Goal: Task Accomplishment & Management: Manage account settings

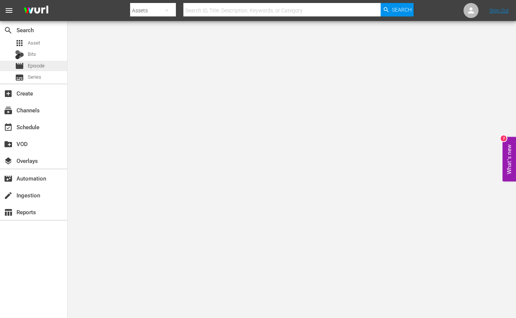
click at [49, 62] on div "movie Episode" at bounding box center [33, 66] width 67 height 10
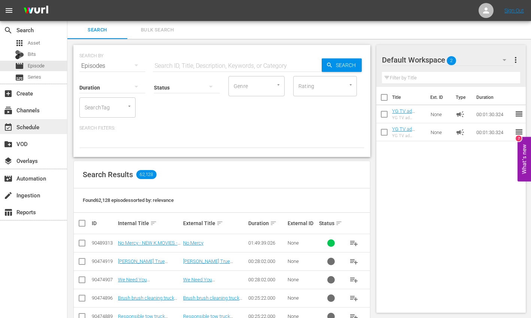
click at [45, 124] on div "event_available Schedule" at bounding box center [33, 126] width 67 height 15
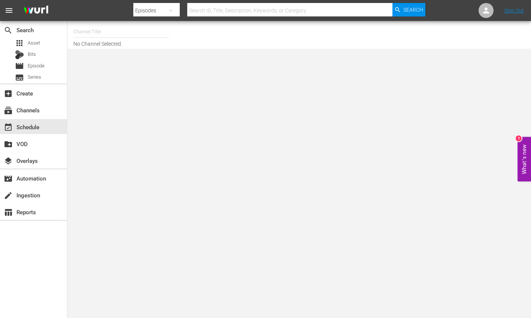
click at [111, 33] on input "text" at bounding box center [121, 32] width 96 height 18
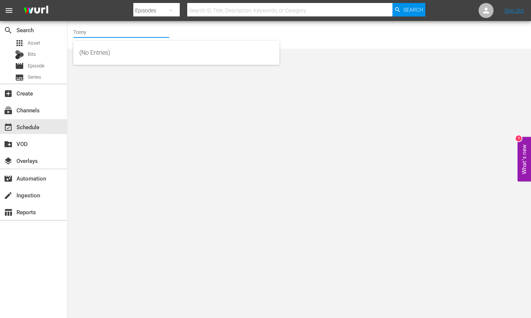
click at [112, 28] on input "Toony" at bounding box center [121, 32] width 96 height 18
click at [109, 31] on input "Toony" at bounding box center [121, 32] width 96 height 18
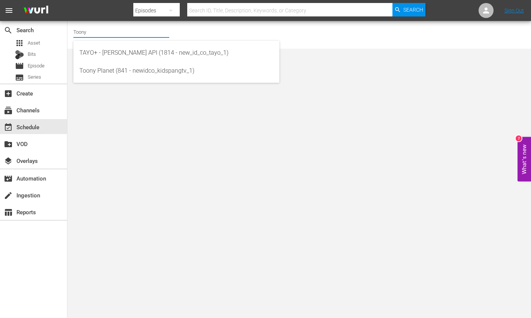
click at [108, 33] on input "Toony" at bounding box center [121, 32] width 96 height 18
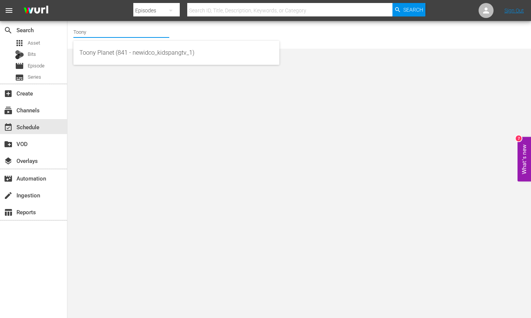
click at [108, 42] on div "Toony Planet (841 - newidco_kidspangtv_1)" at bounding box center [176, 53] width 206 height 24
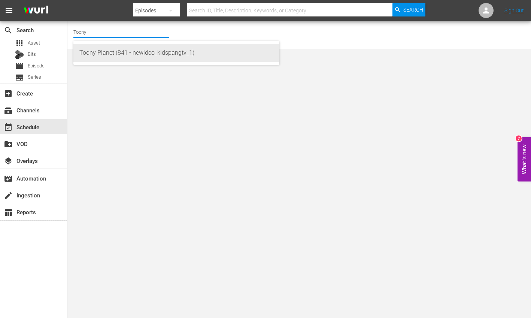
click at [113, 51] on div "Toony Planet (841 - newidco_kidspangtv_1)" at bounding box center [176, 53] width 194 height 18
type input "Toony Planet (841 - newidco_kidspangtv_1)"
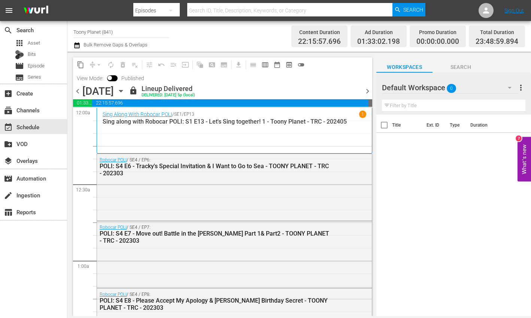
click at [484, 86] on div "Default Workspace 0" at bounding box center [450, 87] width 137 height 21
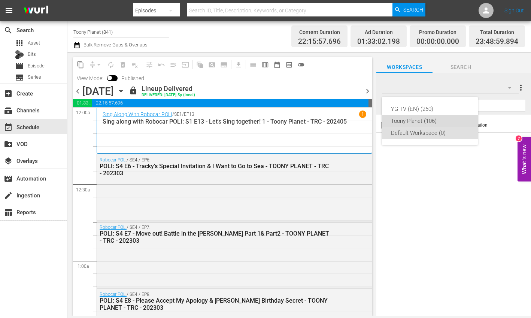
click at [437, 120] on div "Toony Planet (106)" at bounding box center [430, 121] width 78 height 12
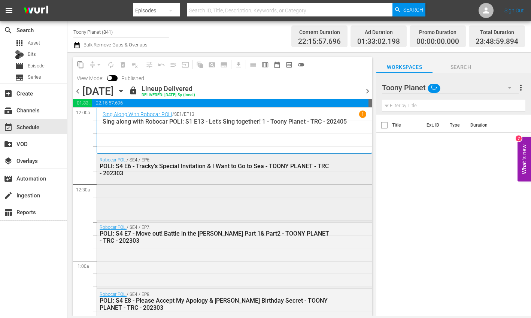
drag, startPoint x: 223, startPoint y: 238, endPoint x: 279, endPoint y: 187, distance: 75.9
click at [367, 88] on span "chevron_right" at bounding box center [367, 91] width 9 height 9
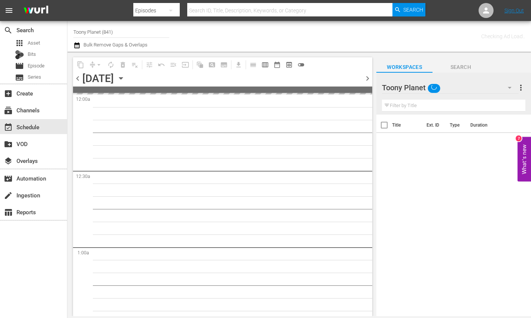
click at [367, 79] on span "chevron_right" at bounding box center [367, 78] width 9 height 9
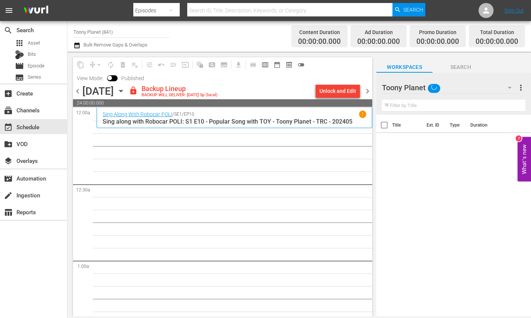
click at [333, 99] on span "24:00:00.000" at bounding box center [222, 102] width 299 height 7
click at [332, 95] on div "Unlock and Edit" at bounding box center [338, 90] width 37 height 13
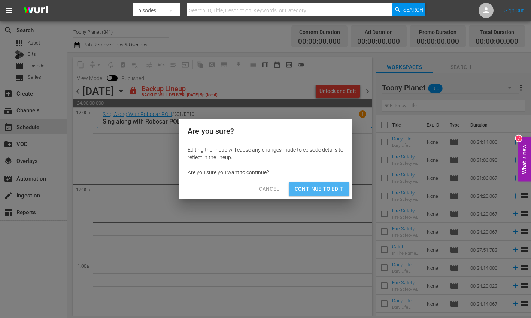
drag, startPoint x: 323, startPoint y: 192, endPoint x: 366, endPoint y: 182, distance: 44.3
click at [323, 192] on span "Continue to Edit" at bounding box center [319, 188] width 49 height 9
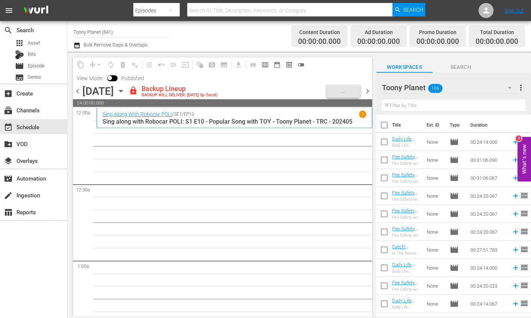
click at [478, 88] on div "Toony Planet 106" at bounding box center [450, 87] width 137 height 21
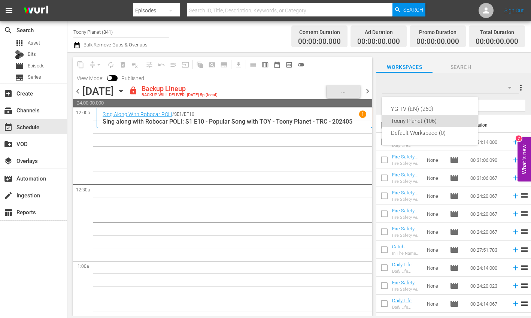
drag, startPoint x: 304, startPoint y: 183, endPoint x: 446, endPoint y: 184, distance: 141.7
click at [314, 183] on div "YG TV (EN) (260) Toony Planet (106) Default Workspace (0)" at bounding box center [265, 159] width 531 height 318
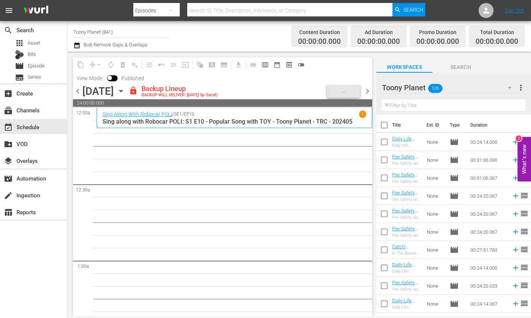
click at [370, 89] on span "chevron_right" at bounding box center [367, 91] width 9 height 9
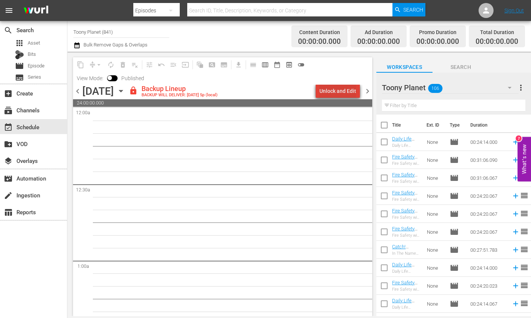
click at [350, 94] on div "Unlock and Edit" at bounding box center [338, 90] width 37 height 13
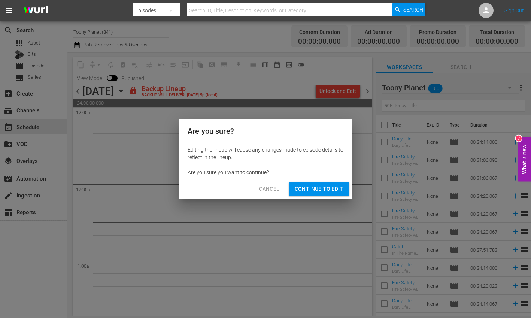
drag, startPoint x: 313, startPoint y: 193, endPoint x: 295, endPoint y: 189, distance: 18.0
click at [313, 193] on span "Continue to Edit" at bounding box center [319, 188] width 49 height 9
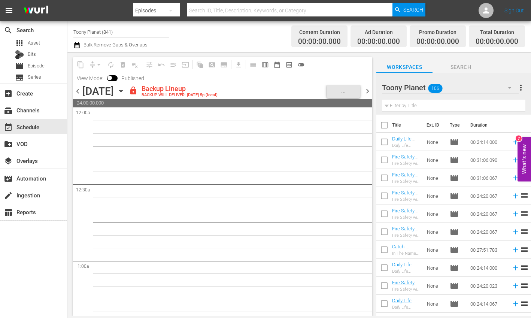
click at [75, 90] on span "chevron_left" at bounding box center [77, 91] width 9 height 9
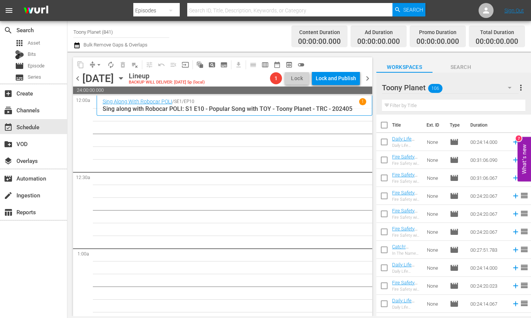
click at [368, 80] on span "chevron_right" at bounding box center [367, 78] width 9 height 9
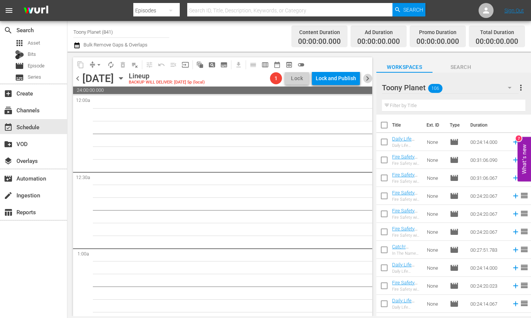
click at [368, 80] on span "chevron_right" at bounding box center [367, 78] width 9 height 9
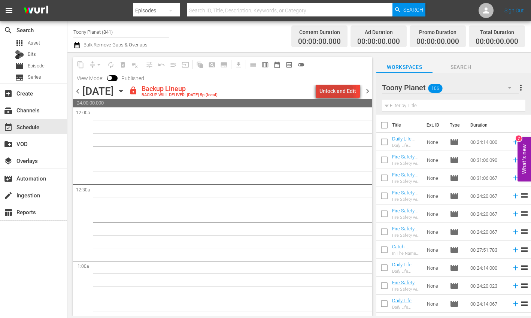
click at [325, 94] on div "Unlock and Edit" at bounding box center [338, 90] width 37 height 13
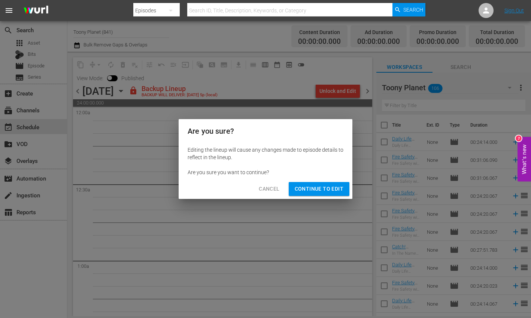
click at [323, 189] on span "Continue to Edit" at bounding box center [319, 188] width 49 height 9
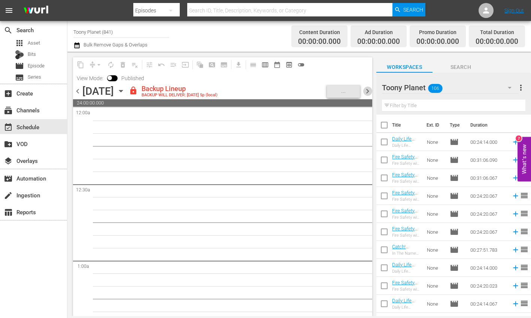
click at [368, 87] on span "chevron_right" at bounding box center [367, 91] width 9 height 9
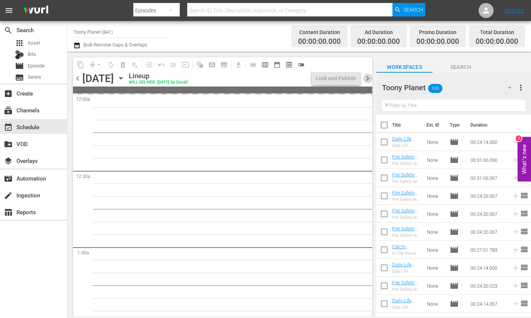
click at [366, 78] on span "chevron_right" at bounding box center [367, 78] width 9 height 9
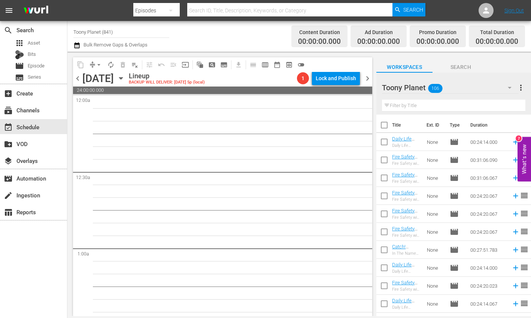
click at [368, 73] on div "chevron_left Friday, September 26th September 26th Lineup BACKUP WILL DELIVER: …" at bounding box center [222, 79] width 299 height 15
click at [366, 75] on span "chevron_right" at bounding box center [367, 78] width 9 height 9
click at [368, 75] on span "chevron_right" at bounding box center [367, 78] width 9 height 9
click at [362, 81] on div "1 Lock and Publish" at bounding box center [328, 78] width 69 height 13
click at [363, 79] on span "chevron_right" at bounding box center [367, 78] width 9 height 9
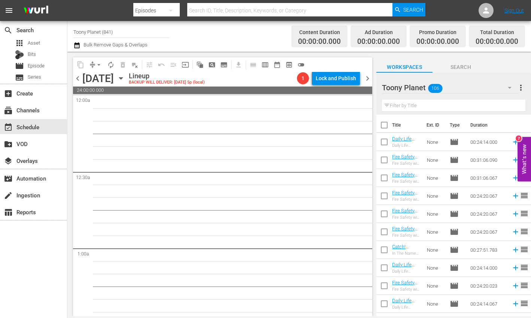
click at [74, 81] on span "chevron_left" at bounding box center [77, 78] width 9 height 9
click at [81, 79] on span "chevron_left" at bounding box center [77, 78] width 9 height 9
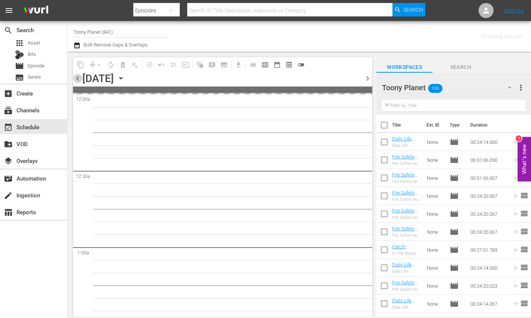
click at [81, 79] on span "chevron_left" at bounding box center [77, 78] width 9 height 9
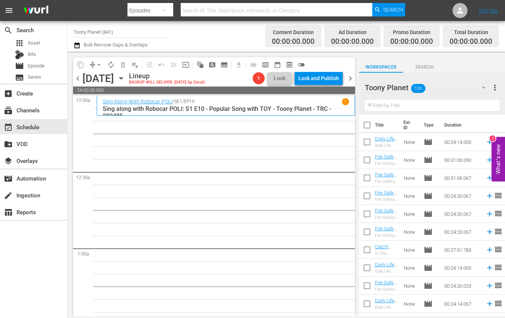
click at [415, 102] on input "text" at bounding box center [432, 106] width 135 height 12
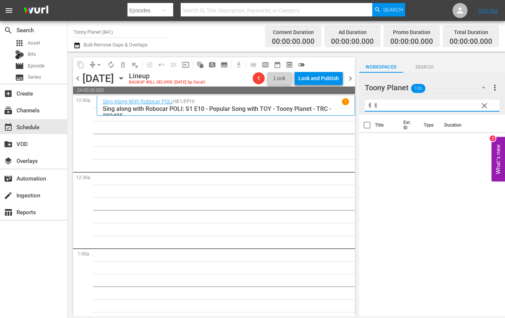
type input "ㅖ"
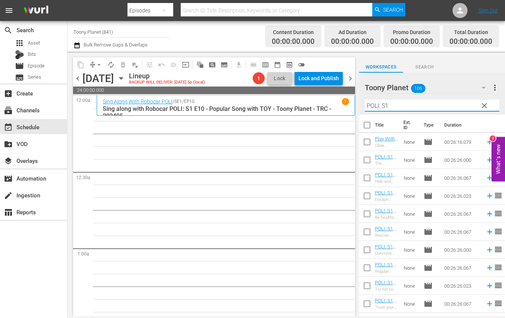
type input "POLI: S1"
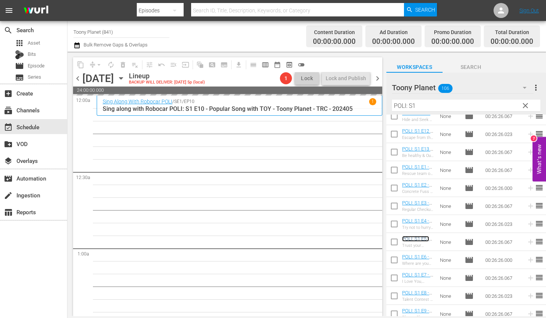
scroll to position [104, 0]
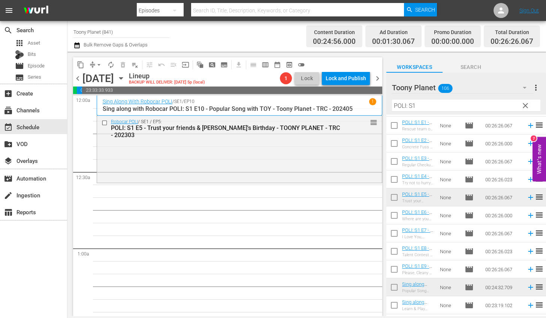
drag, startPoint x: 399, startPoint y: 221, endPoint x: 400, endPoint y: 239, distance: 17.6
click at [399, 221] on input "checkbox" at bounding box center [394, 217] width 16 height 16
checkbox input "true"
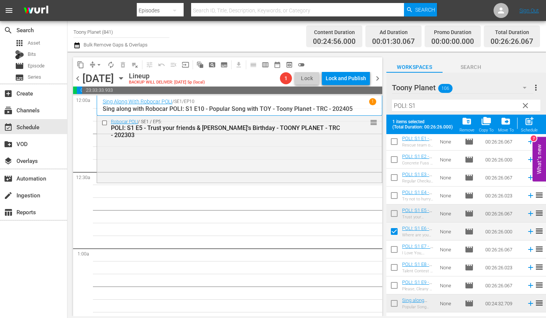
click at [399, 248] on input "checkbox" at bounding box center [394, 251] width 16 height 16
checkbox input "true"
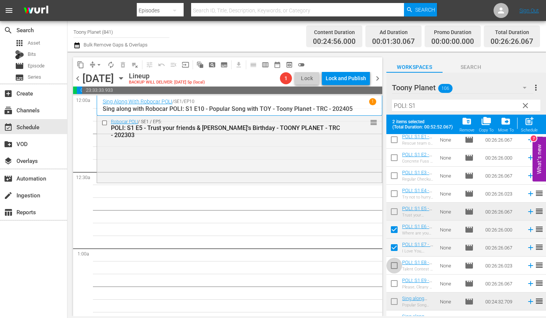
click at [395, 268] on input "checkbox" at bounding box center [394, 267] width 16 height 16
checkbox input "true"
click at [395, 282] on input "checkbox" at bounding box center [394, 285] width 16 height 16
checkbox input "true"
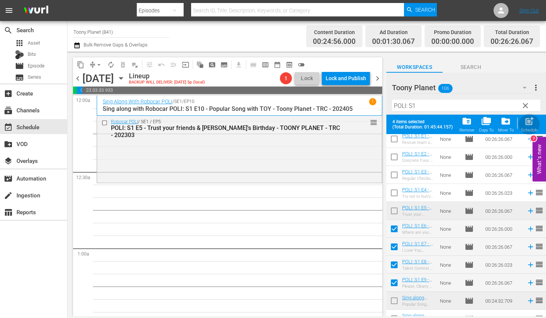
click at [515, 126] on div "post_add Schedule" at bounding box center [529, 124] width 17 height 16
checkbox input "false"
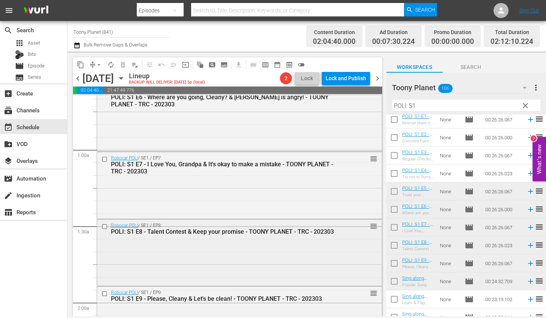
scroll to position [118, 0]
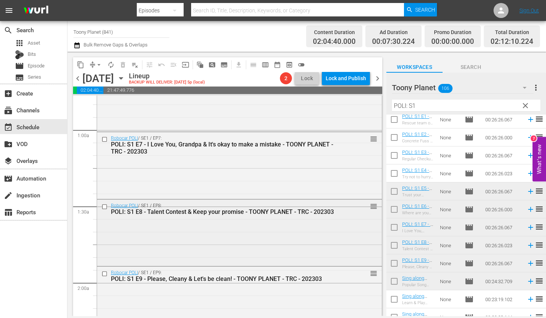
click at [254, 213] on div "POLI: S1 E8 - Talent Contest & Keep your promise - TOONY PLANET - TRC - 202303" at bounding box center [226, 211] width 231 height 7
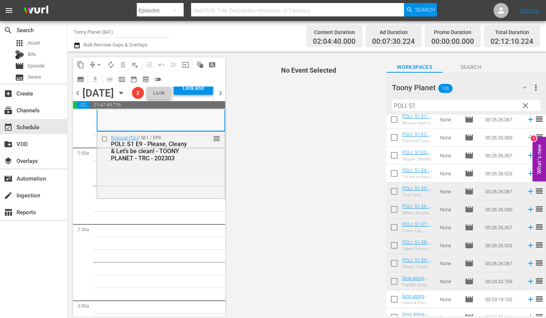
click at [163, 197] on div "Robocar POLI / SE1 / EP9: POLI: S1 E9 - Please, Cleany & Let's be clean! - TOON…" at bounding box center [161, 164] width 128 height 65
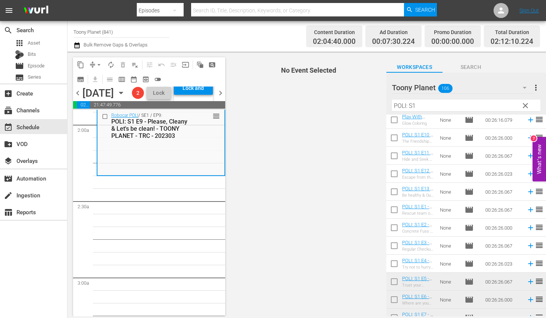
scroll to position [5, 0]
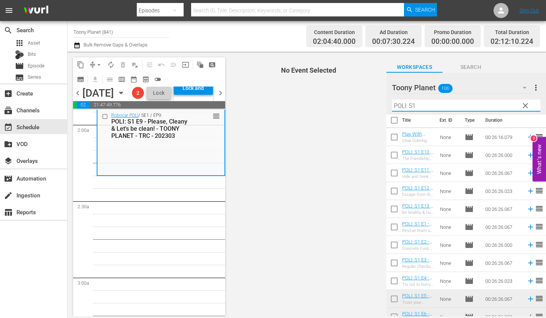
drag, startPoint x: 438, startPoint y: 102, endPoint x: 331, endPoint y: 112, distance: 106.9
click at [331, 109] on div "content_copy compress arrow_drop_down autorenew_outlined delete_forever_outline…" at bounding box center [306, 184] width 479 height 265
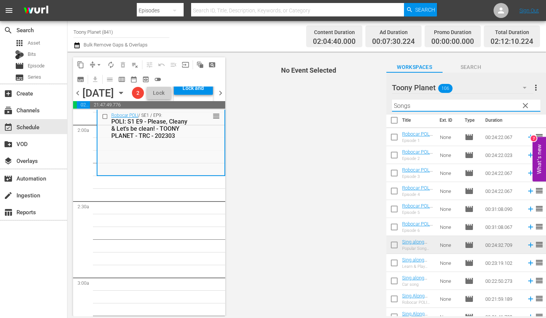
scroll to position [0, 0]
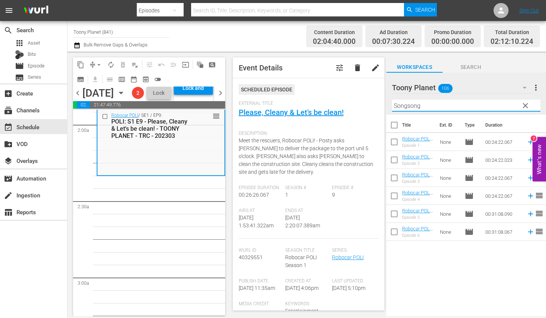
drag, startPoint x: 422, startPoint y: 106, endPoint x: 355, endPoint y: 103, distance: 66.8
click at [367, 103] on div "content_copy compress arrow_drop_down autorenew_outlined delete_forever_outline…" at bounding box center [306, 184] width 479 height 265
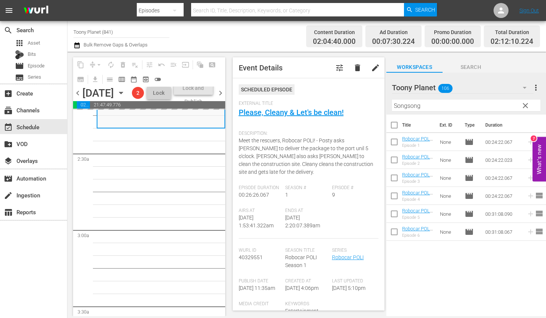
scroll to position [360, 0]
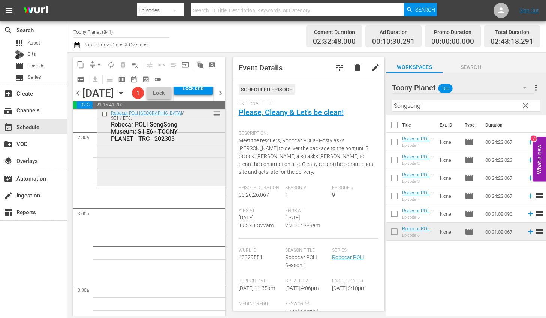
click at [183, 184] on div "Robocar POLI SongSong Museum / SE1 / EP6: Robocar POLI SongSong Museum: S1 E6 -…" at bounding box center [161, 145] width 128 height 77
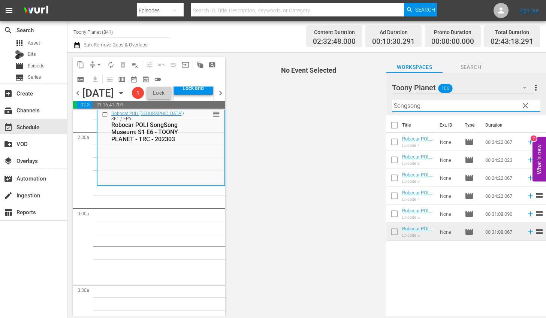
drag, startPoint x: 389, startPoint y: 104, endPoint x: 405, endPoint y: 129, distance: 29.4
click at [388, 104] on div "Toony Planet 106 Toony Planet more_vert clear Filter by Title Songsong" at bounding box center [466, 94] width 160 height 42
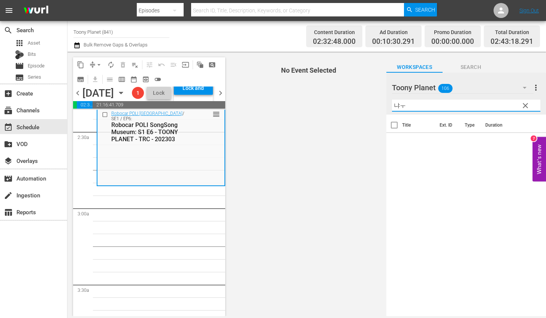
type input "냐"
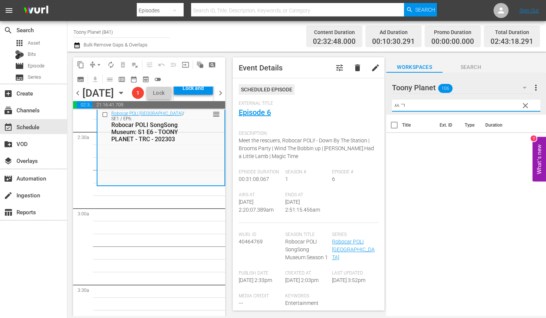
type input "ㅆ"
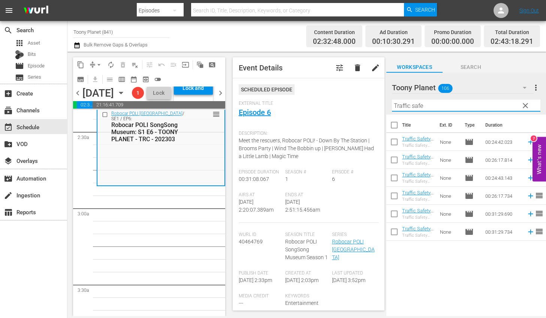
type input "Traffic safe"
drag, startPoint x: 435, startPoint y: 272, endPoint x: 429, endPoint y: 212, distance: 60.6
click at [434, 265] on div "Title Ext. ID Type Duration Traffic Safety with POLI: S1 E1 - TOONY PLANET - TR…" at bounding box center [466, 216] width 160 height 203
click at [395, 217] on input "checkbox" at bounding box center [394, 216] width 16 height 16
checkbox input "true"
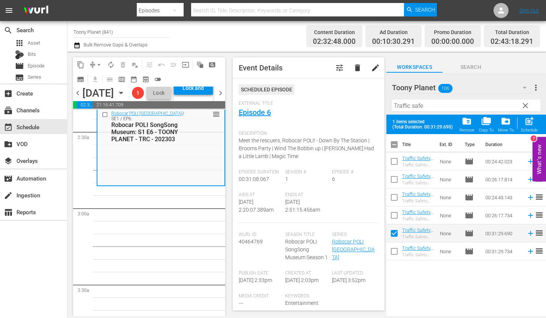
click at [393, 253] on input "checkbox" at bounding box center [394, 253] width 16 height 16
checkbox input "true"
click at [515, 120] on span "post_add" at bounding box center [529, 121] width 10 height 10
checkbox input "false"
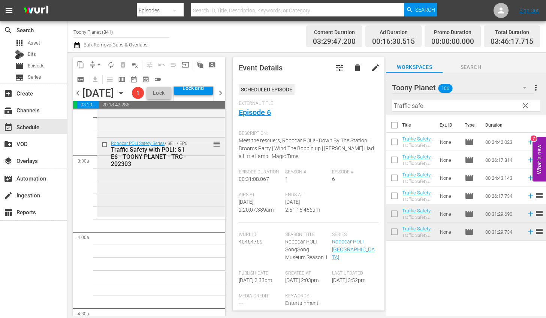
click at [151, 215] on div "Robocar POLI Safety Series / SE1 / EP6: Traffic Safety with POLI: S1 E6 - TOONY…" at bounding box center [161, 177] width 128 height 78
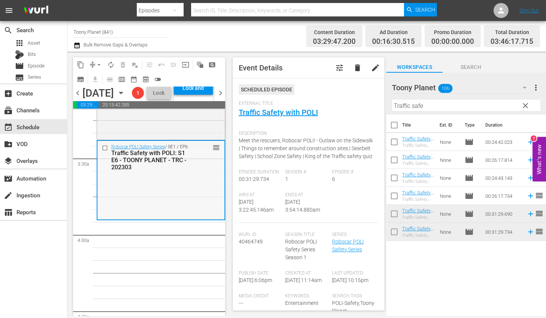
scroll to position [567, 0]
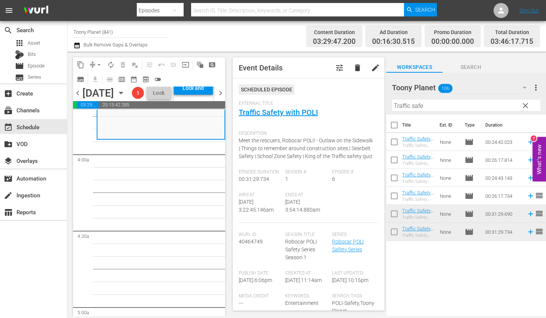
drag, startPoint x: 434, startPoint y: 109, endPoint x: 307, endPoint y: 103, distance: 127.2
click at [306, 98] on div "content_copy compress arrow_drop_down autorenew_outlined delete_forever_outline…" at bounding box center [306, 184] width 479 height 265
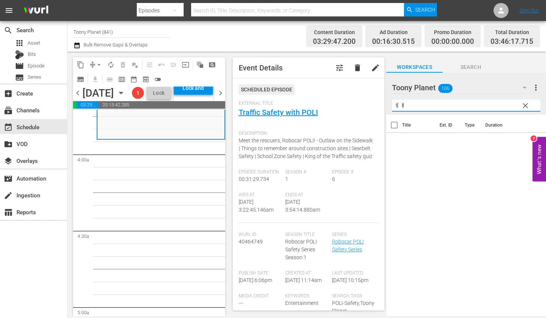
type input "ㅖ"
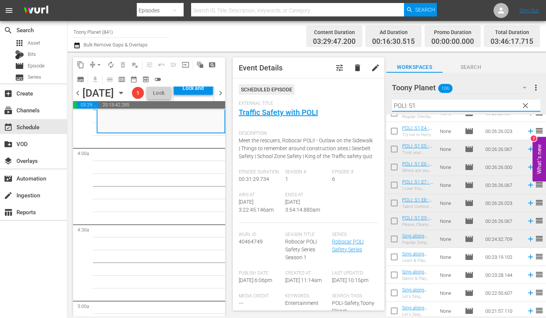
scroll to position [0, 0]
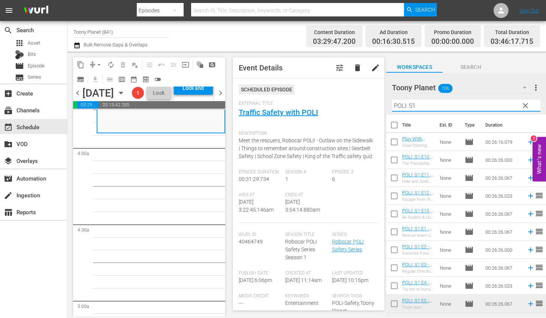
type input "POLI: S1"
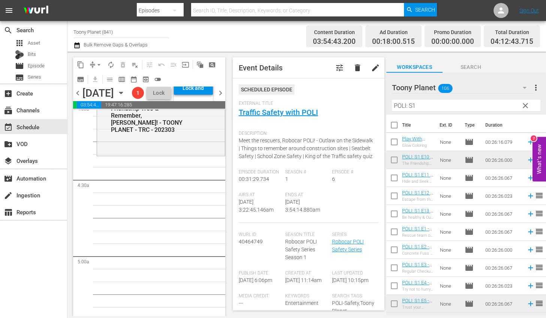
scroll to position [619, 0]
click at [391, 178] on input "checkbox" at bounding box center [394, 180] width 16 height 16
checkbox input "true"
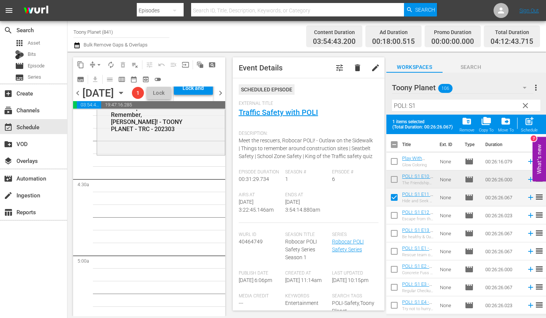
click at [394, 212] on input "checkbox" at bounding box center [394, 217] width 16 height 16
checkbox input "true"
click at [392, 244] on td at bounding box center [394, 251] width 16 height 18
click at [392, 236] on input "checkbox" at bounding box center [394, 235] width 16 height 16
checkbox input "true"
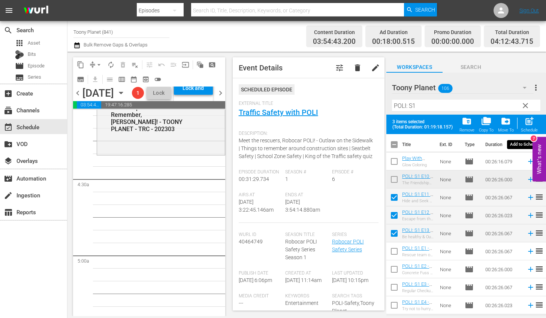
click at [515, 121] on span "post_add" at bounding box center [529, 121] width 10 height 10
checkbox input "false"
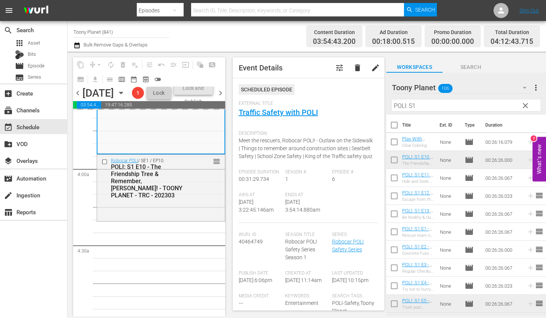
scroll to position [595, 0]
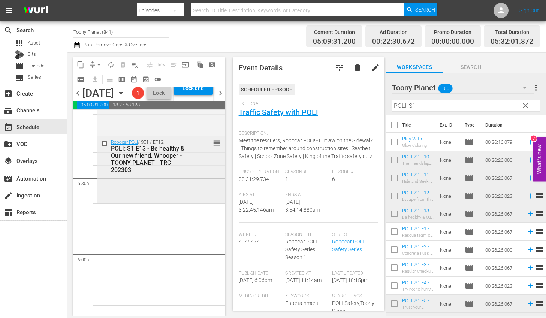
click at [183, 176] on div "Robocar POLI / SE1 / EP13: POLI: S1 E13 - Be healthy & Our new friend, Whooper …" at bounding box center [161, 156] width 128 height 40
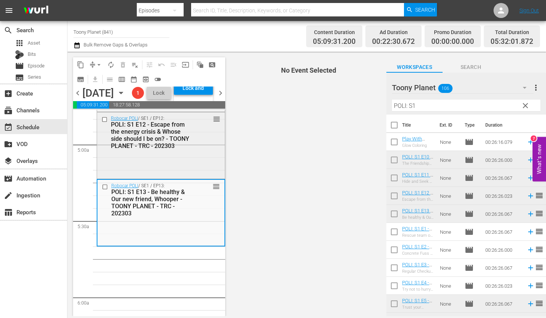
scroll to position [796, 0]
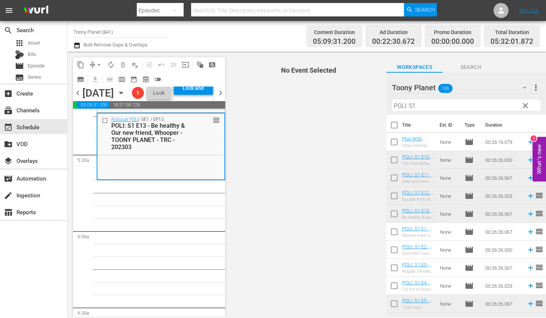
drag, startPoint x: 424, startPoint y: 103, endPoint x: 341, endPoint y: 97, distance: 83.4
click at [357, 100] on div "content_copy compress arrow_drop_down autorenew_outlined delete_forever_outline…" at bounding box center [306, 184] width 479 height 265
type input "ㄴ"
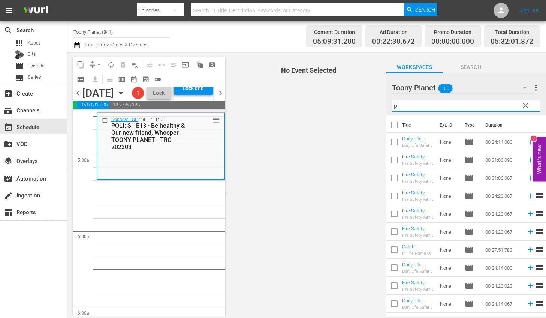
type input "p"
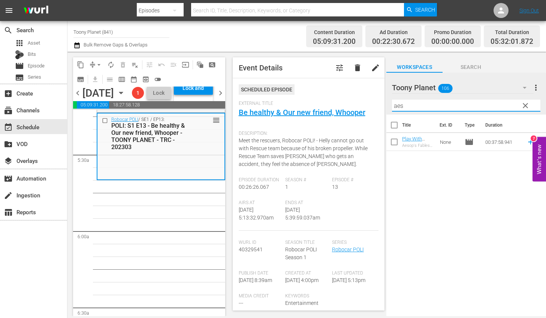
type input "aes"
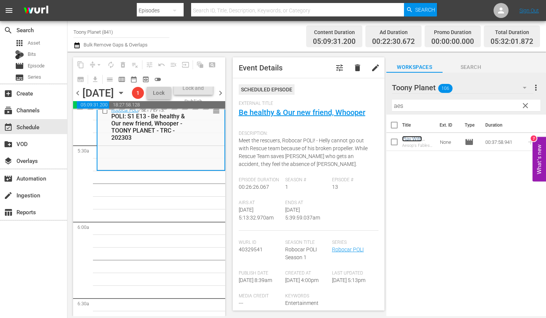
scroll to position [783, 0]
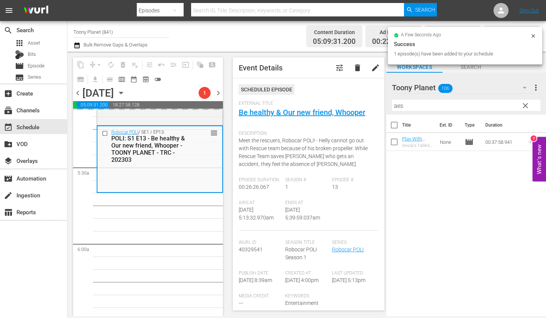
drag, startPoint x: 187, startPoint y: 235, endPoint x: 194, endPoint y: 226, distance: 11.0
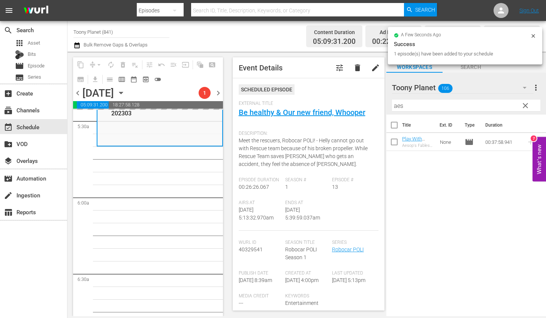
scroll to position [834, 0]
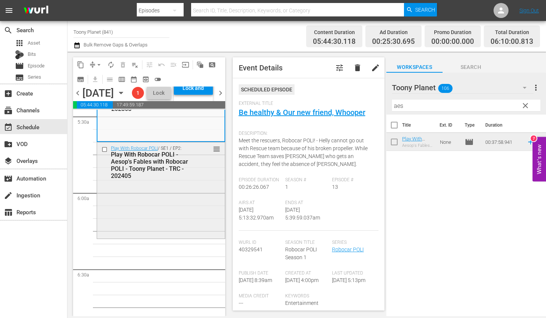
click at [199, 223] on div "Play With Robocar POLI / SE1 / EP2: Play With Robocar POLI - Aesop's Fables wit…" at bounding box center [161, 189] width 128 height 94
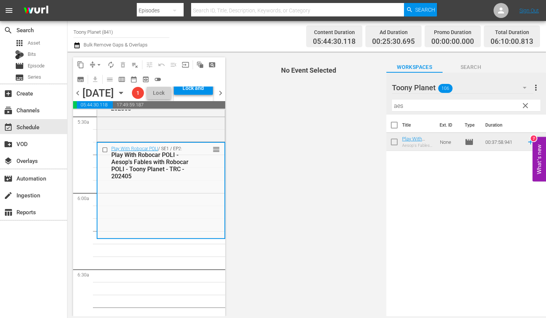
click at [515, 107] on span "clear" at bounding box center [525, 105] width 9 height 9
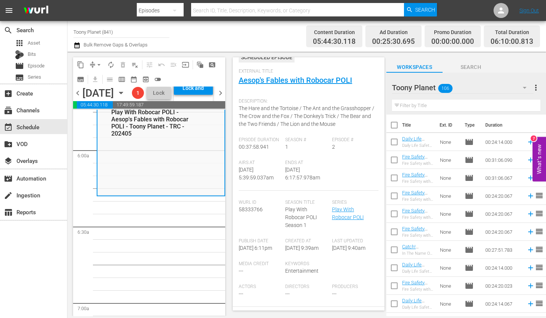
scroll to position [883, 0]
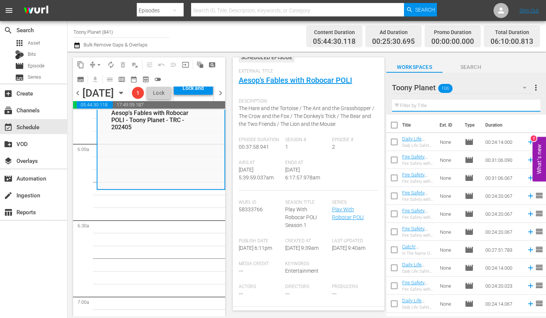
click at [440, 107] on input "text" at bounding box center [466, 106] width 148 height 12
type input "ㄹ"
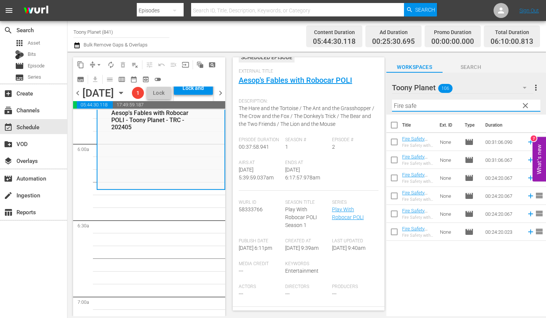
type input "Fire safe"
drag, startPoint x: 396, startPoint y: 196, endPoint x: 395, endPoint y: 199, distance: 3.8
click at [396, 196] on input "checkbox" at bounding box center [394, 198] width 16 height 16
checkbox input "true"
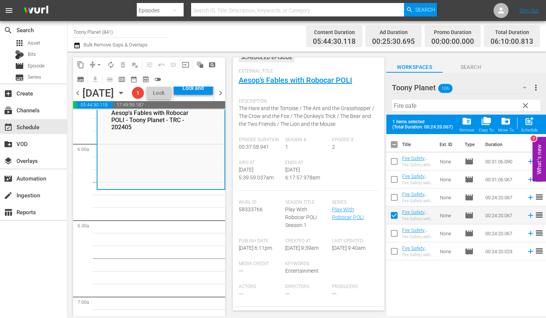
click at [392, 234] on input "checkbox" at bounding box center [394, 235] width 16 height 16
checkbox input "true"
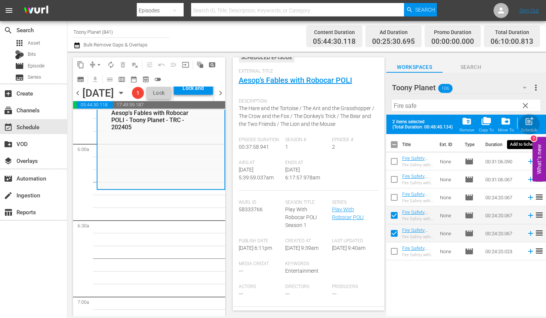
click at [515, 126] on div "post_add Schedule" at bounding box center [529, 124] width 17 height 16
checkbox input "false"
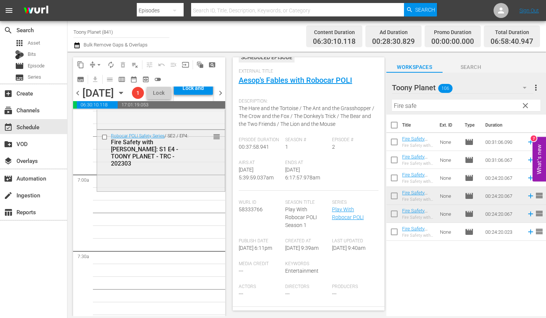
click at [181, 190] on div "Robocar POLI Safety Series / SE2 / EP4: Fire Safety with ROY: S1 E4 - TOONY PLA…" at bounding box center [161, 160] width 128 height 60
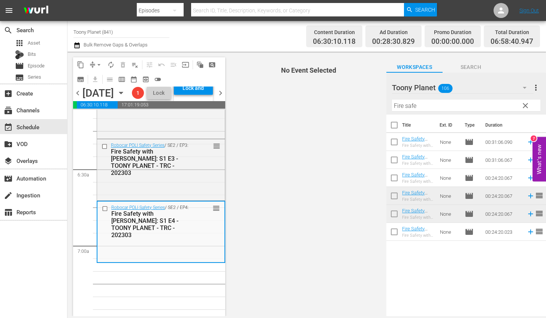
scroll to position [940, 0]
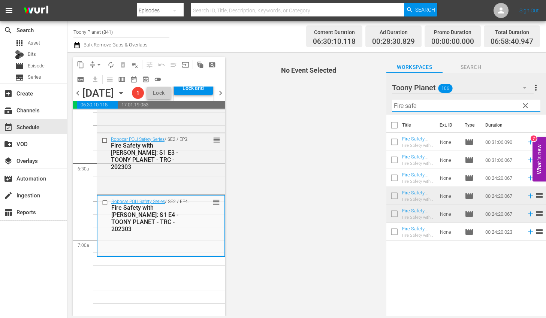
drag, startPoint x: 396, startPoint y: 105, endPoint x: 368, endPoint y: 105, distance: 28.9
click at [372, 104] on div "content_copy compress arrow_drop_down autorenew_outlined delete_forever_outline…" at bounding box center [306, 184] width 479 height 265
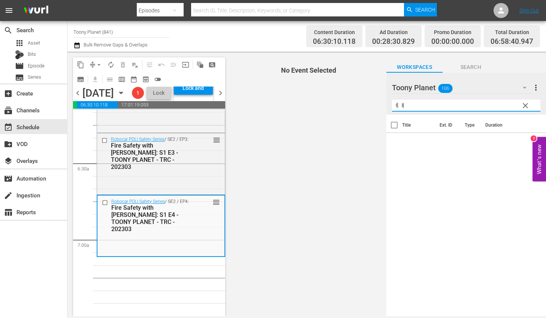
type input "ㅖ"
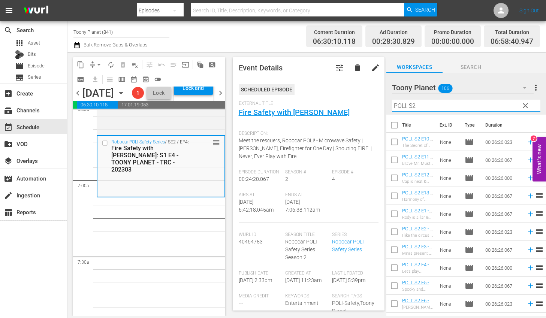
scroll to position [19, 0]
type input "POLI: S2"
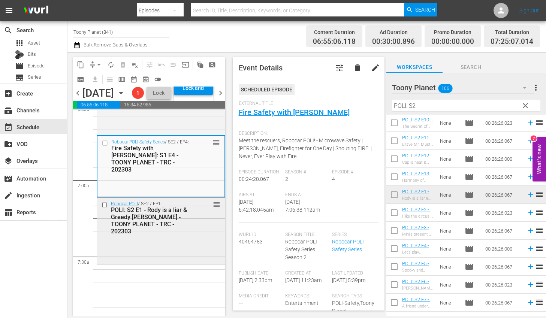
click at [168, 263] on div "Robocar POLI / SE2 / EP1: POLI: S2 E1 - Rody is a liar & Greedy Mr. Wheeler - T…" at bounding box center [161, 230] width 128 height 65
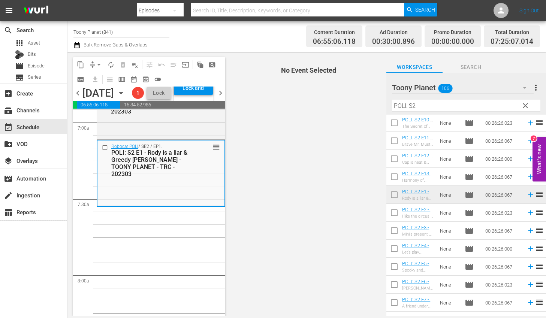
scroll to position [49, 0]
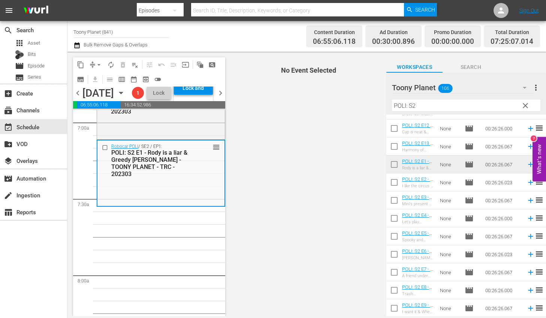
click at [392, 178] on input "checkbox" at bounding box center [394, 184] width 16 height 16
checkbox input "true"
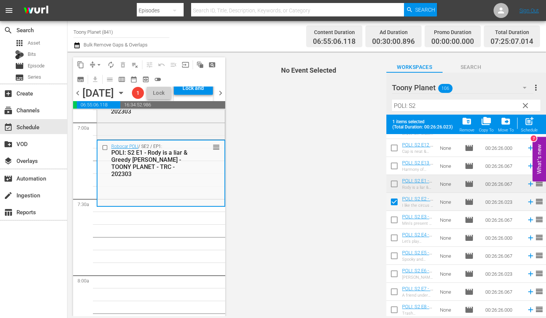
click at [392, 223] on input "checkbox" at bounding box center [394, 222] width 16 height 16
checkbox input "true"
drag, startPoint x: 393, startPoint y: 236, endPoint x: 392, endPoint y: 244, distance: 7.9
click at [393, 236] on input "checkbox" at bounding box center [394, 240] width 16 height 16
checkbox input "true"
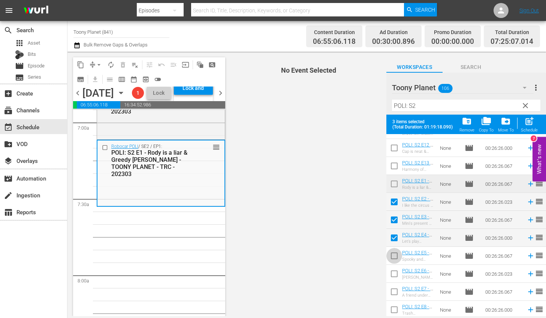
click at [391, 250] on input "checkbox" at bounding box center [394, 258] width 16 height 16
checkbox input "true"
click at [515, 123] on span "post_add" at bounding box center [529, 121] width 10 height 10
checkbox input "false"
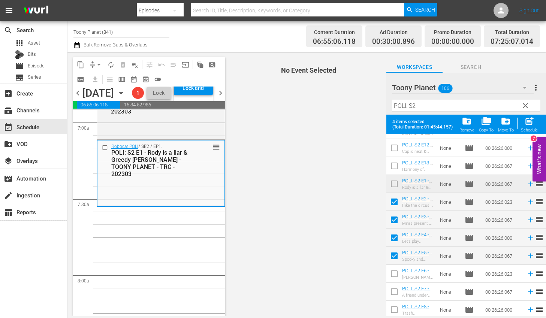
checkbox input "false"
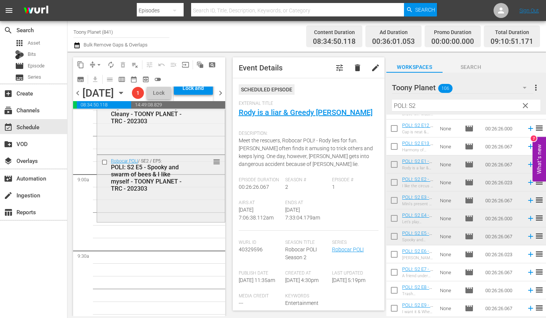
scroll to position [1311, 0]
click at [184, 221] on div "Robocar POLI / SE2 / EP5: POLI: S2 E5 - Spooky and swarm of bees & I like mysel…" at bounding box center [161, 188] width 128 height 65
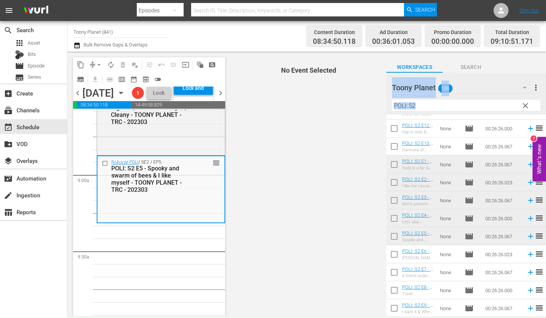
drag, startPoint x: 403, startPoint y: 108, endPoint x: 344, endPoint y: 97, distance: 60.6
click at [362, 101] on div "content_copy compress arrow_drop_down autorenew_outlined delete_forever_outline…" at bounding box center [306, 184] width 479 height 265
click at [422, 102] on input "POLI: S2" at bounding box center [466, 106] width 148 height 12
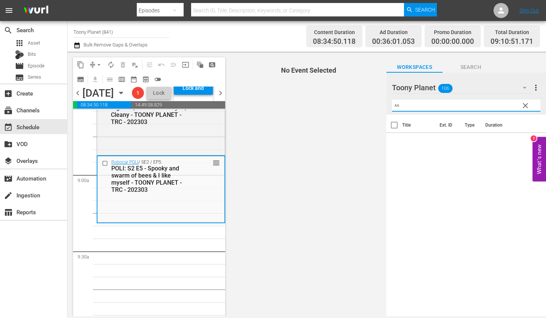
scroll to position [0, 0]
type input "ㅅ"
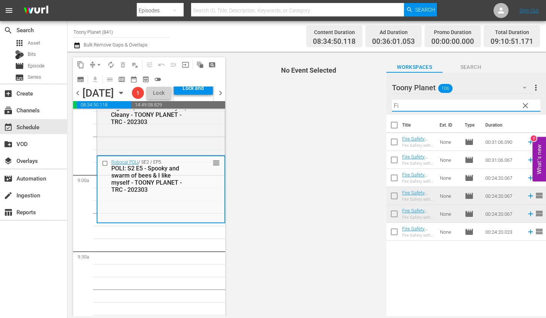
type input "F"
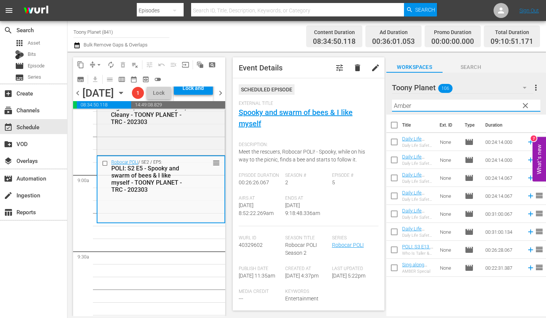
drag, startPoint x: 412, startPoint y: 105, endPoint x: 366, endPoint y: 103, distance: 46.2
click at [366, 103] on div "content_copy compress arrow_drop_down autorenew_outlined delete_forever_outline…" at bounding box center [306, 184] width 479 height 265
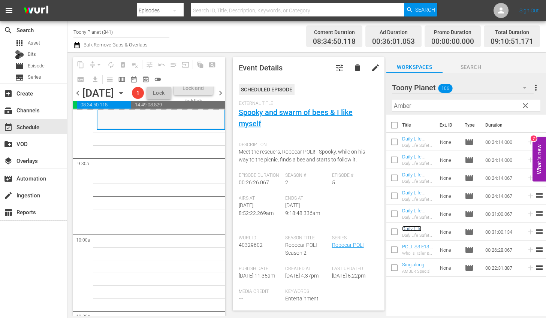
scroll to position [1412, 0]
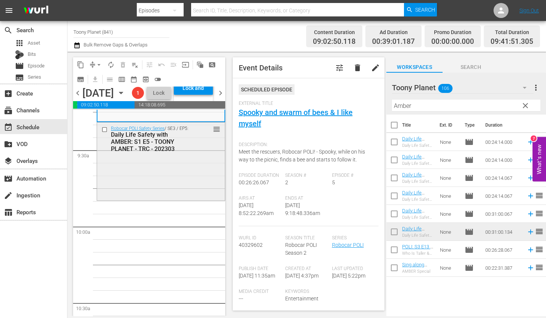
click at [154, 199] on div "Robocar POLI Safety Series / SE3 / EP5: Daily Life Safety with AMBER: S1 E5 - T…" at bounding box center [161, 161] width 128 height 77
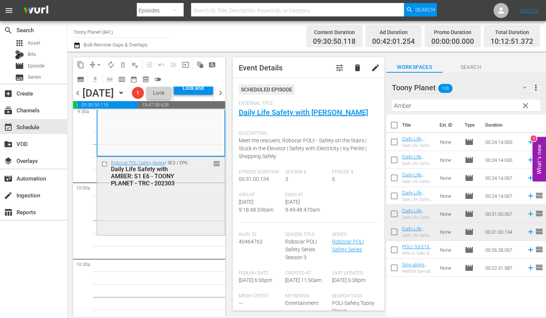
click at [188, 234] on div "Robocar POLI Safety Series / SE3 / EP6: Daily Life Safety with AMBER: S1 E6 - T…" at bounding box center [161, 195] width 128 height 77
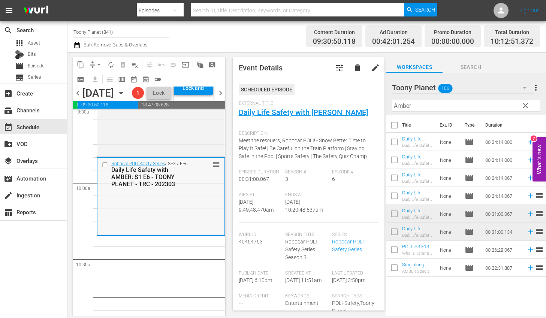
click at [164, 230] on div "Robocar POLI Safety Series / SE3 / EP6: Daily Life Safety with AMBER: S1 E6 - T…" at bounding box center [160, 196] width 127 height 77
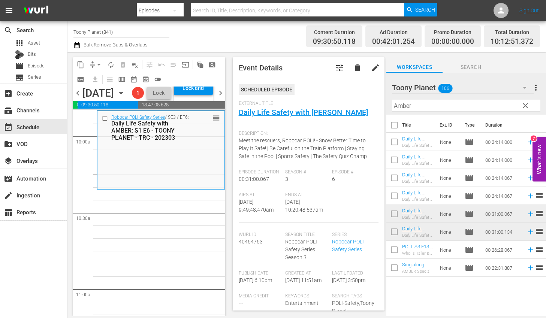
scroll to position [1508, 0]
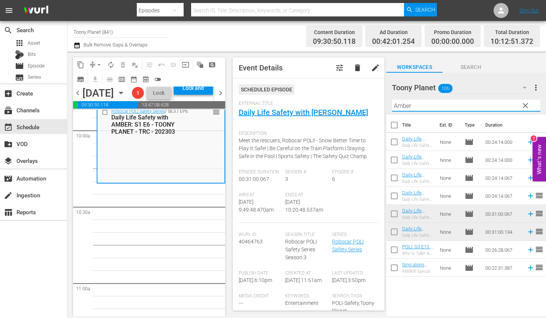
drag, startPoint x: 425, startPoint y: 103, endPoint x: 371, endPoint y: 103, distance: 53.6
click at [358, 102] on div "content_copy compress arrow_drop_down autorenew_outlined delete_forever_outline…" at bounding box center [306, 184] width 479 height 265
type input "ㄴ"
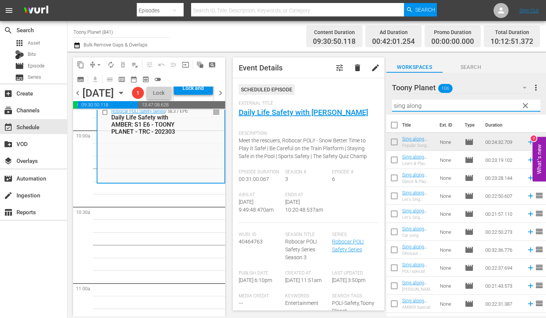
drag, startPoint x: 170, startPoint y: 242, endPoint x: 263, endPoint y: 236, distance: 92.7
drag, startPoint x: 436, startPoint y: 106, endPoint x: 312, endPoint y: 87, distance: 125.6
click at [325, 92] on div "content_copy compress arrow_drop_down autorenew_outlined delete_forever_outline…" at bounding box center [306, 184] width 479 height 265
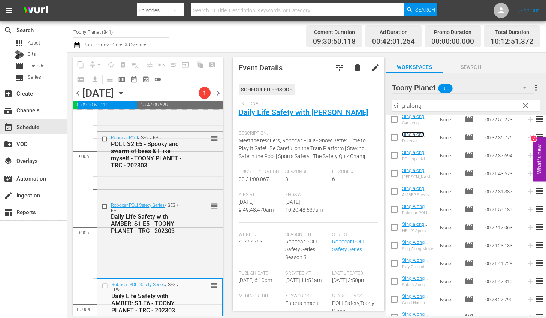
scroll to position [1319, 0]
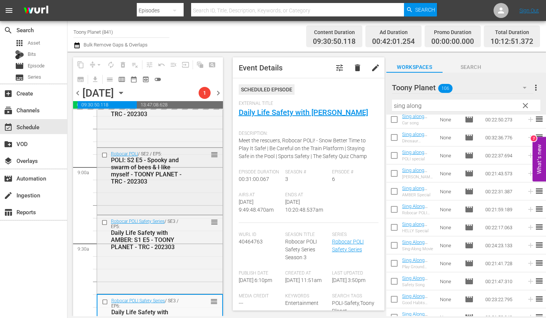
click at [181, 185] on div "POLI: S2 E5 - Spooky and swarm of bees & I like myself - TOONY PLANET - TRC - 2…" at bounding box center [149, 171] width 77 height 28
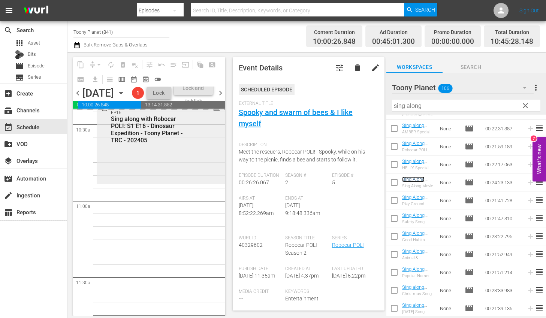
scroll to position [1592, 0]
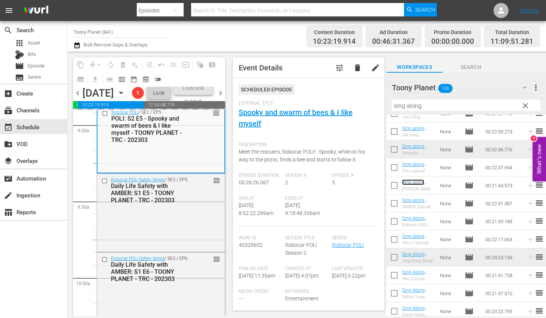
scroll to position [1340, 0]
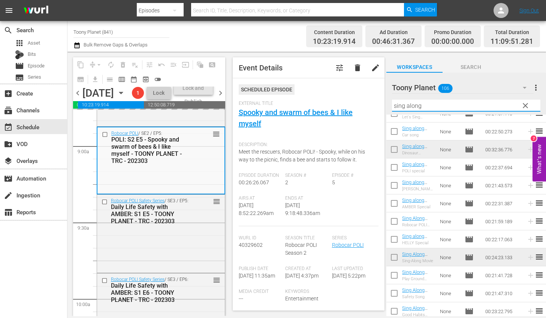
drag, startPoint x: 428, startPoint y: 106, endPoint x: 300, endPoint y: 99, distance: 128.0
click at [300, 99] on div "content_copy compress arrow_drop_down autorenew_outlined delete_forever_outline…" at bounding box center [306, 184] width 479 height 265
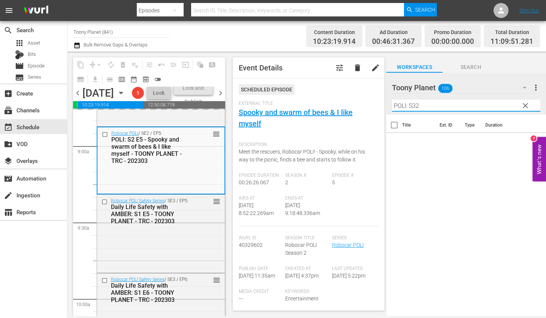
scroll to position [0, 0]
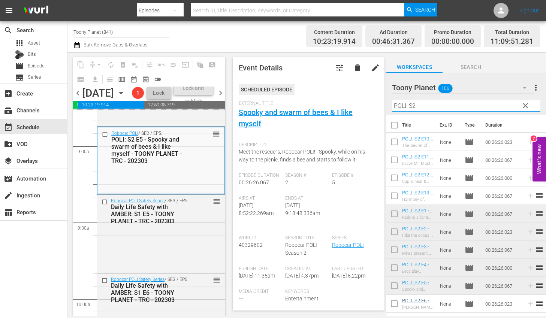
type input "POLI: S2"
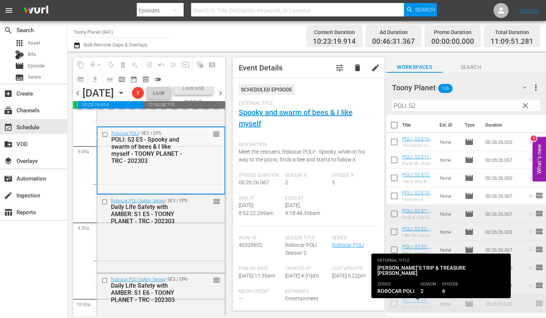
click at [193, 193] on div "Robocar POLI / SE2 / EP5: POLI: S2 E5 - Spooky and swarm of bees & I like mysel…" at bounding box center [160, 159] width 127 height 65
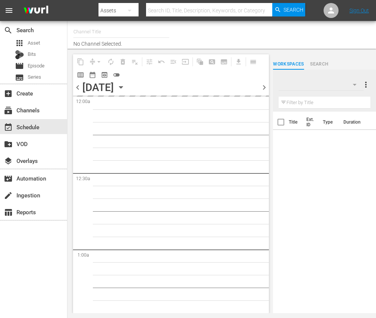
type input "Toony Planet (841)"
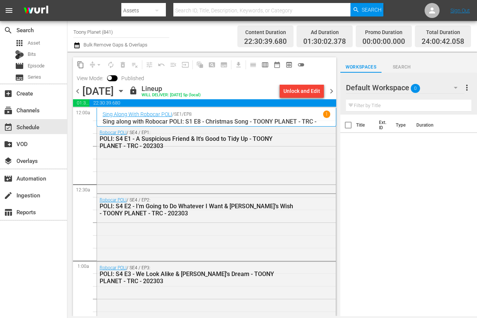
click at [451, 94] on button "button" at bounding box center [456, 88] width 18 height 18
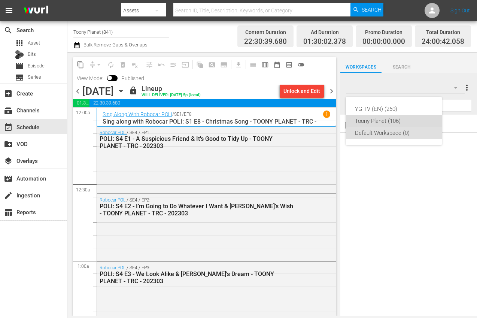
click at [402, 118] on div "Toony Planet (106)" at bounding box center [394, 121] width 78 height 12
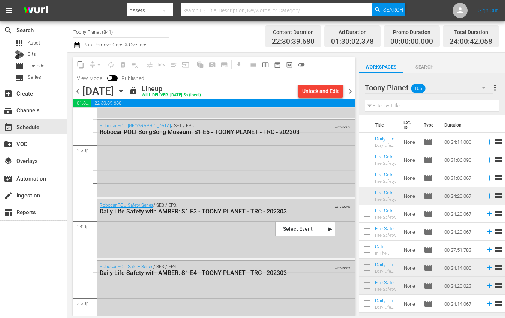
scroll to position [3481, 0]
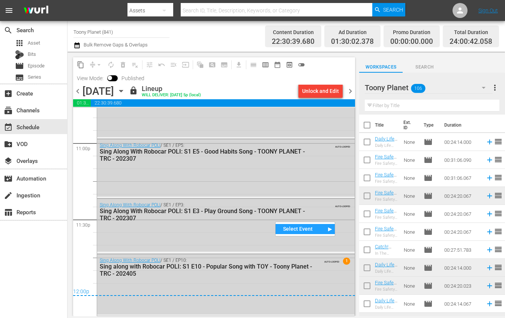
click at [257, 214] on div "Sing Along With Robocar POLI: S1 E3 - Play Ground Song - TOONY PLANET - TRC - 2…" at bounding box center [206, 215] width 213 height 14
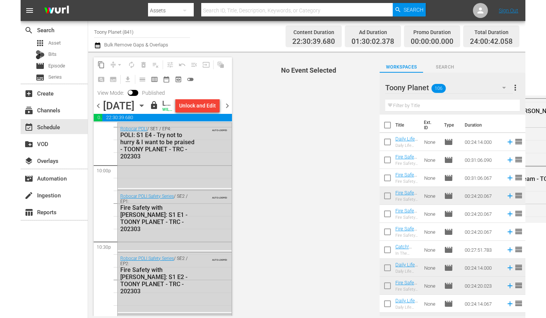
scroll to position [3283, 0]
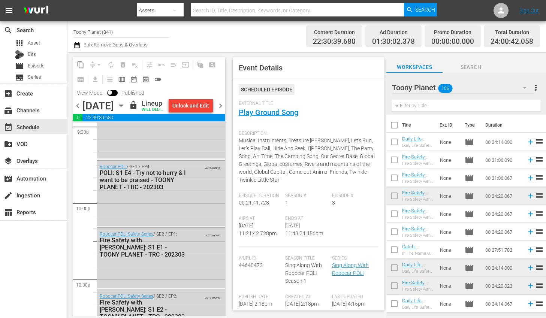
click at [434, 104] on input "text" at bounding box center [466, 106] width 148 height 12
paste input "Songsong"
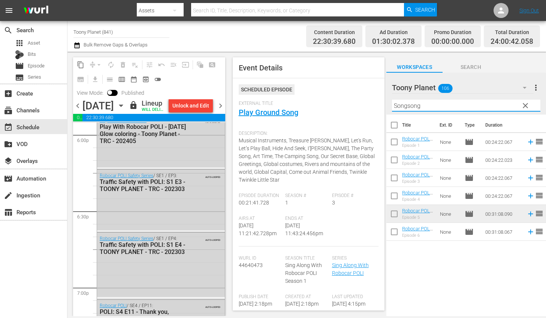
scroll to position [2766, 0]
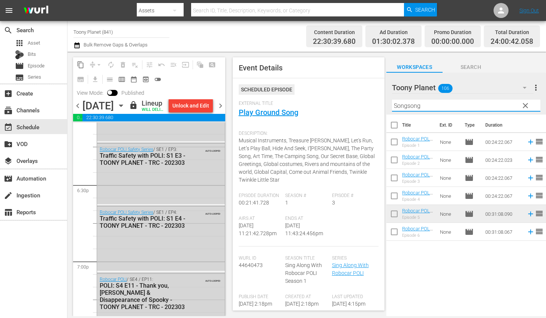
drag, startPoint x: 401, startPoint y: 101, endPoint x: 366, endPoint y: 95, distance: 35.8
click at [370, 96] on div "content_copy compress arrow_drop_down autorenew_outlined delete_forever_outline…" at bounding box center [306, 184] width 479 height 265
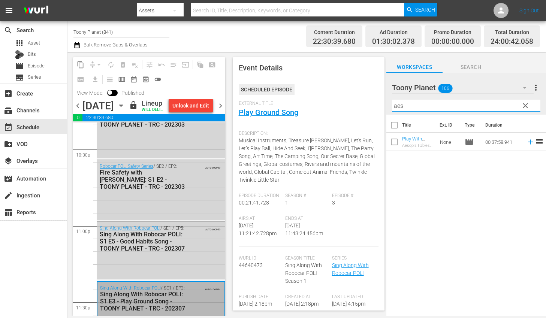
scroll to position [3397, 0]
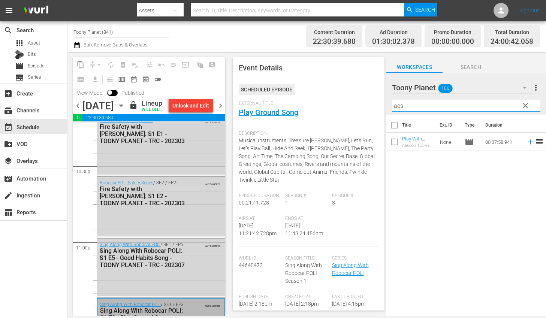
drag, startPoint x: 427, startPoint y: 105, endPoint x: 359, endPoint y: 102, distance: 67.5
click at [359, 102] on div "content_copy compress arrow_drop_down autorenew_outlined delete_forever_outline…" at bounding box center [306, 184] width 479 height 265
paste input "Amber"
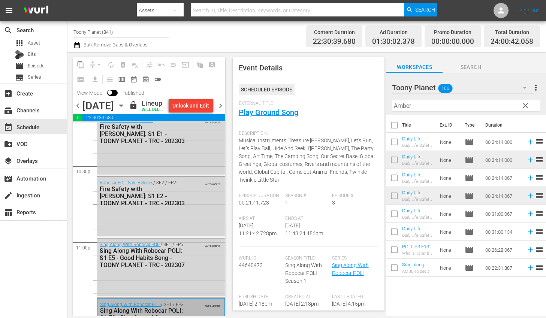
drag, startPoint x: 435, startPoint y: 296, endPoint x: 436, endPoint y: 268, distance: 28.5
click at [435, 296] on div "Title Ext. ID Type Duration Daily Life Safety with AMBER: S1 E1 - TOONY PLANET …" at bounding box center [466, 216] width 160 height 203
drag, startPoint x: 415, startPoint y: 104, endPoint x: 362, endPoint y: 92, distance: 53.8
click at [363, 92] on div "content_copy compress arrow_drop_down autorenew_outlined delete_forever_outline…" at bounding box center [306, 184] width 479 height 265
paste input "sing along"
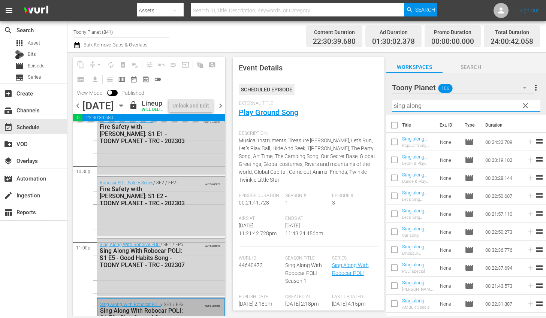
scroll to position [175, 0]
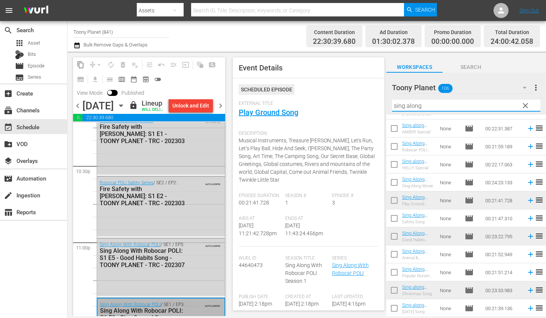
click at [221, 111] on span "chevron_right" at bounding box center [220, 105] width 9 height 9
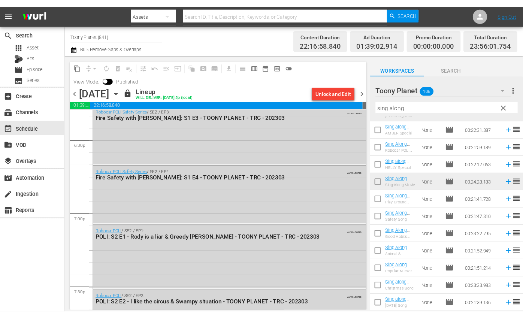
scroll to position [2785, 0]
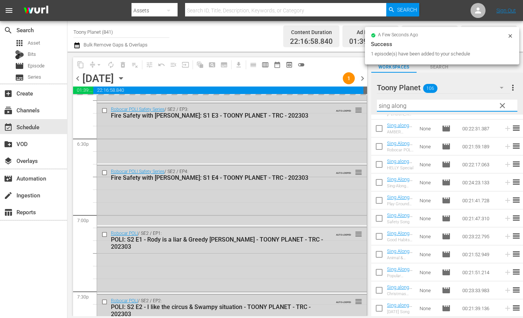
drag, startPoint x: 423, startPoint y: 108, endPoint x: 349, endPoint y: 100, distance: 75.4
click at [353, 100] on div "content_copy compress arrow_drop_down autorenew_outlined delete_forever_outline…" at bounding box center [295, 184] width 456 height 265
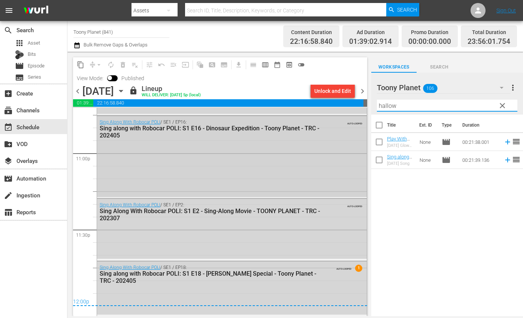
scroll to position [3342, 0]
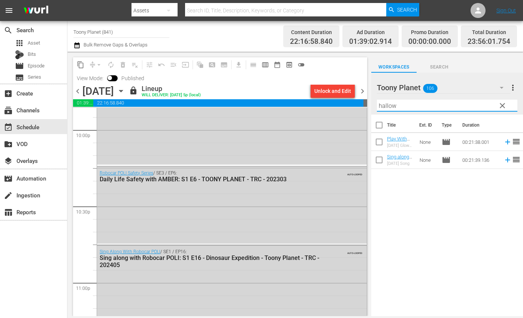
drag, startPoint x: 376, startPoint y: 104, endPoint x: 364, endPoint y: 101, distance: 12.7
click at [365, 102] on div "content_copy compress arrow_drop_down autorenew_outlined delete_forever_outline…" at bounding box center [295, 184] width 456 height 265
paste input "Traffic safe"
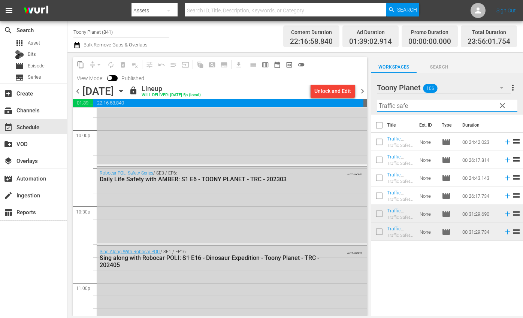
type input "Traffic safe"
click at [358, 87] on span "chevron_right" at bounding box center [362, 91] width 9 height 9
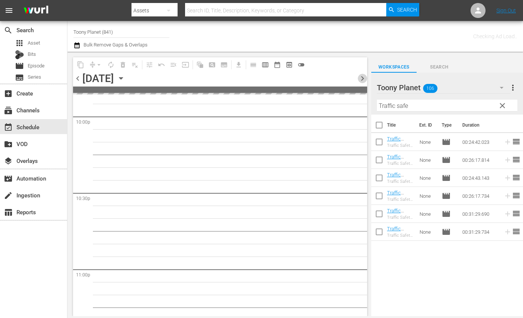
click at [362, 79] on span "chevron_right" at bounding box center [362, 78] width 9 height 9
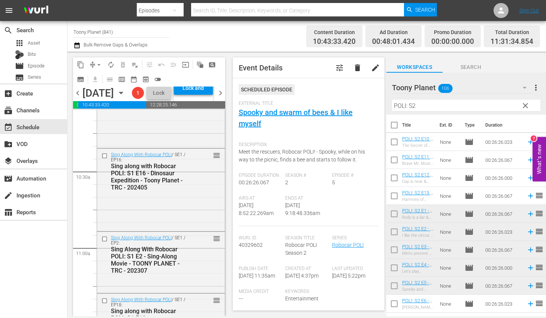
scroll to position [1652, 0]
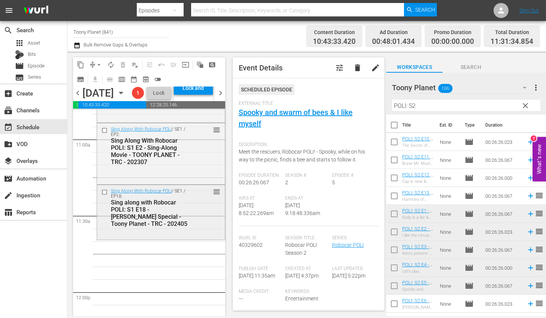
click at [142, 238] on div "Sing Along With Robocar POLI / SE1 / EP18: Sing along with Robocar POLI: S1 E18…" at bounding box center [161, 211] width 128 height 53
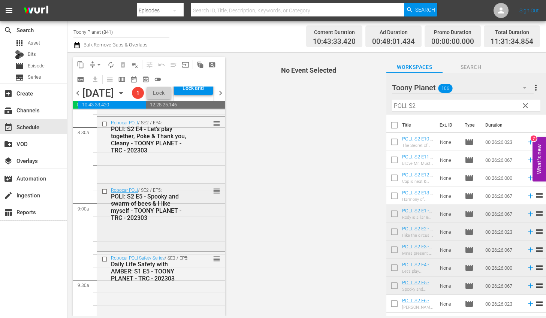
click at [158, 249] on div "Robocar POLI / SE2 / EP5: POLI: S2 E5 - Spooky and swarm of bees & I like mysel…" at bounding box center [161, 216] width 128 height 65
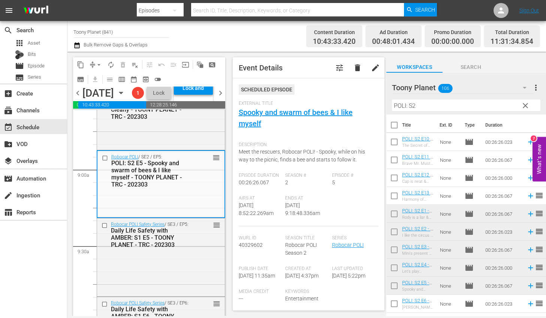
scroll to position [1319, 0]
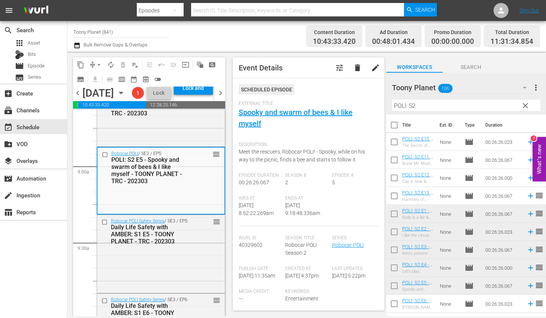
drag, startPoint x: 449, startPoint y: 105, endPoint x: 449, endPoint y: 109, distance: 4.1
click at [449, 105] on input "POLI: S2" at bounding box center [466, 106] width 148 height 12
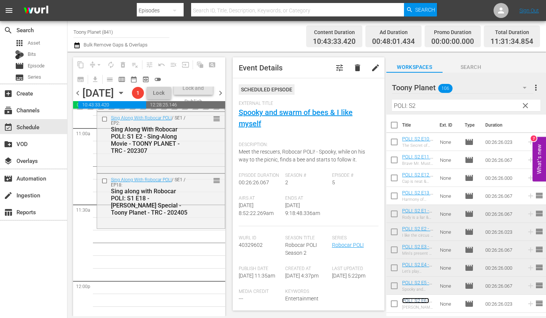
scroll to position [1663, 0]
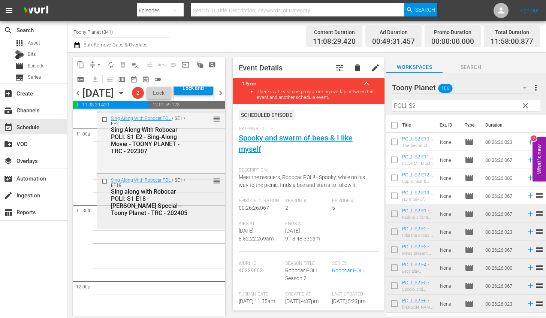
click at [169, 227] on div "Sing Along With Robocar POLI / SE1 / EP18: Sing along with Robocar POLI: S1 E18…" at bounding box center [161, 200] width 128 height 53
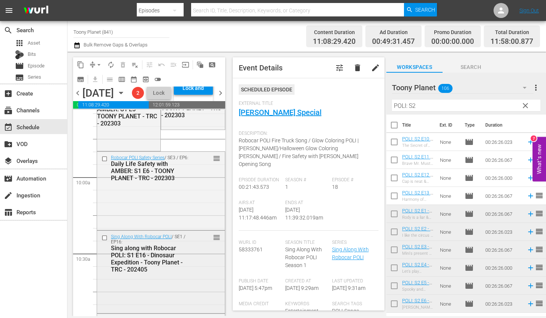
scroll to position [1427, 0]
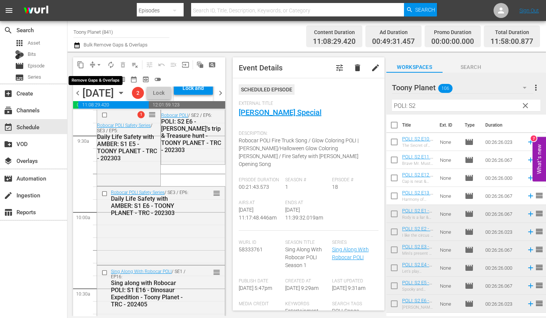
click at [90, 65] on span "compress" at bounding box center [92, 64] width 7 height 7
click at [91, 64] on span "compress" at bounding box center [92, 64] width 7 height 7
click at [97, 66] on span "arrow_drop_down" at bounding box center [98, 64] width 7 height 7
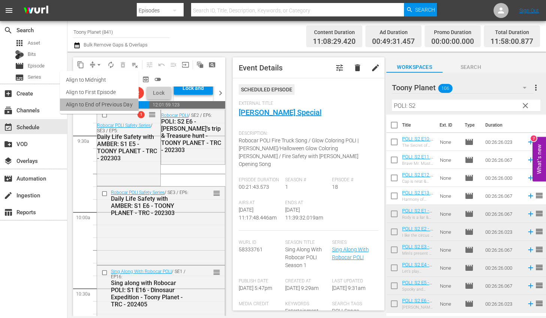
click at [98, 108] on li "Align to End of Previous Day" at bounding box center [99, 105] width 79 height 12
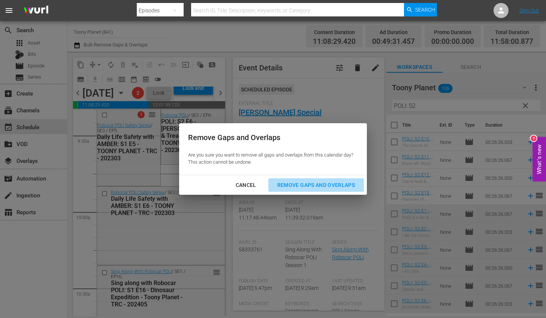
drag, startPoint x: 323, startPoint y: 185, endPoint x: 513, endPoint y: 107, distance: 205.4
click at [323, 185] on div "Remove Gaps and Overlaps" at bounding box center [316, 185] width 90 height 9
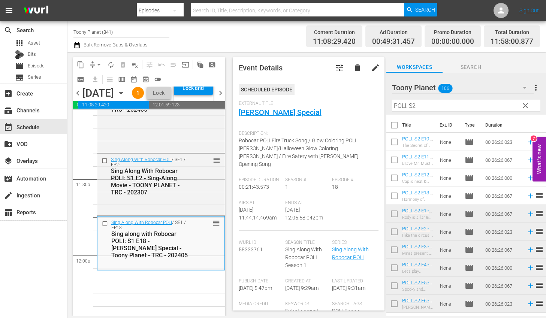
scroll to position [1704, 0]
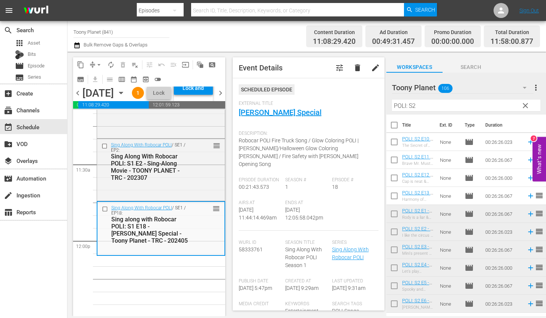
click at [112, 64] on span "autorenew_outlined" at bounding box center [110, 64] width 7 height 7
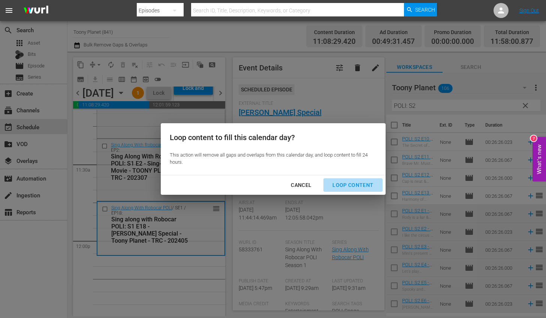
drag, startPoint x: 368, startPoint y: 183, endPoint x: 542, endPoint y: 223, distance: 178.4
click at [369, 183] on div "Loop Content" at bounding box center [352, 185] width 53 height 9
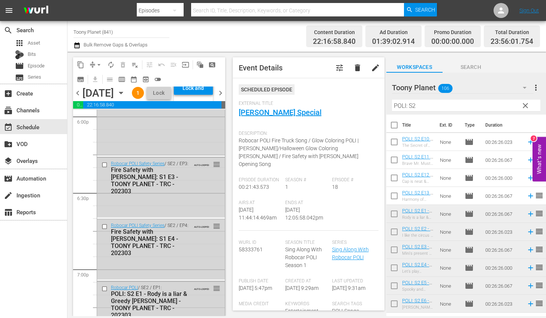
scroll to position [3498, 0]
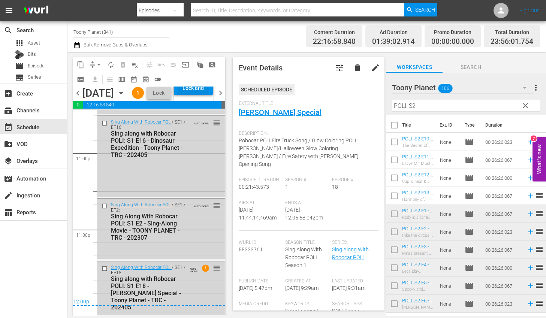
click at [204, 94] on div "Lock and Publish" at bounding box center [193, 87] width 31 height 13
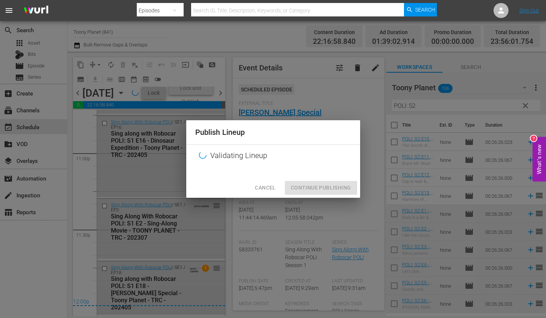
click at [204, 98] on div "Publish Lineup Validating Lineup Cancel Continue Publishing" at bounding box center [273, 159] width 546 height 318
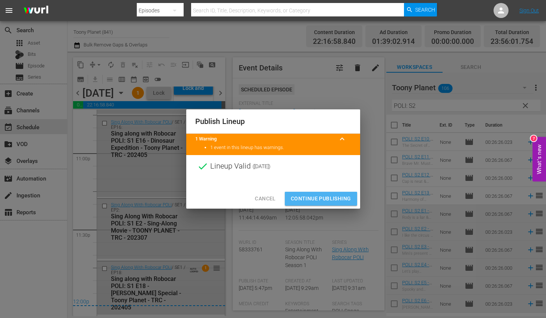
drag, startPoint x: 321, startPoint y: 198, endPoint x: 447, endPoint y: 187, distance: 126.0
click at [321, 198] on span "Continue Publishing" at bounding box center [321, 198] width 60 height 9
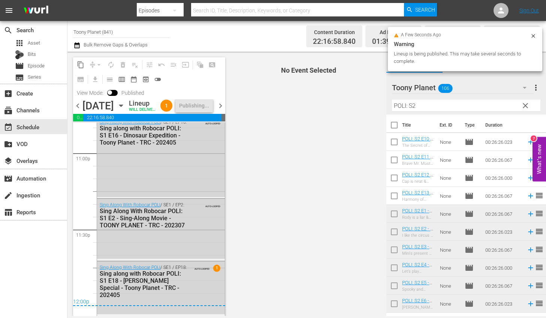
click at [222, 111] on span "chevron_right" at bounding box center [220, 105] width 9 height 9
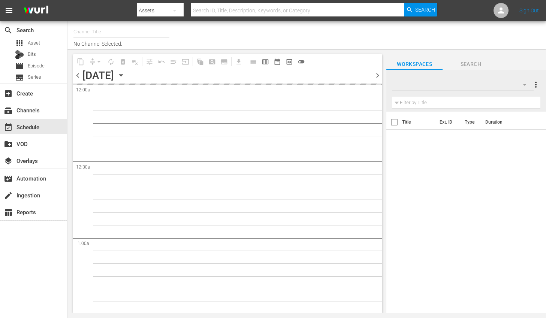
type input "Toony Planet (841)"
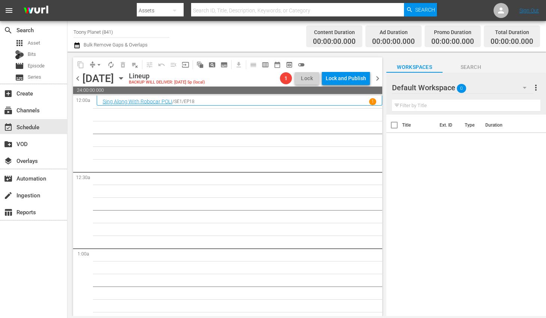
click at [487, 87] on div "Default Workspace 0" at bounding box center [463, 87] width 142 height 21
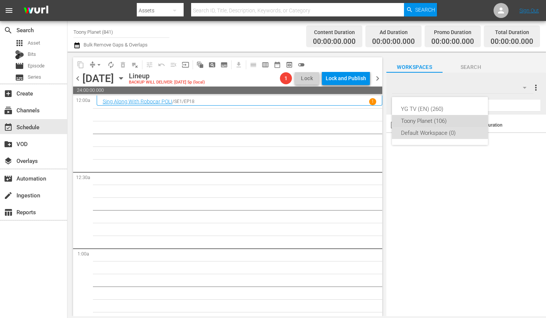
drag, startPoint x: 444, startPoint y: 119, endPoint x: 471, endPoint y: 105, distance: 30.7
click at [444, 119] on div "Toony Planet (106)" at bounding box center [440, 121] width 78 height 12
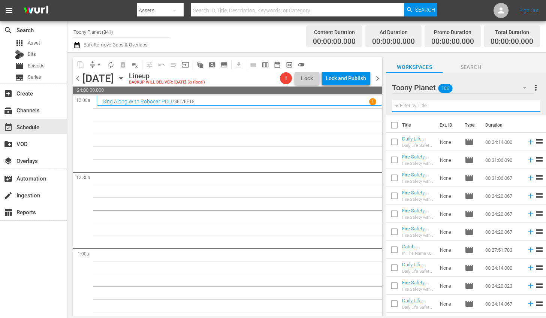
click at [425, 105] on input "text" at bounding box center [466, 106] width 148 height 12
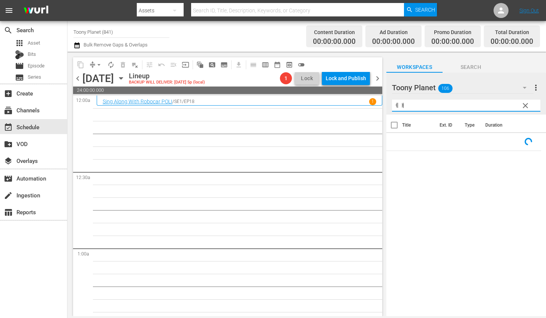
type input "ㅖ"
type input "POLI: S2"
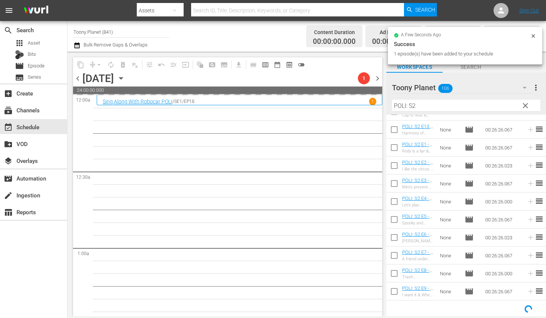
scroll to position [49, 0]
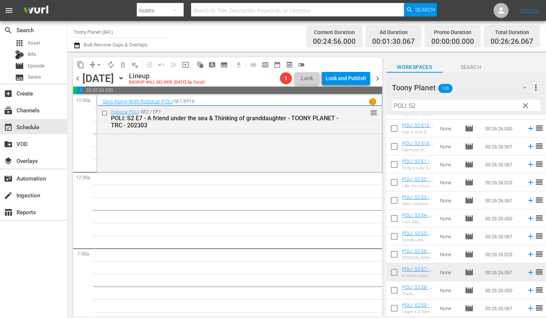
click at [391, 292] on input "checkbox" at bounding box center [394, 292] width 16 height 16
checkbox input "true"
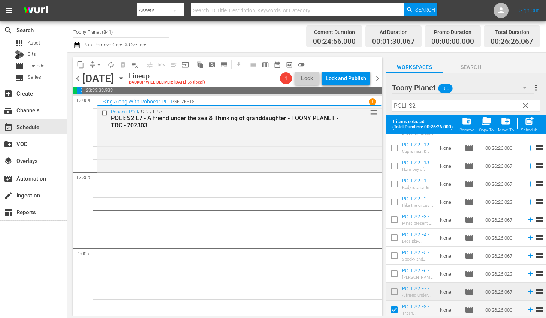
scroll to position [64, 0]
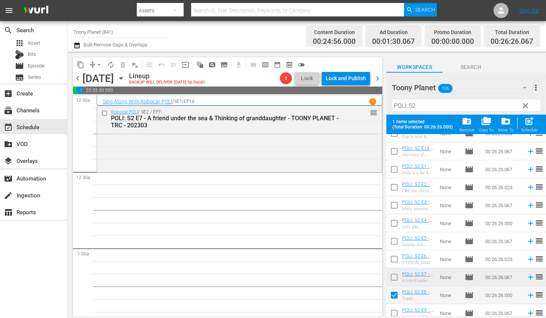
click at [394, 310] on input "checkbox" at bounding box center [394, 315] width 16 height 16
checkbox input "true"
click at [527, 126] on span "post_add" at bounding box center [529, 121] width 10 height 10
checkbox input "false"
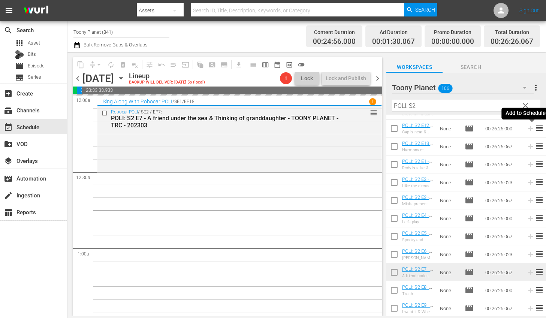
scroll to position [49, 0]
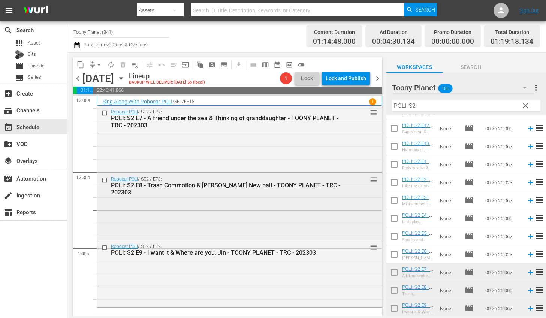
click at [237, 227] on div "Robocar POLI / SE2 / EP8: POLI: S2 E8 - Trash Commotion & Bruner’s New ball - T…" at bounding box center [239, 205] width 285 height 65
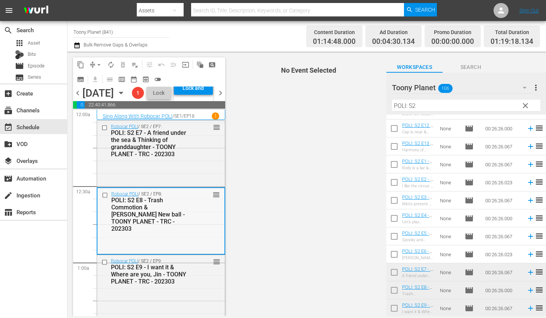
scroll to position [118, 0]
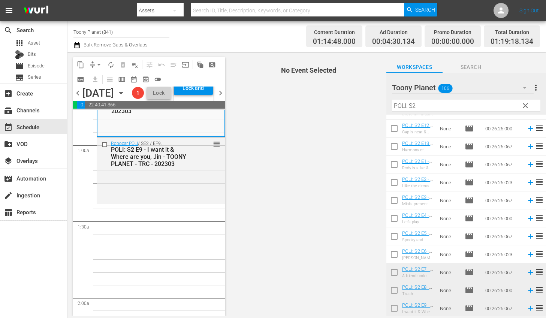
click at [449, 106] on input "POLI: S2" at bounding box center [466, 106] width 148 height 12
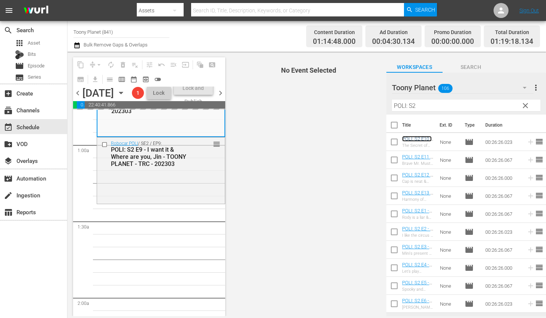
scroll to position [142, 0]
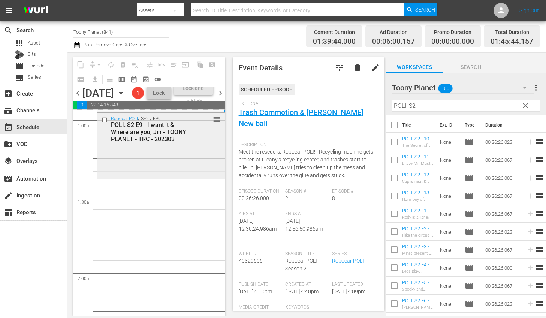
click at [190, 178] on div "Robocar POLI / SE2 / EP9: POLI: S2 E9 - I want it & Where are you, Jin - TOONY …" at bounding box center [161, 145] width 128 height 65
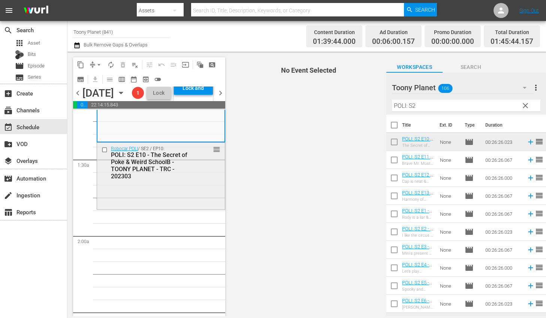
click at [187, 208] on div "Robocar POLI / SE2 / EP10: POLI: S2 E10 - The Secret of Poke & Weird SchoolB - …" at bounding box center [161, 175] width 128 height 65
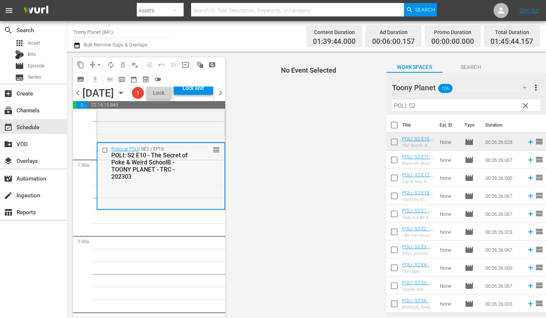
scroll to position [191, 0]
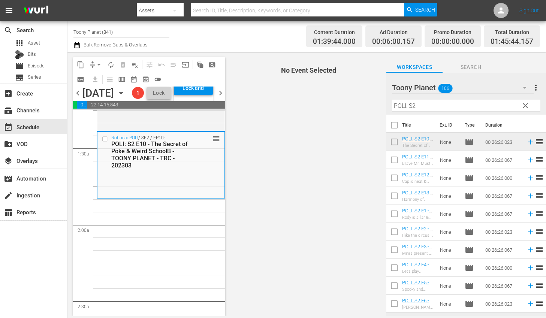
click at [399, 159] on input "checkbox" at bounding box center [394, 162] width 16 height 16
checkbox input "true"
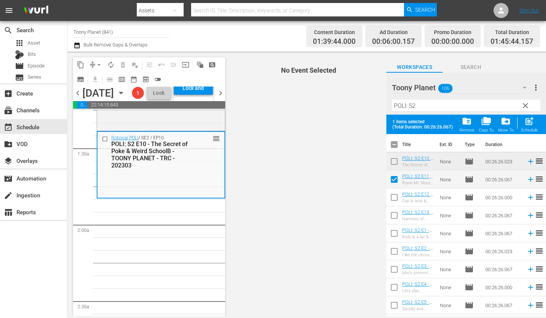
click at [394, 199] on input "checkbox" at bounding box center [394, 199] width 16 height 16
checkbox input "true"
click at [394, 213] on input "checkbox" at bounding box center [394, 217] width 16 height 16
checkbox input "true"
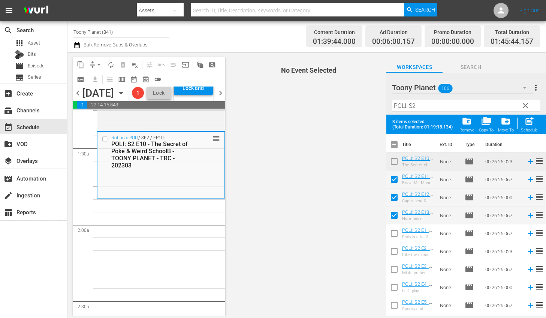
click at [524, 125] on span "post_add" at bounding box center [529, 121] width 10 height 10
checkbox input "false"
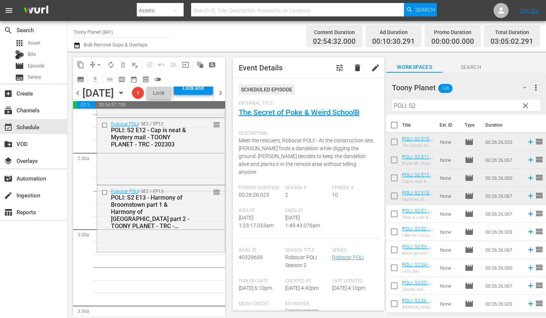
scroll to position [349, 0]
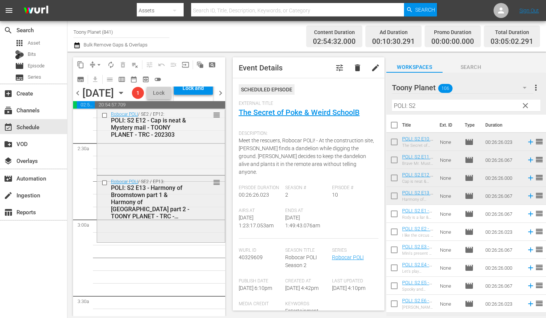
click at [144, 223] on div "Robocar POLI / SE2 / EP13: POLI: S2 E13 - Harmony of Broomstown part 1 & Harmon…" at bounding box center [161, 199] width 128 height 47
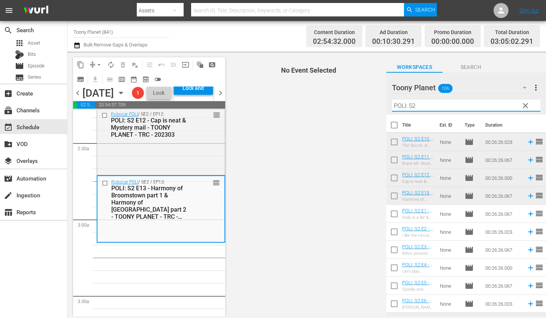
click at [362, 99] on div "content_copy compress arrow_drop_down autorenew_outlined delete_forever_outline…" at bounding box center [306, 184] width 479 height 265
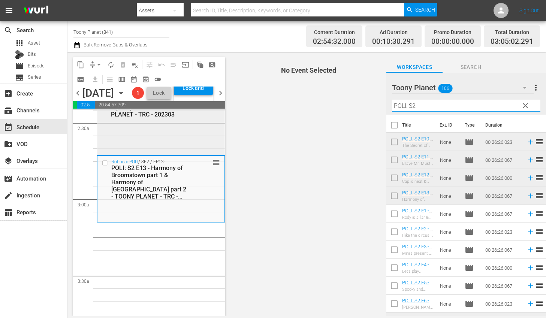
scroll to position [405, 0]
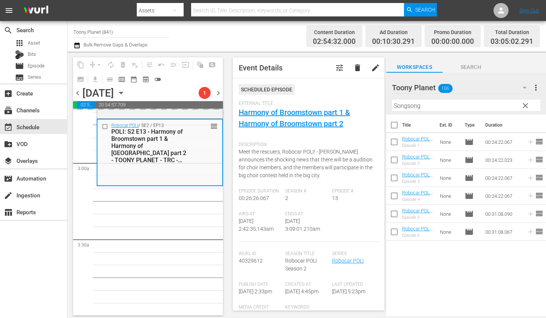
drag, startPoint x: 423, startPoint y: 138, endPoint x: 260, endPoint y: 316, distance: 241.6
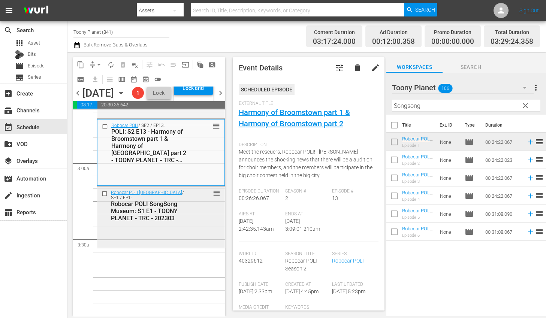
click at [179, 224] on div "Robocar POLI SongSong Museum / SE1 / EP1: Robocar POLI SongSong Museum: S1 E1 -…" at bounding box center [161, 206] width 128 height 38
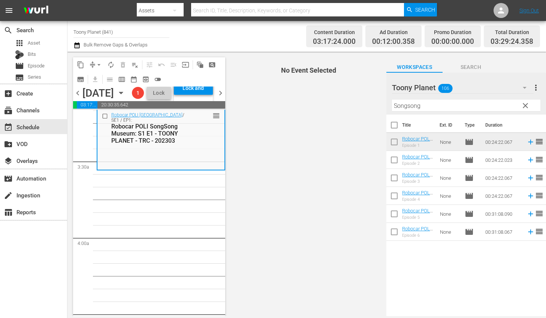
scroll to position [417, 0]
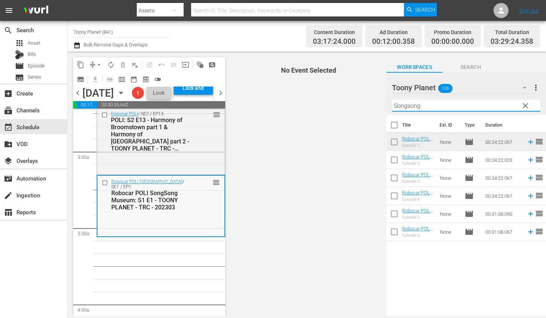
drag, startPoint x: 396, startPoint y: 107, endPoint x: 361, endPoint y: 107, distance: 34.9
click at [363, 107] on div "content_copy compress arrow_drop_down autorenew_outlined delete_forever_outline…" at bounding box center [306, 184] width 479 height 265
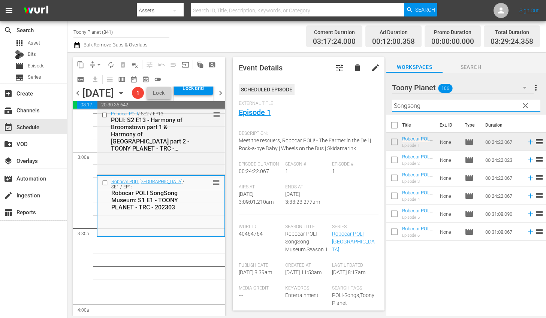
type input "ㄹ"
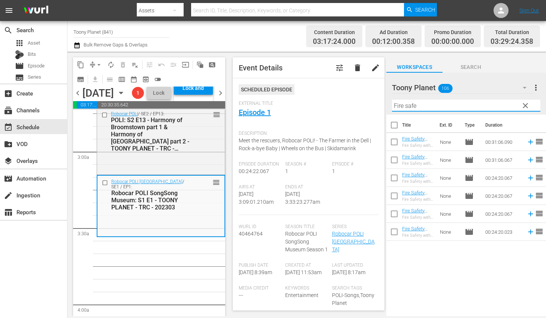
drag, startPoint x: 442, startPoint y: 262, endPoint x: 432, endPoint y: 247, distance: 18.3
click at [439, 259] on div "Title Ext. ID Type Duration Fire Safety with [PERSON_NAME]: S1 E6 - TOONY PLANE…" at bounding box center [466, 216] width 160 height 203
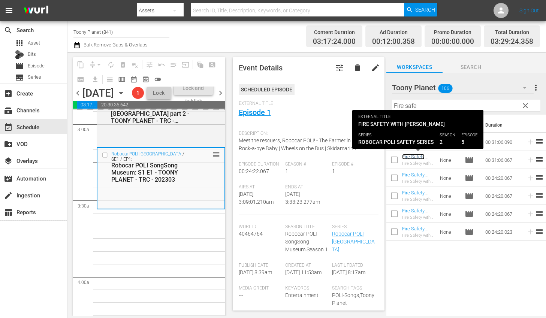
scroll to position [446, 0]
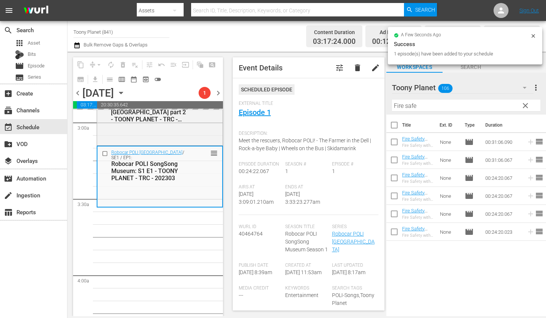
scroll to position [473, 0]
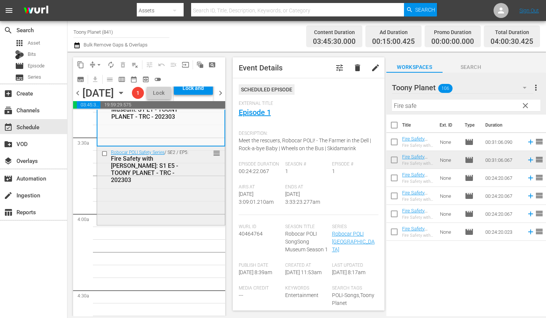
scroll to position [515, 0]
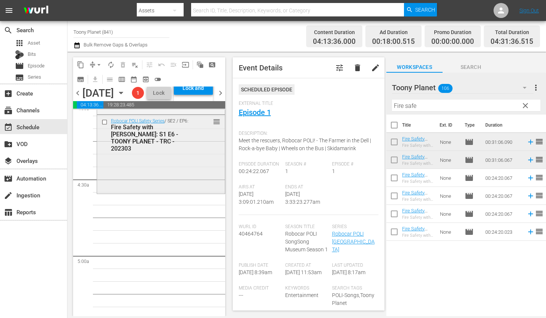
click at [151, 192] on div "Robocar POLI Safety Series / SE2 / EP6: Fire Safety with ROY: S1 E6 - TOONY PLA…" at bounding box center [161, 153] width 128 height 77
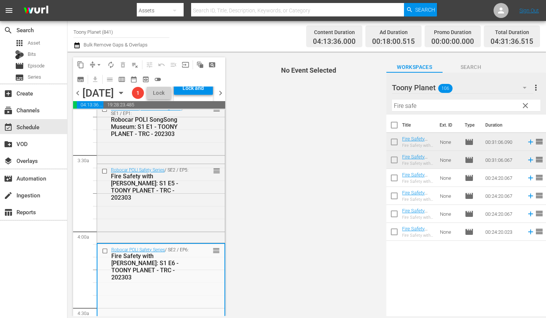
scroll to position [501, 0]
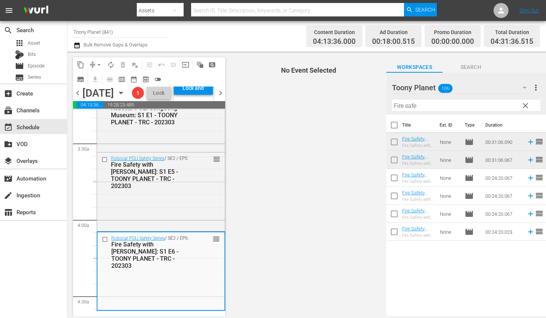
drag, startPoint x: 432, startPoint y: 105, endPoint x: 347, endPoint y: 99, distance: 84.9
click at [360, 100] on div "content_copy compress arrow_drop_down autorenew_outlined delete_forever_outline…" at bounding box center [306, 184] width 479 height 265
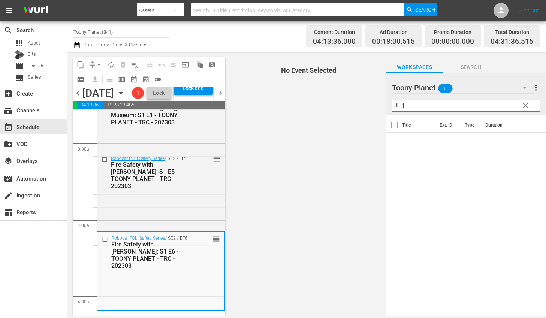
type input "ㅖ"
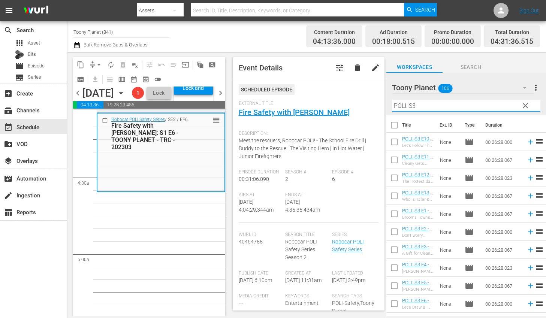
scroll to position [624, 0]
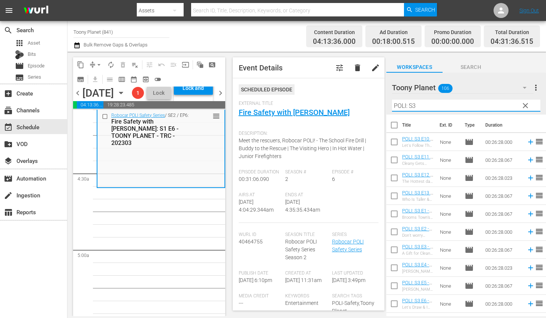
type input "POLI: S3"
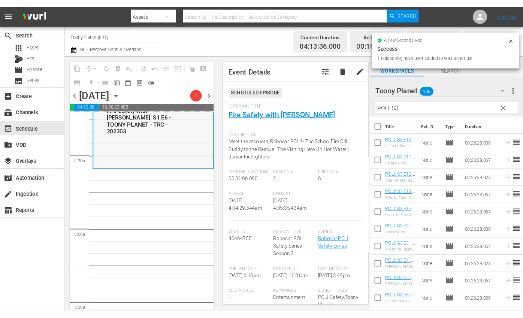
scroll to position [666, 0]
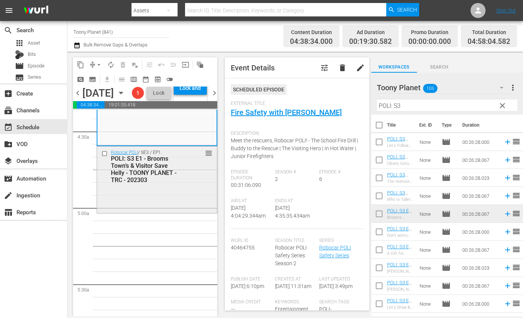
click at [115, 184] on div "POLI: S3 E1 - Brooms Town’s & Visitor Save Helly - TOONY PLANET - TRC - 202303" at bounding box center [147, 169] width 72 height 28
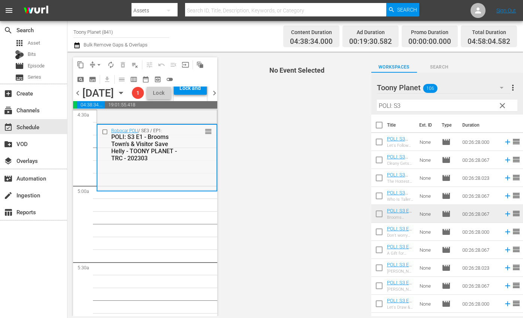
scroll to position [684, 0]
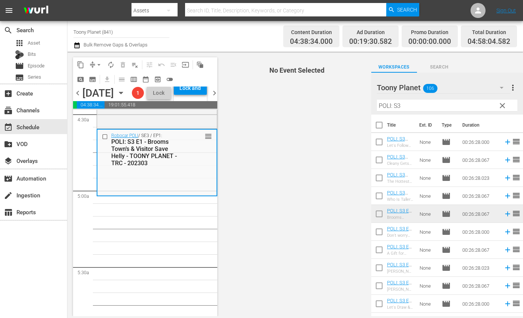
click at [376, 233] on input "checkbox" at bounding box center [379, 234] width 16 height 16
checkbox input "true"
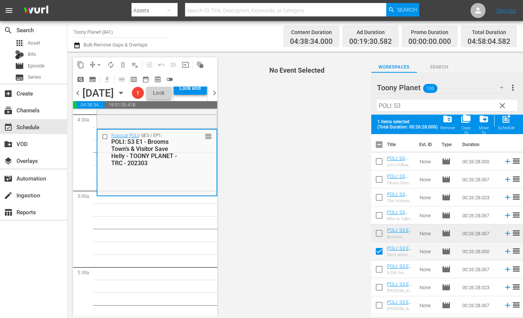
scroll to position [33, 0]
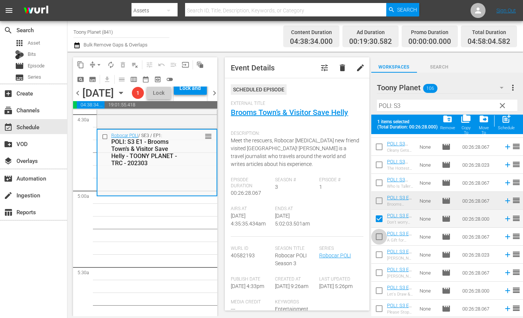
click at [377, 235] on input "checkbox" at bounding box center [379, 238] width 16 height 16
checkbox input "true"
click at [379, 253] on input "checkbox" at bounding box center [379, 256] width 16 height 16
checkbox input "true"
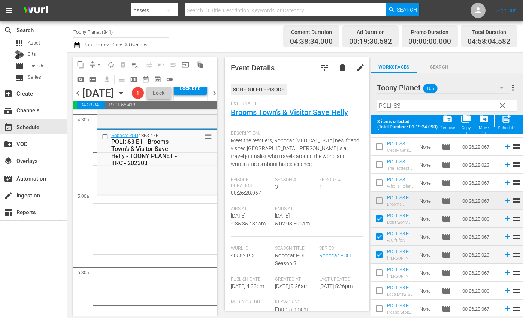
click at [374, 272] on input "checkbox" at bounding box center [379, 274] width 16 height 16
checkbox input "true"
click at [510, 121] on span "post_add" at bounding box center [506, 119] width 10 height 10
checkbox input "false"
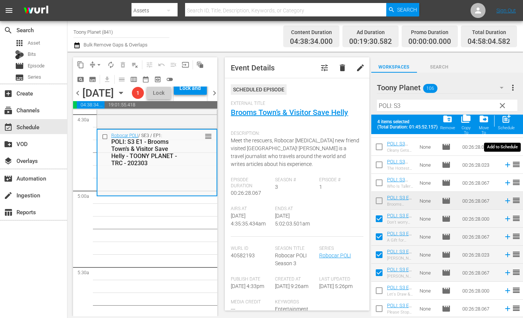
checkbox input "false"
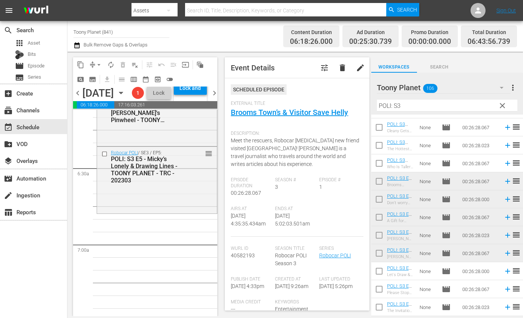
scroll to position [955, 0]
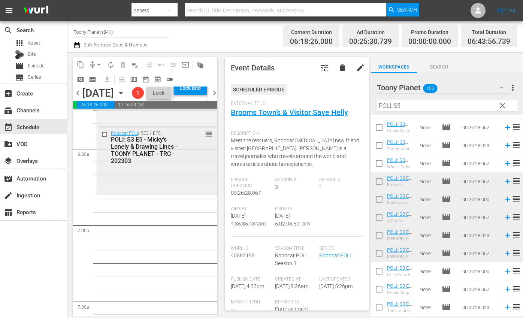
click at [170, 165] on div "POLI: S3 E5 - Micky’s Lonely & Drawing Lines - TOONY PLANET - TRC - 202303" at bounding box center [147, 150] width 72 height 28
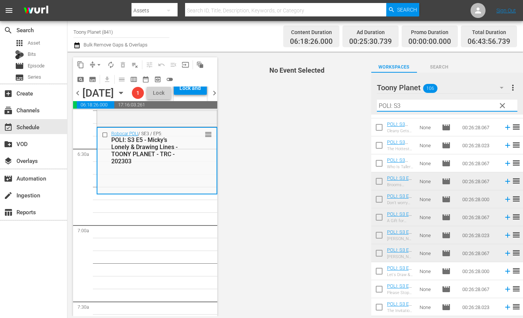
drag, startPoint x: 412, startPoint y: 107, endPoint x: 331, endPoint y: 97, distance: 82.4
click at [331, 97] on div "content_copy compress arrow_drop_down autorenew_outlined delete_forever_outline…" at bounding box center [295, 184] width 456 height 265
type input "ㄴ"
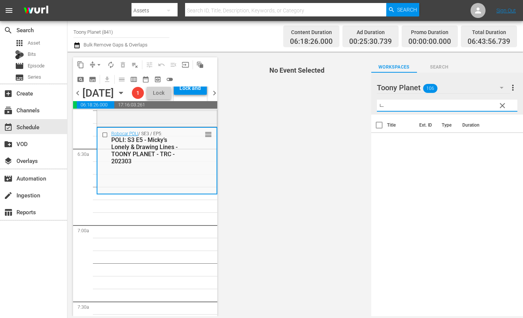
scroll to position [0, 0]
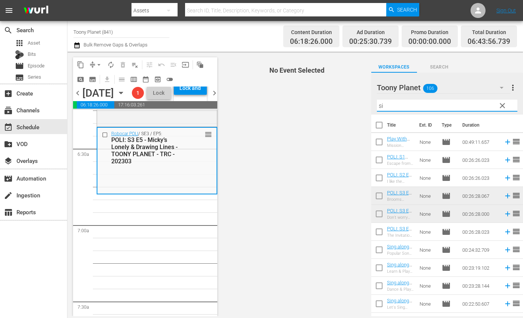
type input "s"
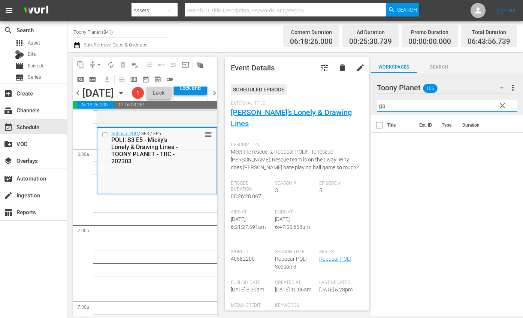
type input "g"
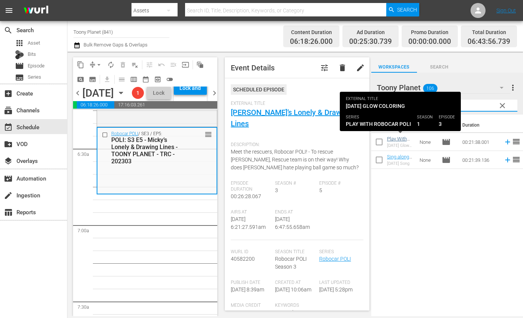
type input "hallow"
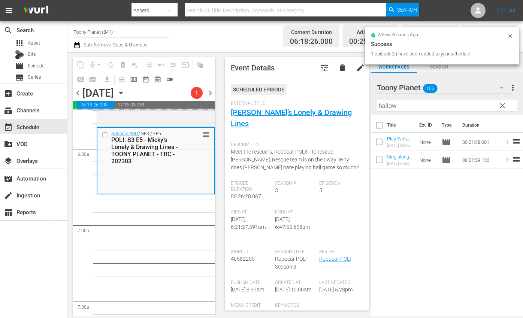
drag, startPoint x: 400, startPoint y: 140, endPoint x: 345, endPoint y: 314, distance: 182.4
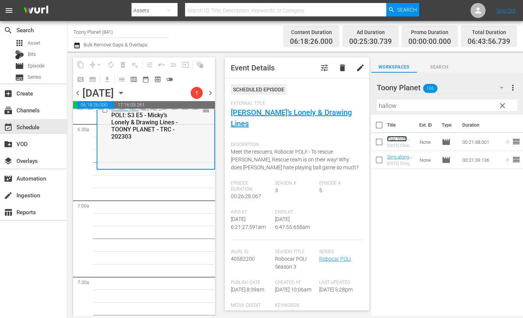
scroll to position [983, 0]
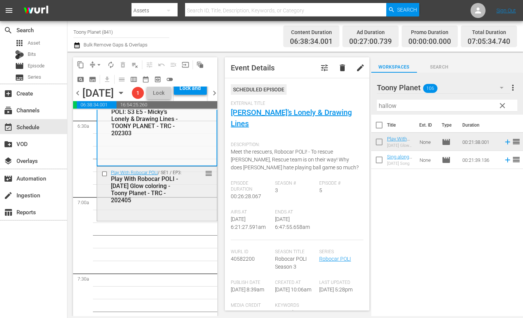
click at [180, 204] on div "Play With Robocar POLI - [DATE] Glow coloring - Toony Planet - TRC - 202405" at bounding box center [147, 189] width 72 height 28
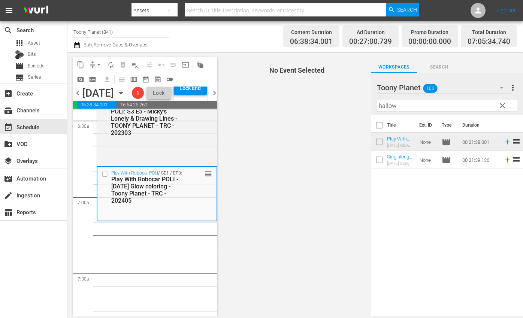
click at [504, 106] on span "clear" at bounding box center [502, 105] width 9 height 9
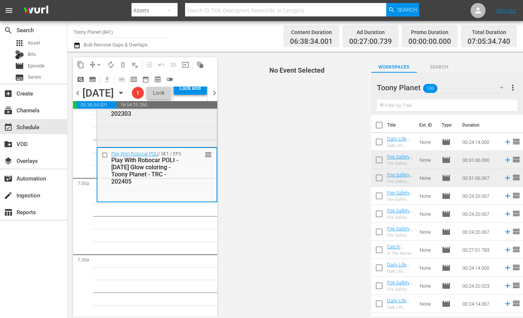
scroll to position [1006, 0]
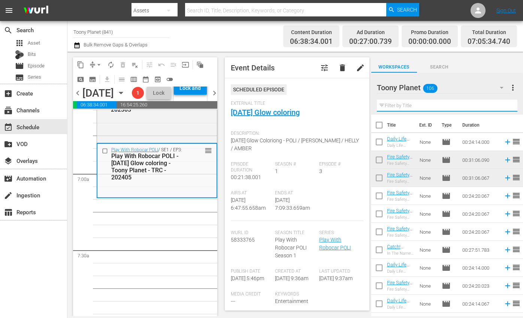
click at [414, 108] on input "text" at bounding box center [447, 106] width 141 height 12
type input "ㅁ"
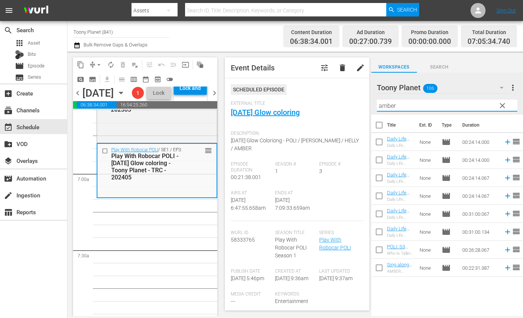
click at [187, 197] on div "Play With Robocar POLI / SE1 / EP3: Play With Robocar POLI - Halloween Glow col…" at bounding box center [156, 170] width 119 height 53
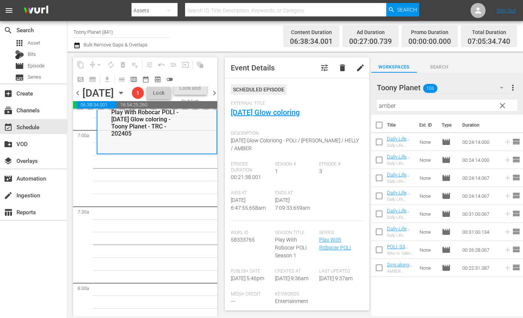
scroll to position [1058, 0]
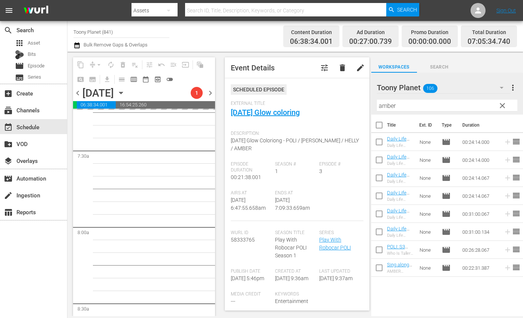
scroll to position [1086, 0]
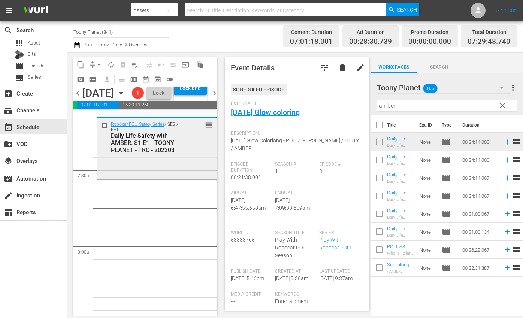
click at [161, 178] on div "Robocar POLI Safety Series / SE3 / EP1: Daily Life Safety with AMBER: S1 E1 - T…" at bounding box center [157, 148] width 120 height 60
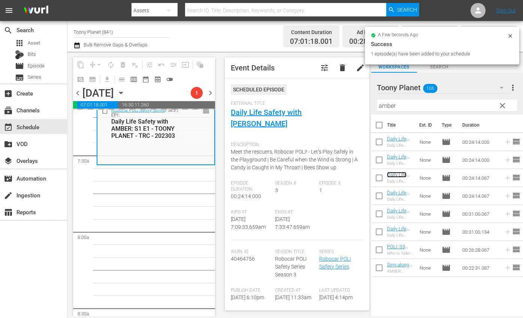
scroll to position [1101, 0]
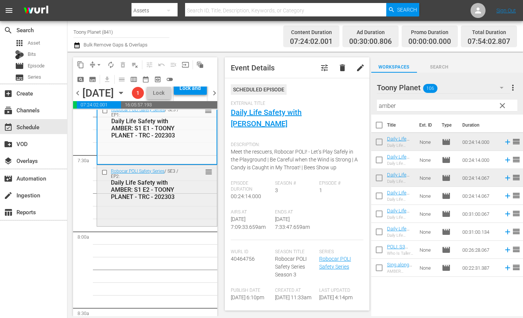
click at [177, 200] on div "Daily Life Safety with AMBER: S1 E2 - TOONY PLANET - TRC - 202303" at bounding box center [147, 189] width 72 height 21
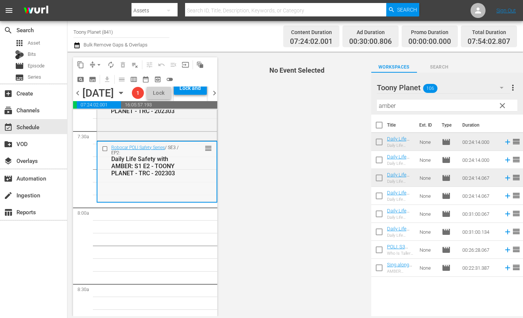
scroll to position [1131, 0]
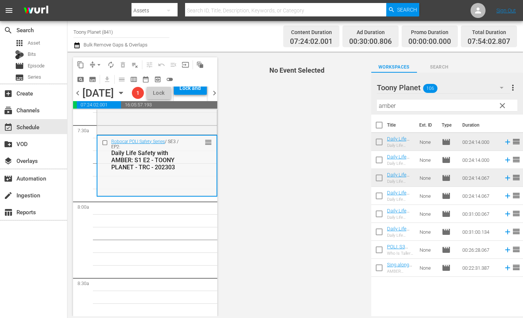
click at [179, 174] on div "Robocar POLI Safety Series / SE3 / EP2: Daily Life Safety with AMBER: S1 E2 - T…" at bounding box center [156, 155] width 119 height 38
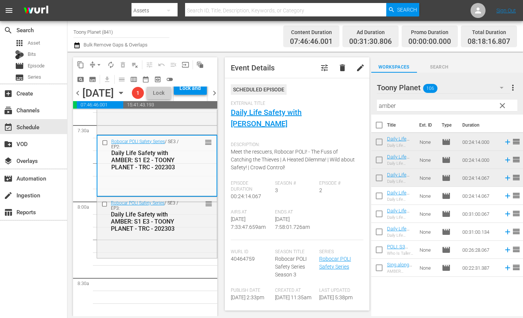
drag, startPoint x: 393, startPoint y: 156, endPoint x: 522, endPoint y: 227, distance: 146.9
click at [182, 235] on div "Robocar POLI Safety Series / SE3 / EP3: Daily Life Safety with AMBER: S1 E3 - T…" at bounding box center [157, 216] width 120 height 38
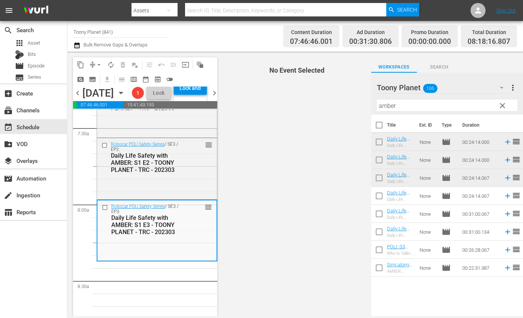
scroll to position [1129, 0]
drag, startPoint x: 345, startPoint y: 103, endPoint x: 319, endPoint y: 103, distance: 26.6
click at [333, 103] on div "content_copy compress arrow_drop_down autorenew_outlined delete_forever_outline…" at bounding box center [295, 184] width 456 height 265
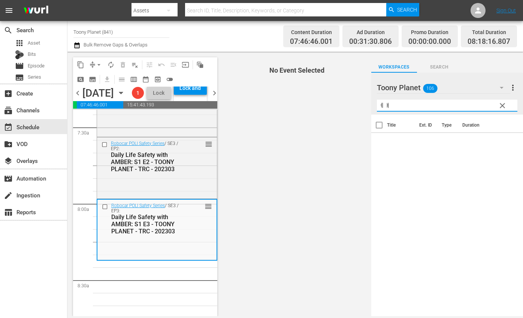
type input "ㅖ"
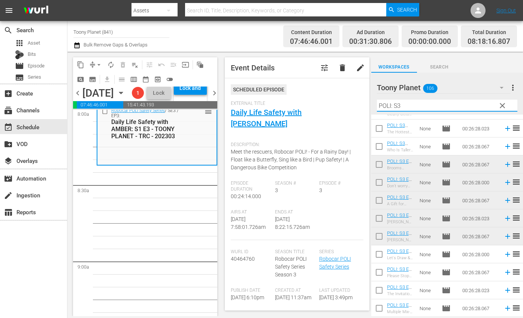
scroll to position [1223, 0]
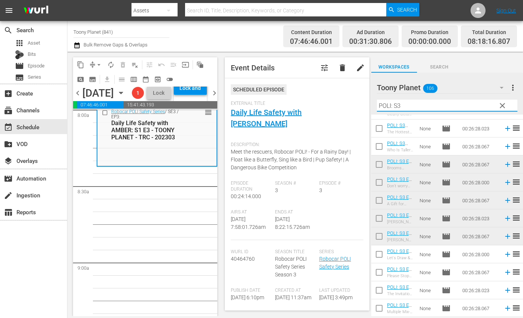
type input "POLI: S3"
drag, startPoint x: 151, startPoint y: 235, endPoint x: 320, endPoint y: 250, distance: 170.4
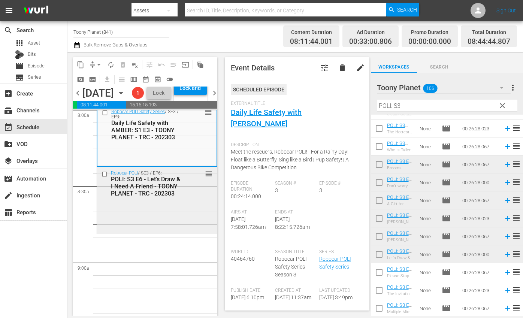
click at [164, 197] on div "POLI: S3 E6 - Let's Draw & I Need A Friend - TOONY PLANET - TRC - 202303" at bounding box center [147, 186] width 72 height 21
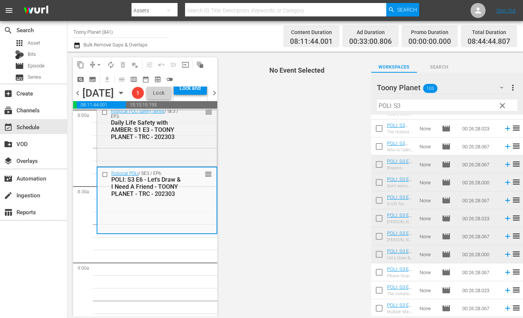
click at [164, 197] on div "POLI: S3 E6 - Let's Draw & I Need A Friend - TOONY PLANET - TRC - 202303" at bounding box center [146, 186] width 71 height 21
click at [155, 233] on div "Robocar POLI / SE3 / EP6: POLI: S3 E6 - Let's Draw & I Need A Friend - TOONY PL…" at bounding box center [156, 200] width 119 height 65
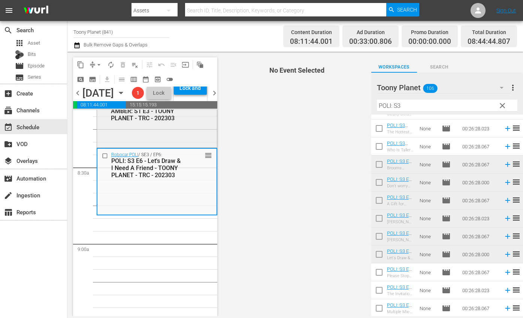
scroll to position [1232, 0]
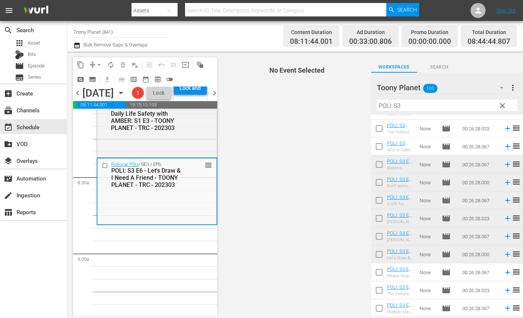
drag, startPoint x: 337, startPoint y: 269, endPoint x: 408, endPoint y: 276, distance: 72.3
click at [341, 269] on span "No Event Selected" at bounding box center [295, 184] width 152 height 265
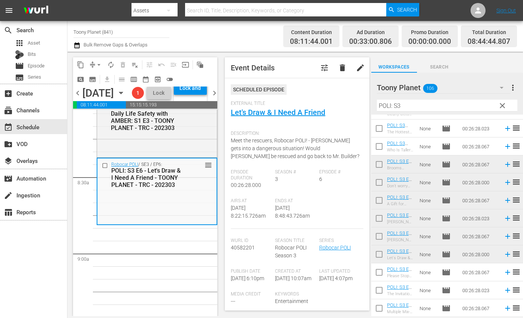
click at [380, 271] on input "checkbox" at bounding box center [379, 274] width 16 height 16
checkbox input "true"
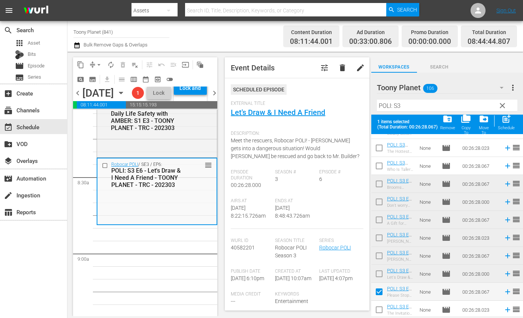
scroll to position [69, 0]
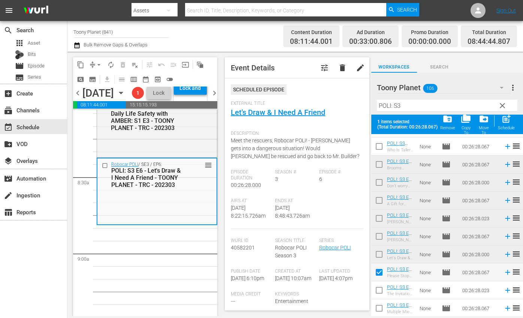
click at [378, 290] on input "checkbox" at bounding box center [379, 292] width 16 height 16
checkbox input "true"
click at [378, 309] on input "checkbox" at bounding box center [379, 310] width 16 height 16
checkbox input "true"
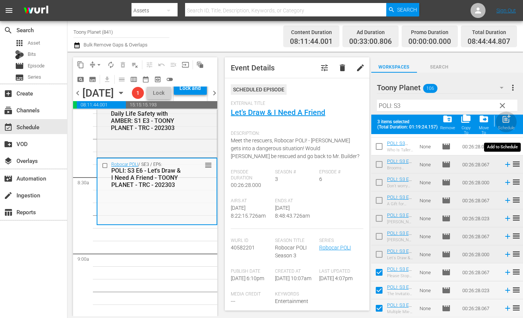
click at [504, 124] on div "post_add Schedule" at bounding box center [506, 122] width 17 height 16
checkbox input "false"
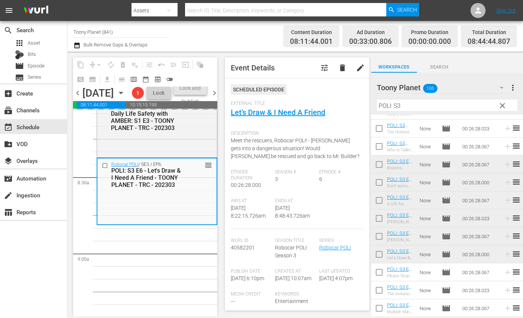
scroll to position [49, 0]
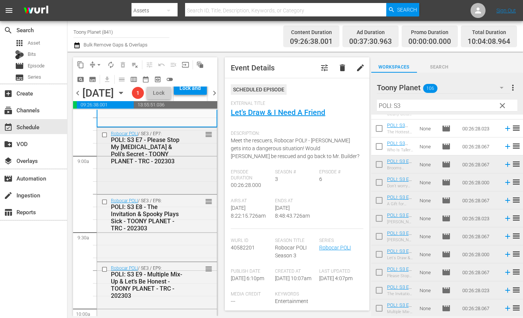
click at [168, 193] on div "Robocar POLI / SE3 / EP7: POLI: S3 E7 - Please Stop My Hiccups & Poli's Secret …" at bounding box center [157, 160] width 120 height 65
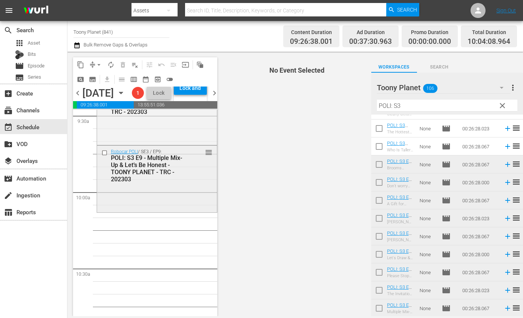
scroll to position [1456, 0]
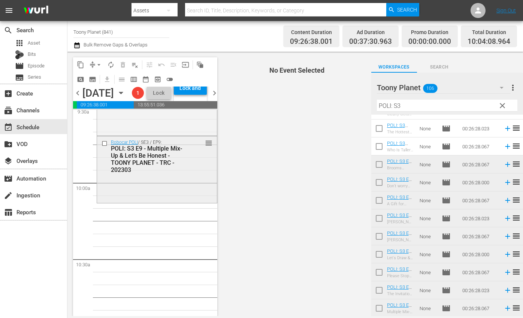
click at [168, 202] on div "Robocar POLI / SE3 / EP9: POLI: S3 E9 - Multiple Mix-Up & Let’s Be Honest - TOO…" at bounding box center [157, 168] width 120 height 65
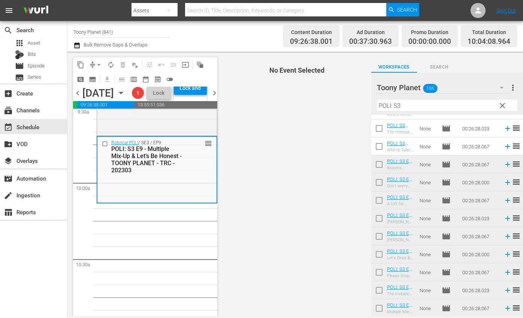
scroll to position [0, 0]
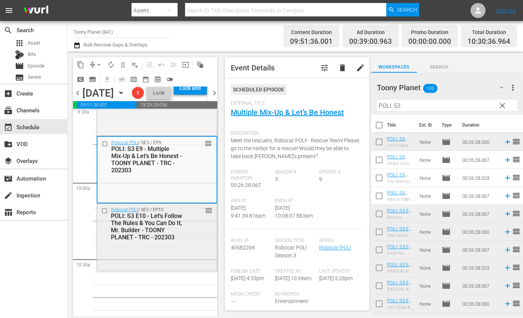
click at [154, 241] on div "POLI: S3 E10 - Let's Follow The Rules & You Can Do It, Mr. Builder - TOONY PLAN…" at bounding box center [147, 226] width 72 height 28
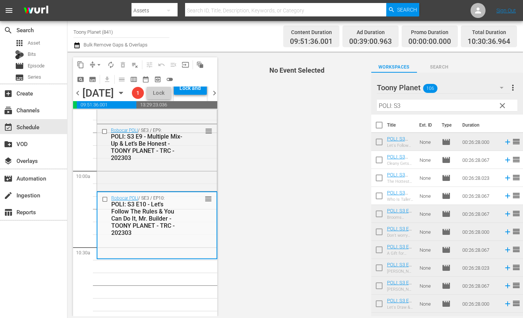
scroll to position [1475, 0]
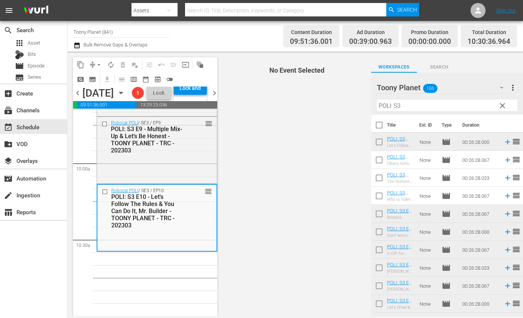
drag, startPoint x: 430, startPoint y: 99, endPoint x: 414, endPoint y: 101, distance: 16.6
click at [411, 99] on div "Filter by Title POLI: S3" at bounding box center [447, 106] width 141 height 18
drag, startPoint x: 419, startPoint y: 105, endPoint x: 341, endPoint y: 100, distance: 78.5
click at [340, 100] on div "content_copy compress arrow_drop_down autorenew_outlined delete_forever_outline…" at bounding box center [295, 184] width 456 height 265
type input "ㄴ"
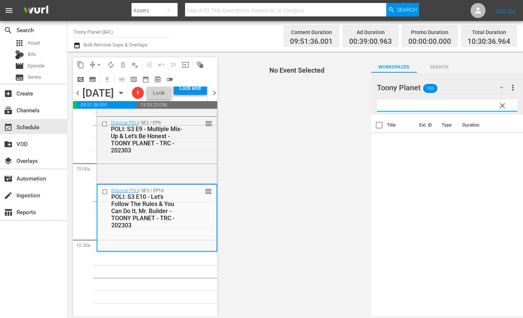
type input "ㄴ"
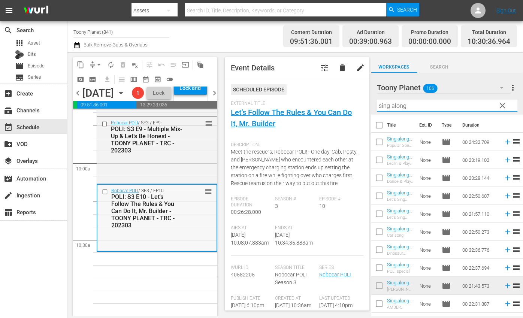
click at [120, 250] on div "Robocar POLI / SE3 / EP10: POLI: S3 E10 - Let's Follow The Rules & You Can Do I…" at bounding box center [156, 217] width 119 height 65
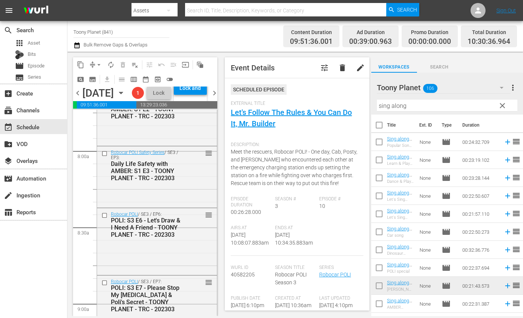
scroll to position [1981, 0]
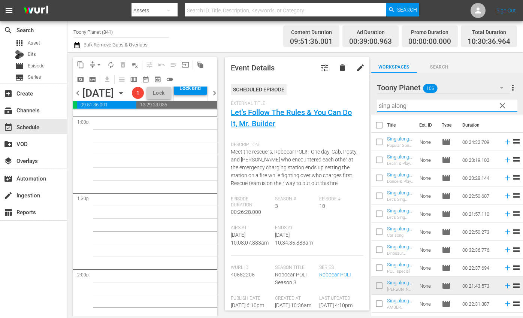
drag, startPoint x: 412, startPoint y: 106, endPoint x: 329, endPoint y: 101, distance: 82.6
click at [335, 101] on div "content_copy compress arrow_drop_down autorenew_outlined delete_forever_outline…" at bounding box center [295, 184] width 456 height 265
type input "ㅆ"
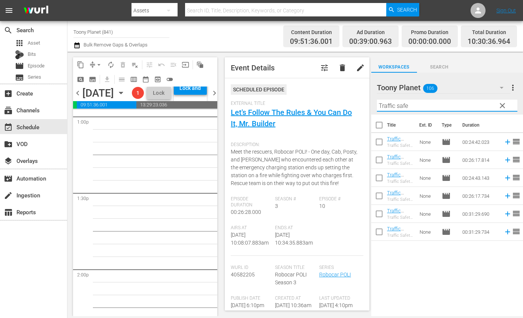
drag, startPoint x: 420, startPoint y: 109, endPoint x: 323, endPoint y: 90, distance: 98.9
click at [327, 88] on div "content_copy compress arrow_drop_down autorenew_outlined delete_forever_outline…" at bounding box center [295, 184] width 456 height 265
type input "Traffic safe"
click at [378, 144] on input "checkbox" at bounding box center [379, 144] width 16 height 16
checkbox input "true"
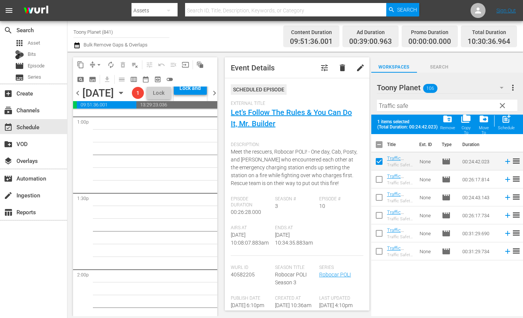
drag, startPoint x: 376, startPoint y: 174, endPoint x: 413, endPoint y: 171, distance: 36.5
click at [376, 174] on input "checkbox" at bounding box center [379, 181] width 16 height 16
checkbox input "true"
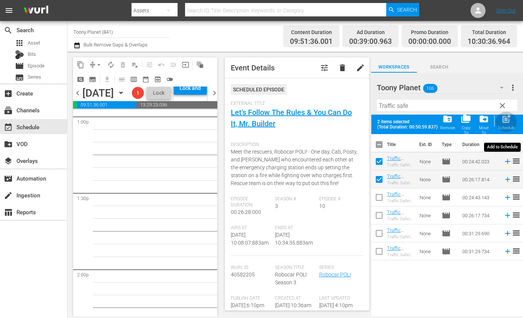
click at [502, 125] on div "post_add Schedule" at bounding box center [506, 122] width 17 height 16
checkbox input "false"
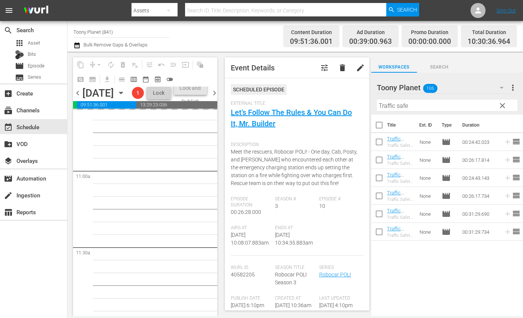
scroll to position [1638, 0]
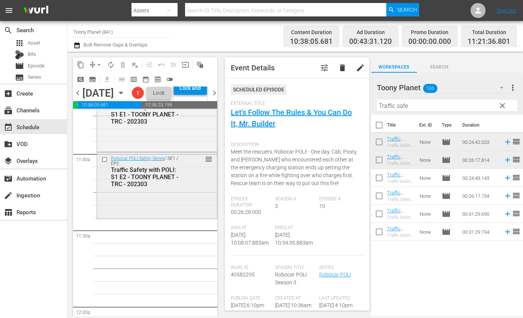
click at [158, 217] on div "Robocar POLI Safety Series / SE1 / EP2: Traffic Safety with POLI: S1 E2 - TOONY…" at bounding box center [157, 185] width 120 height 65
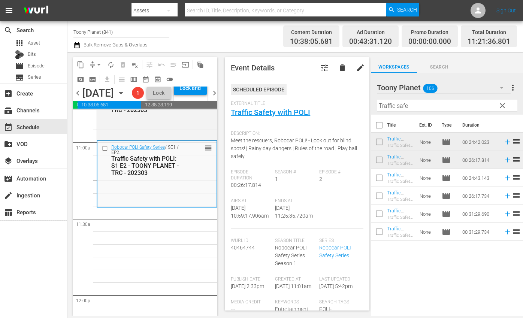
scroll to position [1652, 0]
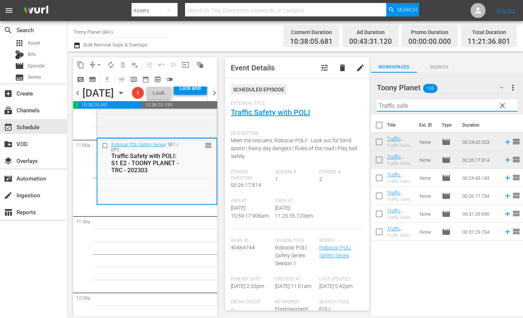
drag, startPoint x: 411, startPoint y: 103, endPoint x: 324, endPoint y: 97, distance: 87.5
click at [323, 97] on div "content_copy compress arrow_drop_down autorenew_outlined delete_forever_outline…" at bounding box center [295, 184] width 456 height 265
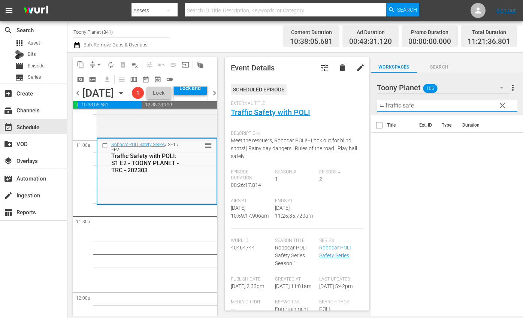
drag, startPoint x: 412, startPoint y: 107, endPoint x: 343, endPoint y: 103, distance: 69.5
click at [343, 103] on div "content_copy compress arrow_drop_down autorenew_outlined delete_forever_outline…" at bounding box center [295, 184] width 456 height 265
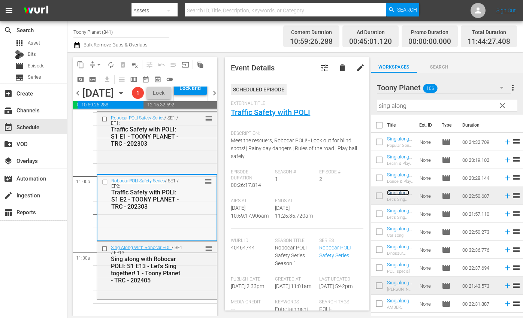
scroll to position [1717, 0]
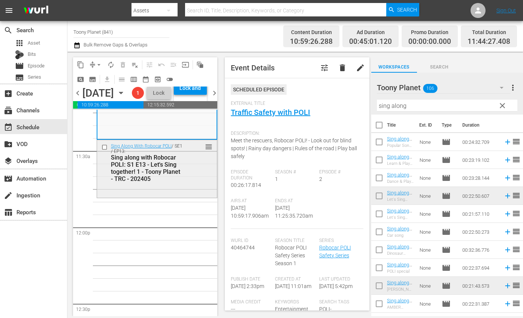
drag, startPoint x: 175, startPoint y: 234, endPoint x: 166, endPoint y: 217, distance: 19.3
click at [175, 233] on div "Robocar POLI Safety Series / SE2 / EP6: Fire Safety with ROY: S1 E6 - TOONY PLA…" at bounding box center [157, 228] width 121 height 3670
click at [162, 185] on div "Sing Along With Robocar POLI / SE1 / EP13: Sing along with Robocar POLI: S1 E13…" at bounding box center [157, 162] width 120 height 45
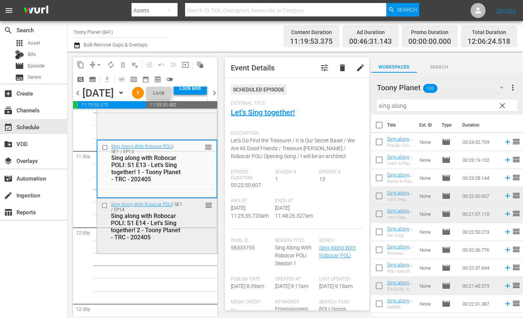
click at [186, 244] on div "Sing Along With Robocar POLI / SE1 / EP14: Sing along with Robocar POLI: S1 E14…" at bounding box center [157, 221] width 120 height 45
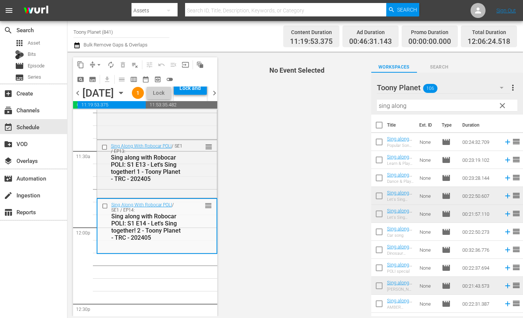
click at [109, 66] on span "autorenew_outlined" at bounding box center [110, 64] width 7 height 7
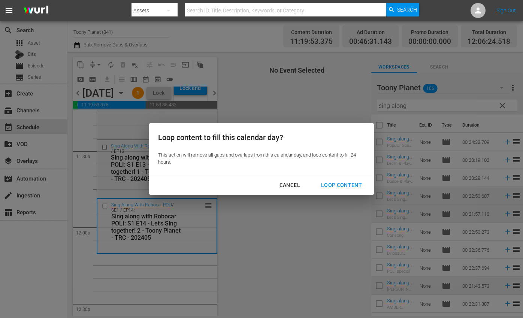
click at [330, 184] on div "Loop Content" at bounding box center [341, 185] width 53 height 9
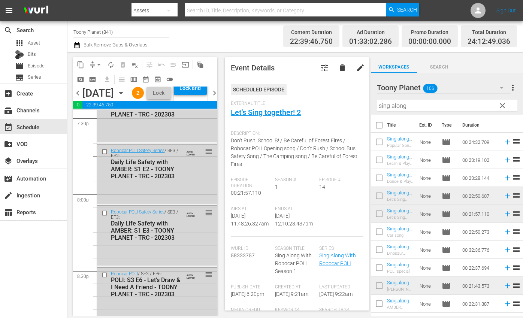
scroll to position [3530, 0]
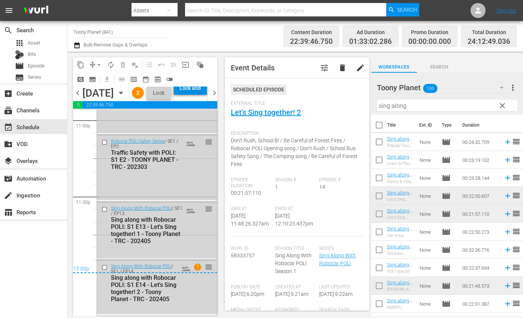
click at [203, 95] on div "Lock and Publish" at bounding box center [190, 87] width 25 height 13
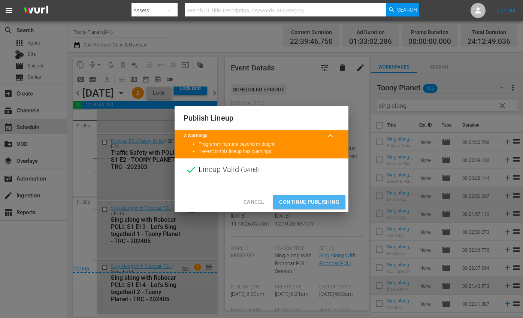
click at [310, 200] on span "Continue Publishing" at bounding box center [309, 201] width 60 height 9
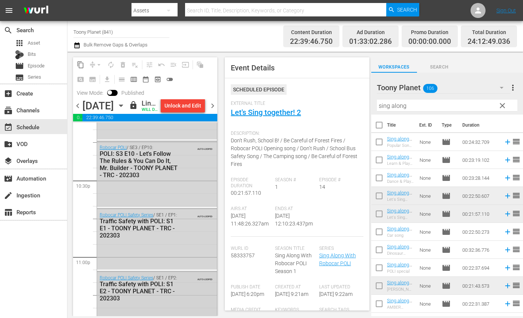
scroll to position [3385, 0]
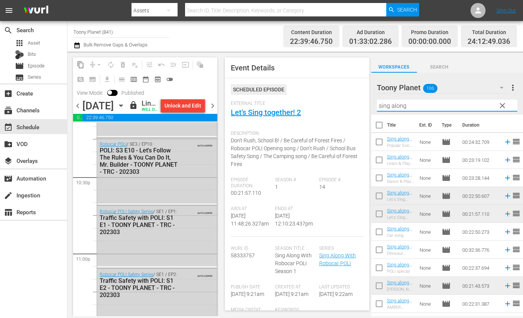
drag, startPoint x: 417, startPoint y: 104, endPoint x: 346, endPoint y: 102, distance: 71.2
click at [358, 103] on div "content_copy compress arrow_drop_down autorenew_outlined delete_forever_outline…" at bounding box center [295, 184] width 456 height 265
paste input "ongs"
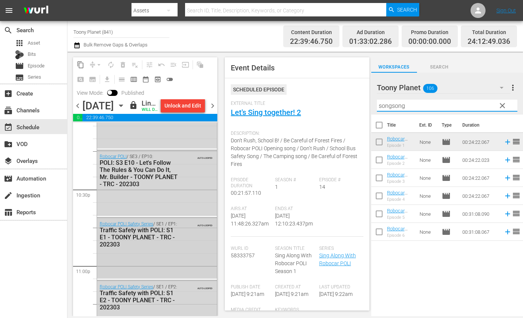
scroll to position [3278, 0]
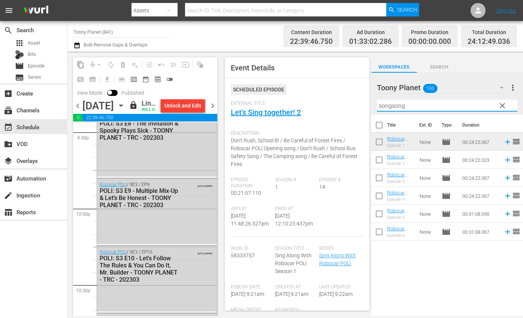
drag, startPoint x: 404, startPoint y: 105, endPoint x: 348, endPoint y: 100, distance: 56.5
click at [344, 102] on div "content_copy compress arrow_drop_down autorenew_outlined delete_forever_outline…" at bounding box center [295, 184] width 456 height 265
paste input "fire safety"
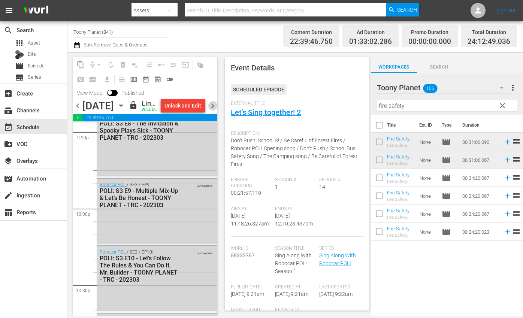
click at [213, 111] on span "chevron_right" at bounding box center [212, 105] width 9 height 9
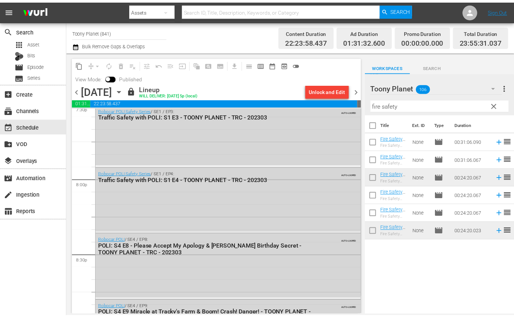
scroll to position [2981, 0]
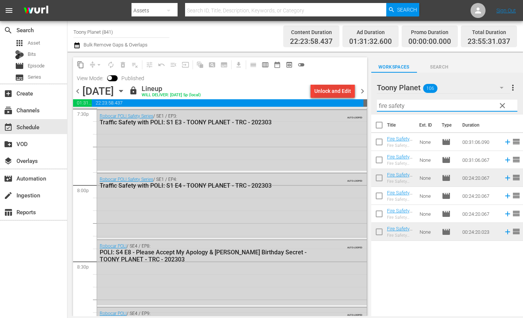
drag, startPoint x: 325, startPoint y: 88, endPoint x: 315, endPoint y: 86, distance: 10.3
click at [315, 86] on div "content_copy compress arrow_drop_down autorenew_outlined delete_forever_outline…" at bounding box center [295, 184] width 456 height 265
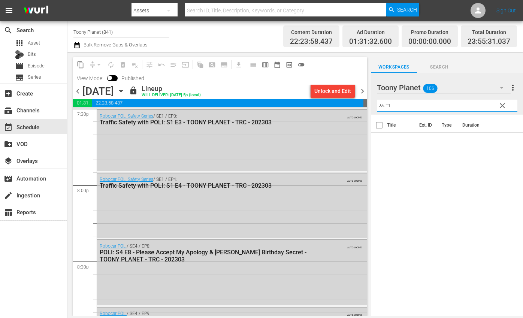
type input "ㅆ"
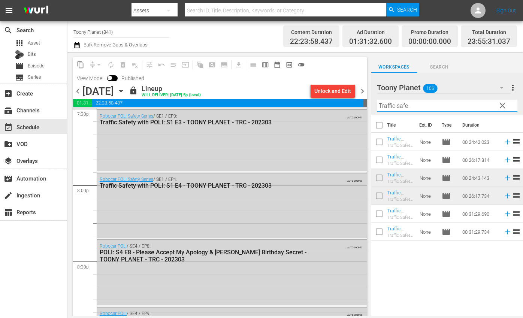
drag, startPoint x: 416, startPoint y: 106, endPoint x: 282, endPoint y: 84, distance: 135.9
click at [296, 88] on div "content_copy compress arrow_drop_down autorenew_outlined delete_forever_outline…" at bounding box center [295, 184] width 456 height 265
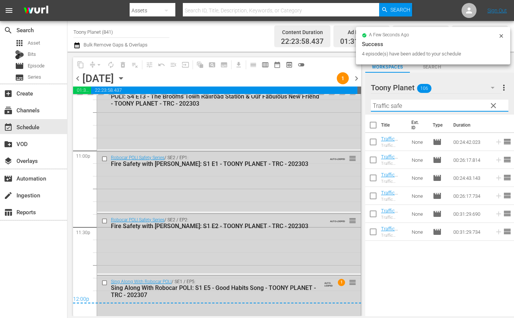
scroll to position [3480, 0]
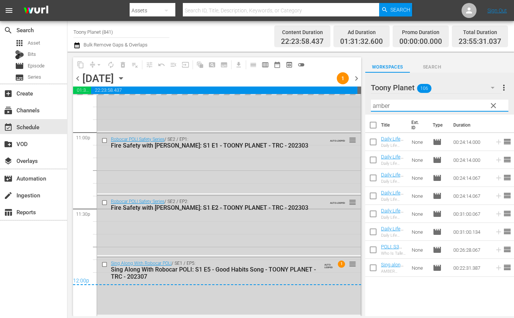
drag, startPoint x: 408, startPoint y: 105, endPoint x: 326, endPoint y: 100, distance: 82.6
click at [344, 101] on div "content_copy compress arrow_drop_down autorenew_outlined delete_forever_outline…" at bounding box center [290, 184] width 447 height 265
type input "amber"
click at [456, 307] on div "Title Ext. ID Type Duration Daily Life Safety with AMBER: S1 E1 - TOONY PLANET …" at bounding box center [439, 216] width 149 height 203
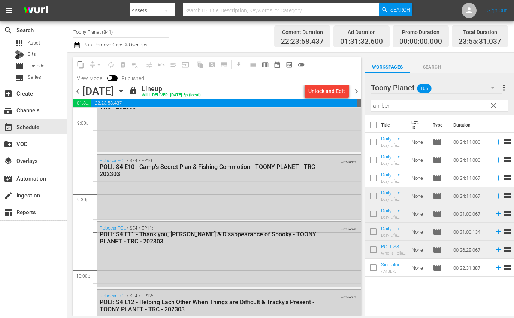
scroll to position [3492, 0]
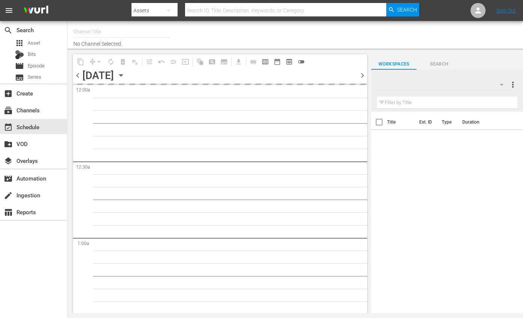
type input "Toony Planet (841)"
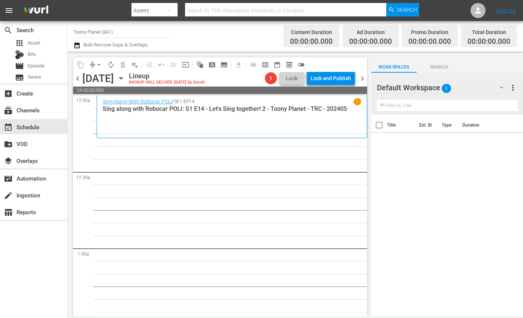
click at [476, 89] on div "Default Workspace 0" at bounding box center [444, 87] width 134 height 21
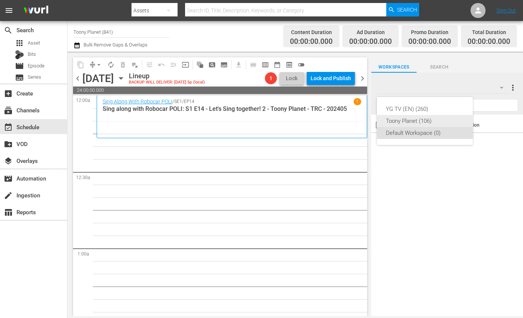
click at [423, 119] on div "Toony Planet (106)" at bounding box center [425, 121] width 78 height 12
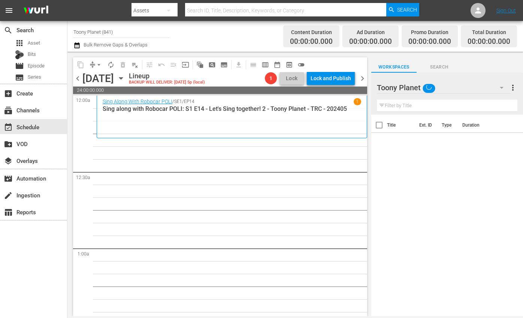
drag, startPoint x: 241, startPoint y: 192, endPoint x: 384, endPoint y: 193, distance: 143.5
click at [241, 192] on div "YG TV (EN) (260) Toony Planet (106) Default Workspace (0)" at bounding box center [261, 159] width 523 height 318
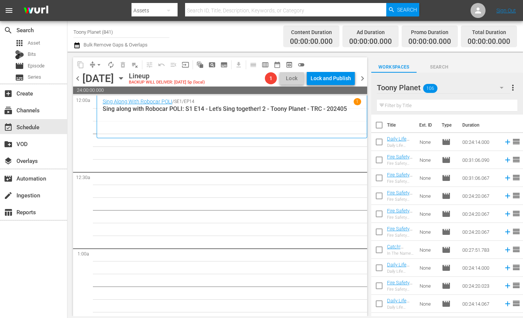
scroll to position [1453, 0]
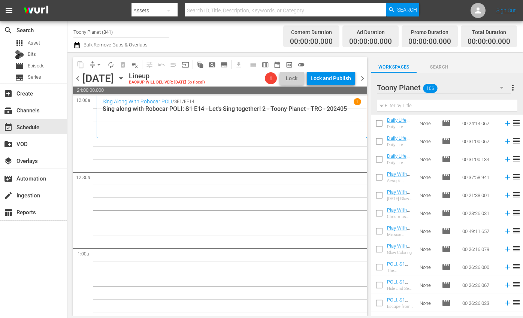
scroll to position [0, 0]
click at [431, 109] on input "text" at bounding box center [447, 106] width 141 height 12
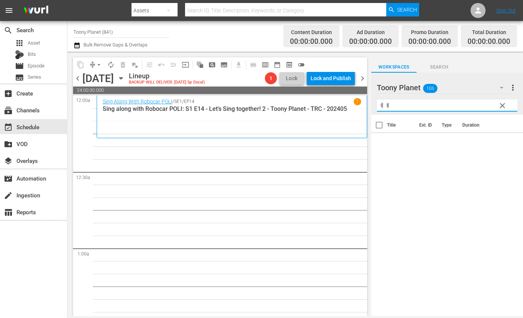
type input "ㅖ"
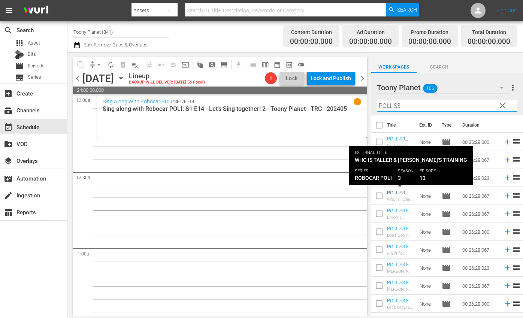
scroll to position [49, 0]
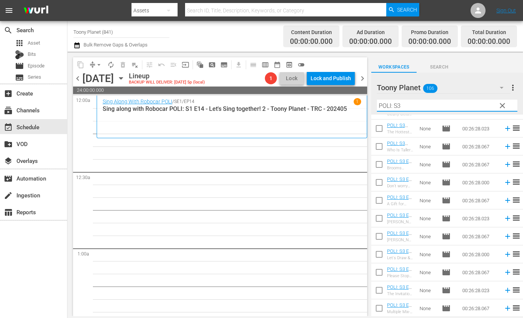
type input "POLI: S3"
drag, startPoint x: 325, startPoint y: 197, endPoint x: 354, endPoint y: 203, distance: 29.0
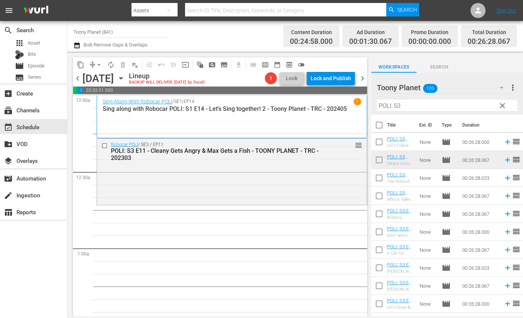
drag, startPoint x: 259, startPoint y: 190, endPoint x: 266, endPoint y: 192, distance: 6.9
click at [259, 190] on div "Robocar POLI / SE3 / EP11: POLI: S3 E11 - Cleany Gets Angry & Max Gets a Fish -…" at bounding box center [232, 171] width 270 height 65
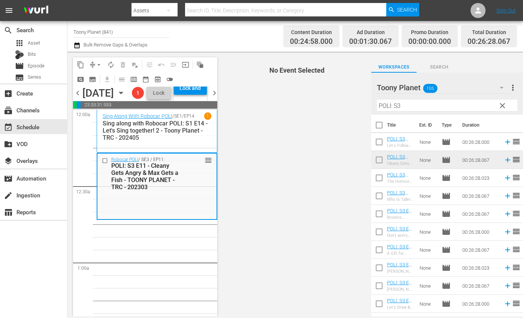
scroll to position [1, 0]
click at [375, 179] on input "checkbox" at bounding box center [379, 179] width 16 height 16
checkbox input "true"
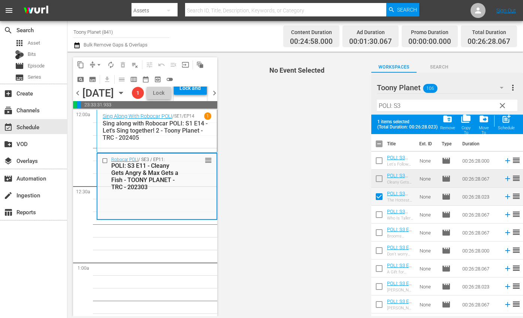
drag, startPoint x: 380, startPoint y: 210, endPoint x: 384, endPoint y: 212, distance: 5.0
click at [380, 210] on input "checkbox" at bounding box center [379, 216] width 16 height 16
checkbox input "true"
click at [508, 123] on span "post_add" at bounding box center [506, 119] width 10 height 10
checkbox input "false"
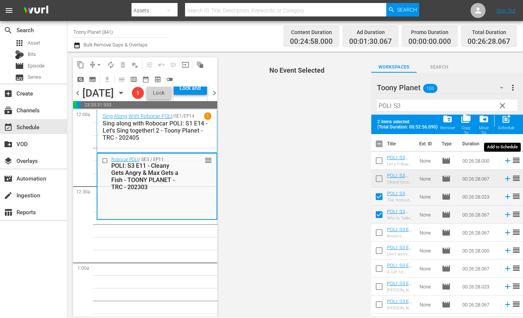
checkbox input "false"
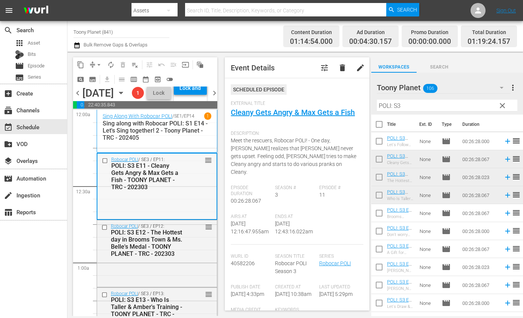
click at [151, 219] on div "Robocar POLI / SE3 / EP11: POLI: S3 E11 - Cleany Gets Angry & Max Gets a Fish -…" at bounding box center [156, 186] width 119 height 65
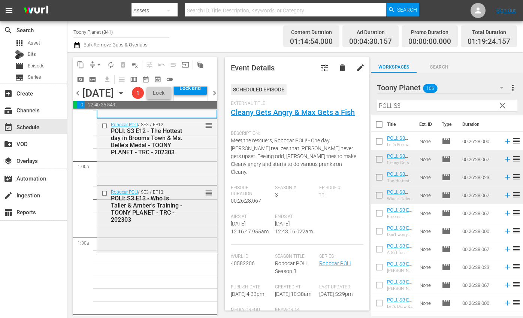
click at [151, 223] on div "POLI: S3 E13 - Who Is Taller & Amber's Training - TOONY PLANET - TRC - 202303" at bounding box center [147, 209] width 72 height 28
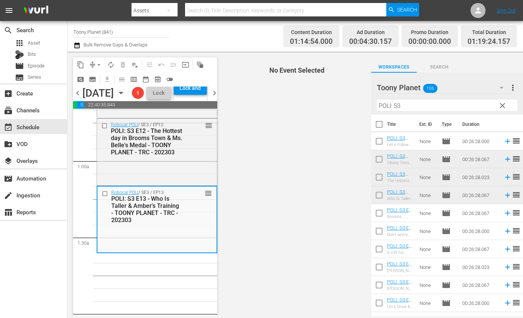
scroll to position [143, 0]
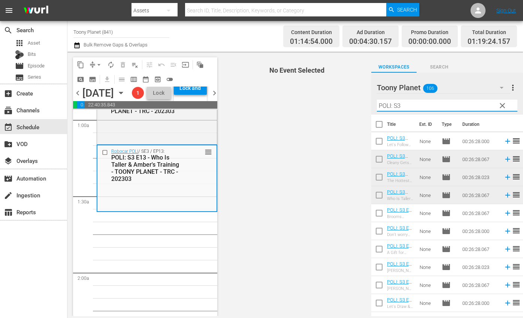
click at [401, 102] on input "POLI: S3" at bounding box center [447, 106] width 141 height 12
click at [404, 103] on input "POLI: S3" at bounding box center [447, 106] width 141 height 12
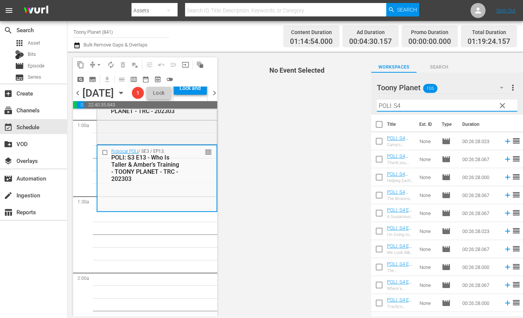
type input "POLI: S4"
drag, startPoint x: 295, startPoint y: 197, endPoint x: 360, endPoint y: 188, distance: 65.9
click at [316, 194] on span "No Event Selected" at bounding box center [295, 184] width 152 height 265
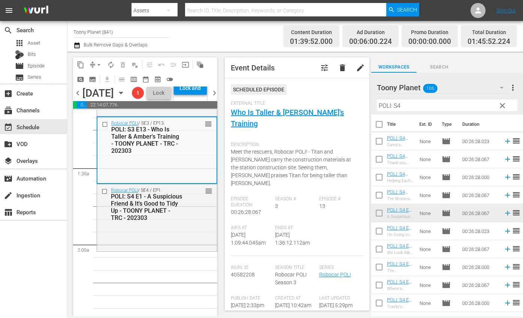
scroll to position [172, 0]
click at [190, 223] on div "Robocar POLI / SE4 / EP1: POLI: S4 E1 - A Suspicious Friend & It's Good to Tidy…" at bounding box center [157, 203] width 120 height 40
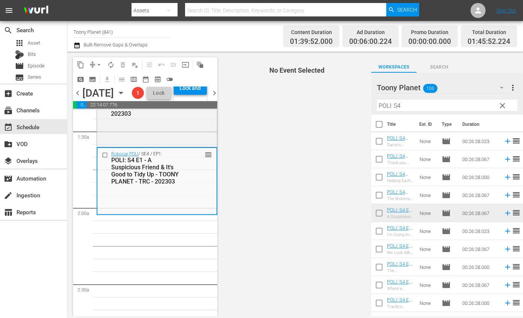
scroll to position [221, 0]
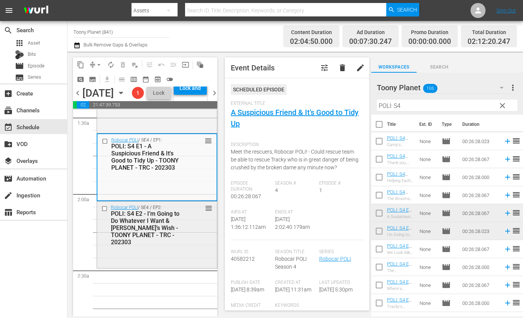
click at [133, 246] on div "POLI: S4 E2 - I’m Going to Do Whatever I Want & [PERSON_NAME]’s Wish - TOONY PL…" at bounding box center [147, 228] width 72 height 36
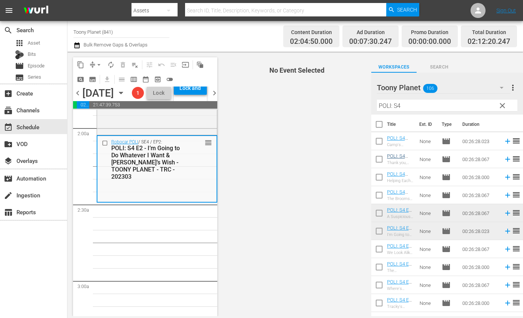
scroll to position [299, 0]
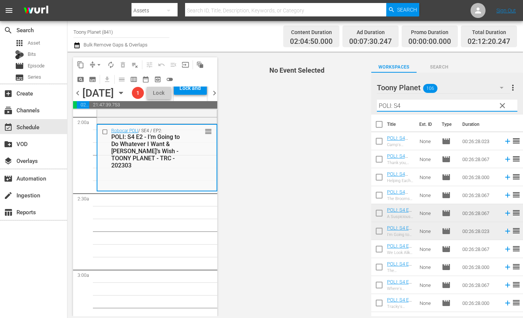
drag, startPoint x: 407, startPoint y: 103, endPoint x: 345, endPoint y: 103, distance: 62.2
click at [345, 103] on div "content_copy compress arrow_drop_down autorenew_outlined delete_forever_outline…" at bounding box center [295, 184] width 456 height 265
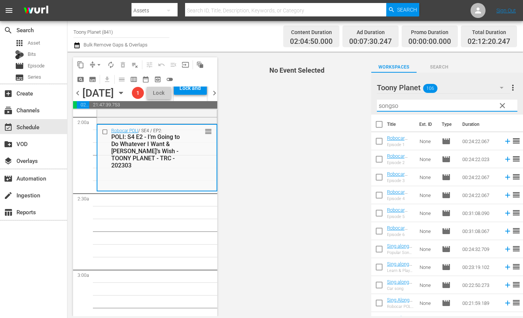
scroll to position [0, 0]
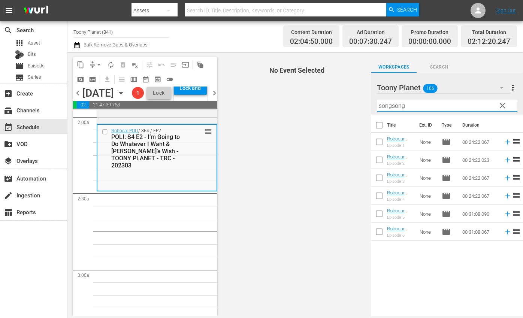
drag, startPoint x: 408, startPoint y: 105, endPoint x: 305, endPoint y: 101, distance: 102.4
click at [305, 101] on div "content_copy compress arrow_drop_down autorenew_outlined delete_forever_outline…" at bounding box center [295, 184] width 456 height 265
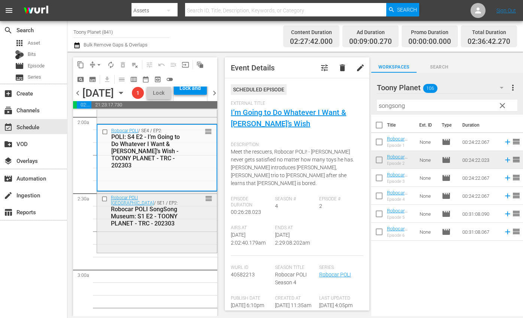
click at [182, 252] on div "Robocar POLI SongSong Museum / SE1 / EP2: Robocar POLI SongSong Museum: S1 E2 -…" at bounding box center [157, 222] width 120 height 60
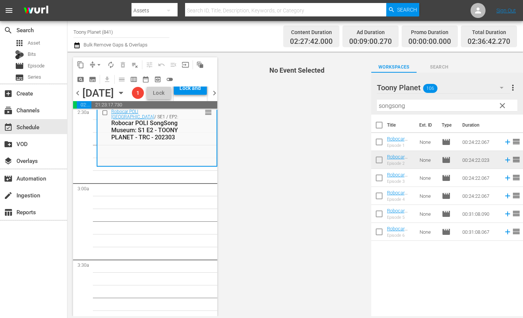
scroll to position [388, 0]
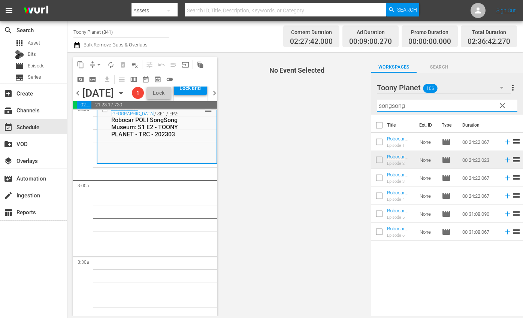
drag, startPoint x: 415, startPoint y: 111, endPoint x: 363, endPoint y: 100, distance: 52.9
click at [367, 101] on div "content_copy compress arrow_drop_down autorenew_outlined delete_forever_outline…" at bounding box center [295, 184] width 456 height 265
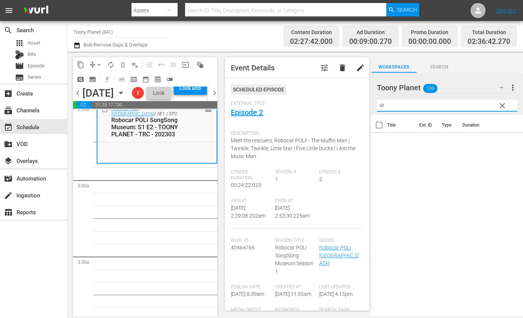
drag, startPoint x: 384, startPoint y: 106, endPoint x: 342, endPoint y: 97, distance: 42.6
click at [340, 98] on div "content_copy compress arrow_drop_down autorenew_outlined delete_forever_outline…" at bounding box center [295, 184] width 456 height 265
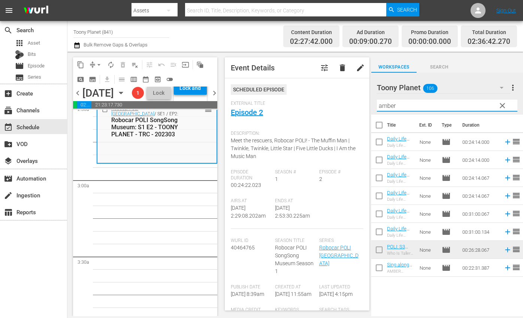
drag, startPoint x: 174, startPoint y: 241, endPoint x: 223, endPoint y: 193, distance: 68.6
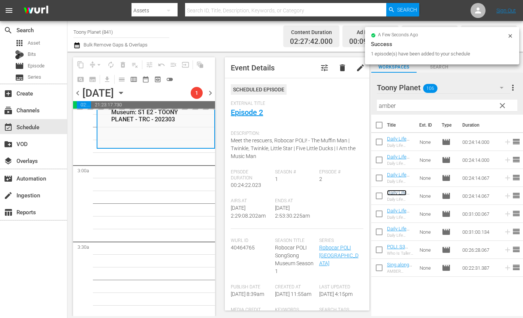
scroll to position [403, 0]
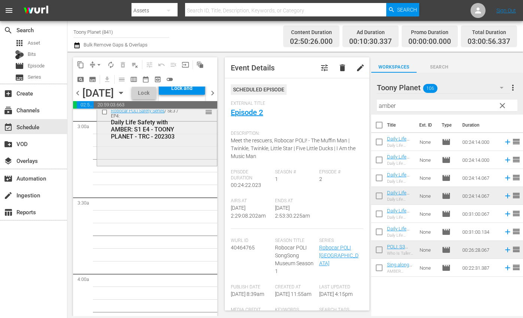
click at [173, 165] on div "Robocar POLI Safety Series / SE3 / EP4: Daily Life Safety with AMBER: S1 E4 - T…" at bounding box center [157, 135] width 120 height 60
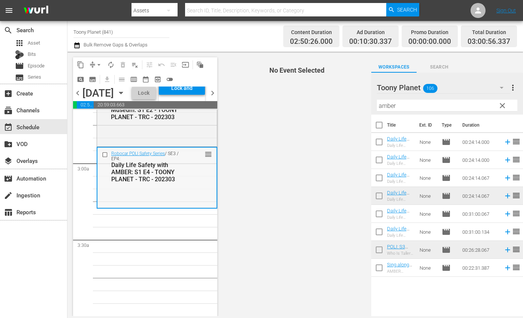
scroll to position [417, 0]
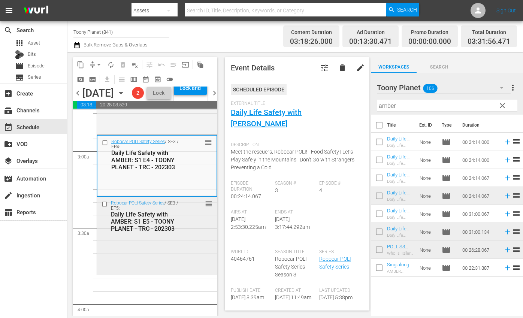
click at [148, 232] on div "Daily Life Safety with AMBER: S1 E5 - TOONY PLANET - TRC - 202303" at bounding box center [147, 221] width 72 height 21
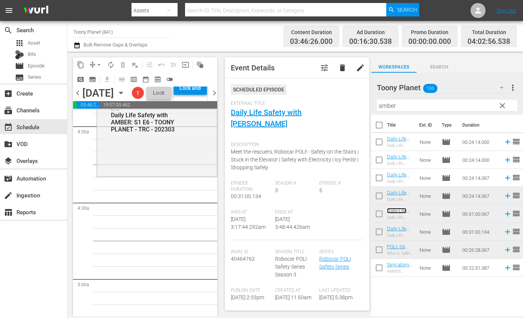
scroll to position [606, 0]
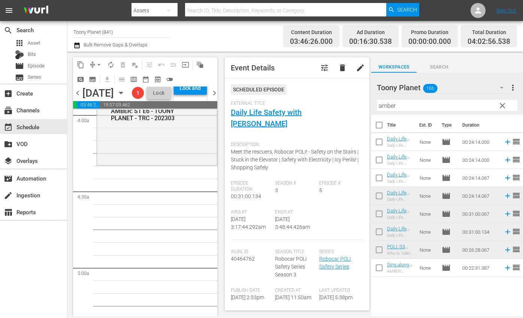
drag, startPoint x: 188, startPoint y: 183, endPoint x: 279, endPoint y: 180, distance: 90.4
click at [188, 163] on div "Robocar POLI Safety Series / SE3 / EP6: Daily Life Safety with AMBER: S1 E6 - T…" at bounding box center [157, 125] width 120 height 77
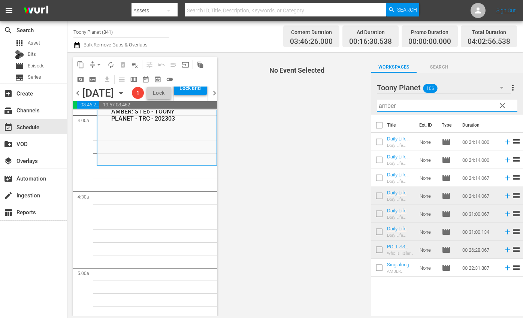
drag, startPoint x: 441, startPoint y: 105, endPoint x: 321, endPoint y: 106, distance: 120.7
click at [317, 100] on div "content_copy compress arrow_drop_down autorenew_outlined delete_forever_outline…" at bounding box center [295, 184] width 456 height 265
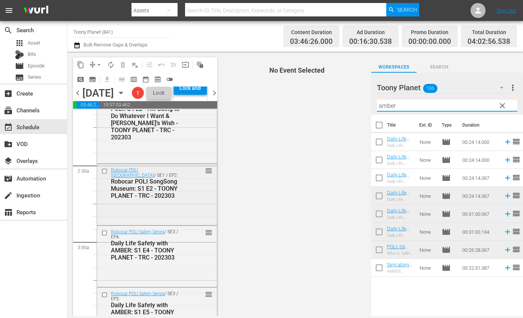
scroll to position [383, 0]
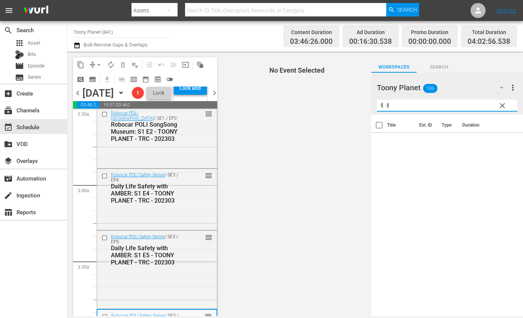
type input "ㅖ"
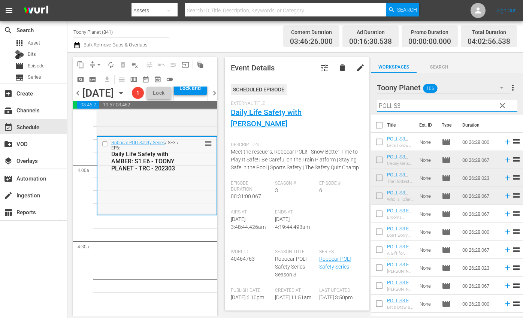
scroll to position [556, 0]
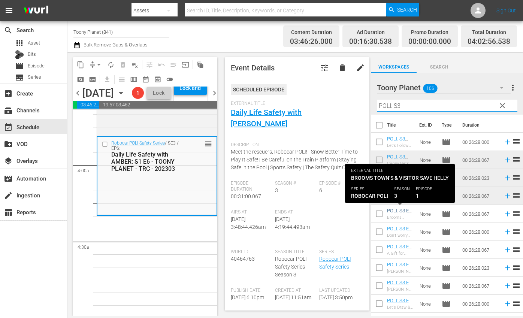
type input "POLI: S3"
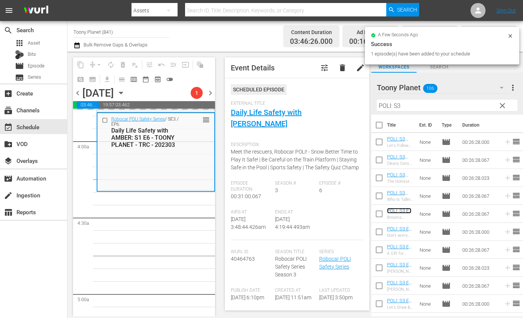
scroll to position [582, 0]
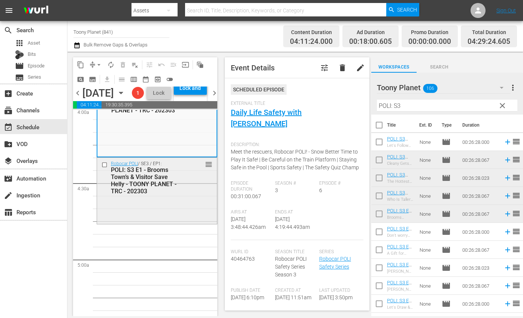
scroll to position [617, 0]
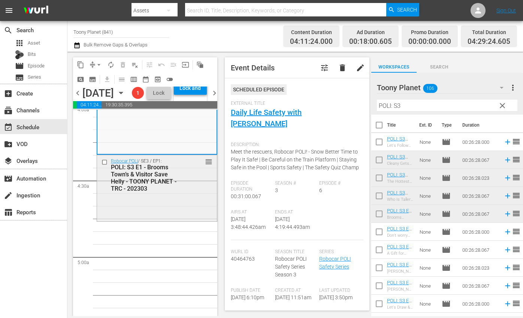
click at [188, 220] on div "Robocar POLI / SE3 / EP1: POLI: S3 E1 - Brooms Town’s & Visitor Save Helly - TO…" at bounding box center [157, 187] width 120 height 65
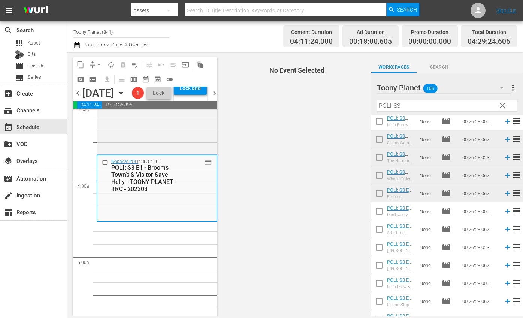
scroll to position [23, 0]
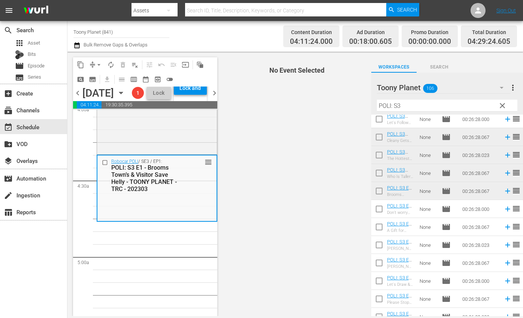
click at [376, 209] on input "checkbox" at bounding box center [379, 211] width 16 height 16
checkbox input "true"
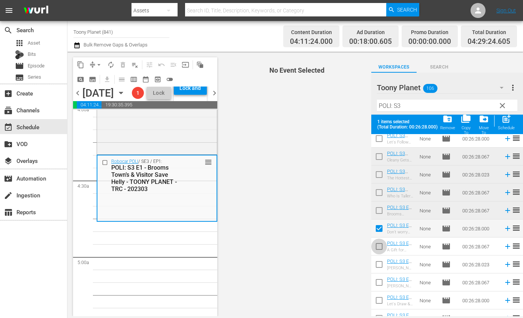
drag, startPoint x: 379, startPoint y: 239, endPoint x: 378, endPoint y: 262, distance: 22.5
click at [379, 239] on span at bounding box center [379, 247] width 16 height 16
drag, startPoint x: 379, startPoint y: 265, endPoint x: 378, endPoint y: 281, distance: 16.5
click at [379, 265] on input "checkbox" at bounding box center [379, 266] width 16 height 16
checkbox input "true"
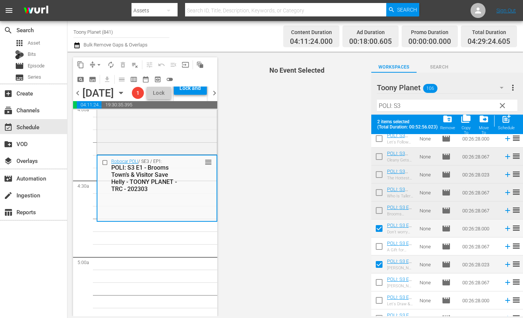
drag, startPoint x: 378, startPoint y: 282, endPoint x: 392, endPoint y: 283, distance: 13.9
click at [378, 282] on input "checkbox" at bounding box center [379, 284] width 16 height 16
checkbox input "true"
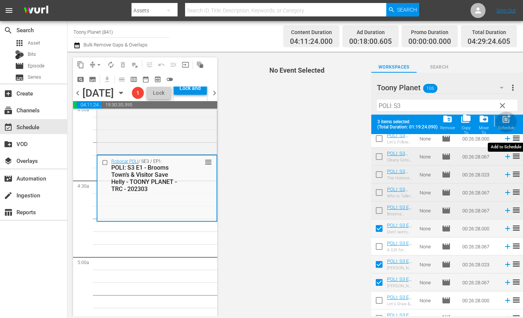
drag, startPoint x: 508, startPoint y: 124, endPoint x: 519, endPoint y: 132, distance: 13.0
click at [508, 124] on div "post_add Schedule" at bounding box center [506, 122] width 17 height 16
checkbox input "false"
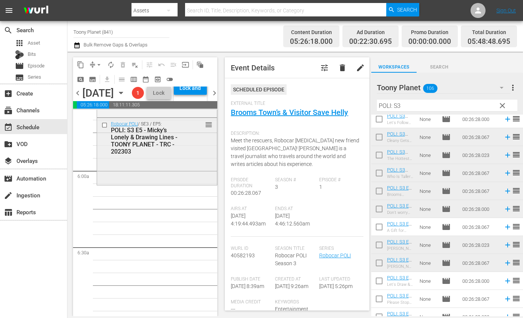
scroll to position [860, 0]
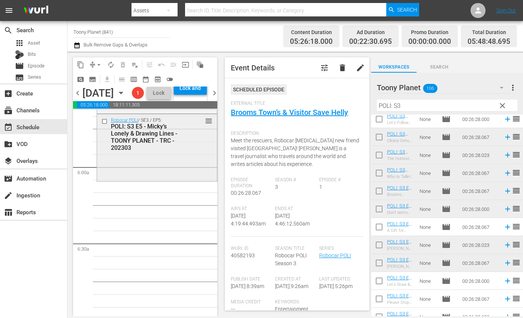
click at [160, 180] on div "Robocar POLI / SE3 / EP5: POLI: S3 E5 - Micky’s Lonely & Drawing Lines - TOONY …" at bounding box center [157, 146] width 120 height 65
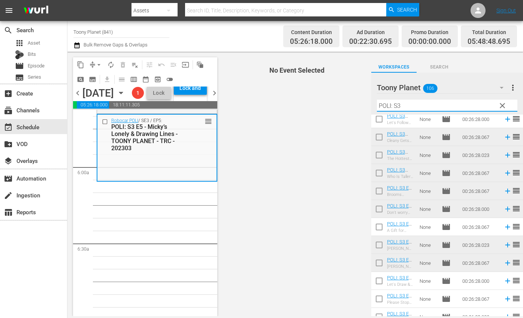
drag, startPoint x: 427, startPoint y: 102, endPoint x: 336, endPoint y: 105, distance: 91.1
click at [328, 101] on div "content_copy compress arrow_drop_down autorenew_outlined delete_forever_outline…" at bounding box center [295, 184] width 456 height 265
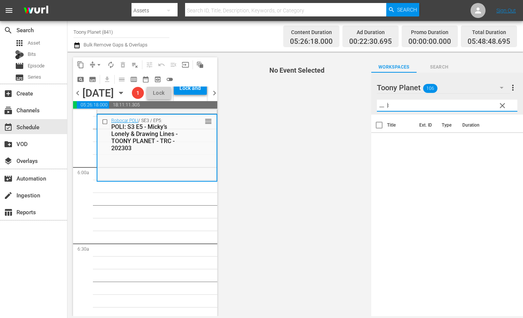
type input "ㅡ"
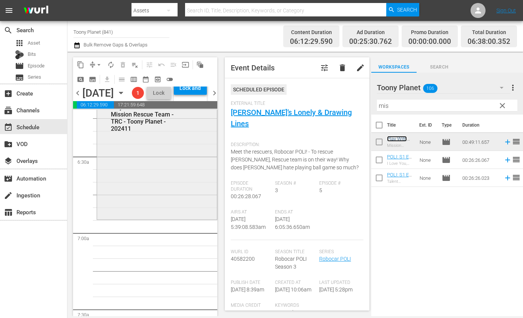
scroll to position [914, 0]
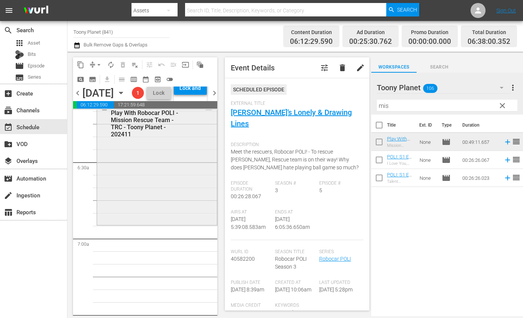
click at [172, 224] on div "Play With Robocar POLI / SE1 / EP4: Play With Robocar POLI - Mission Rescue Tea…" at bounding box center [157, 162] width 120 height 123
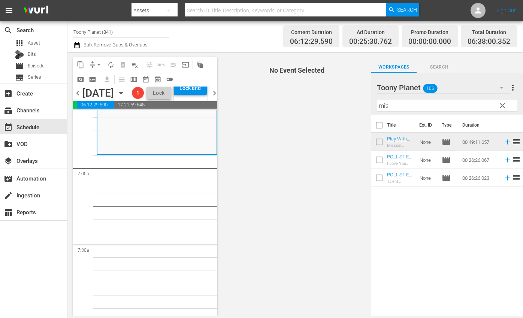
scroll to position [1015, 0]
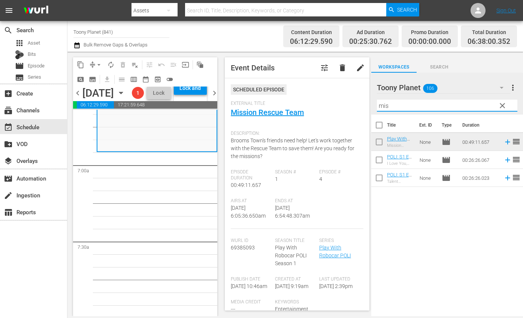
drag, startPoint x: 386, startPoint y: 104, endPoint x: 368, endPoint y: 100, distance: 18.2
click at [364, 101] on div "content_copy compress arrow_drop_down autorenew_outlined delete_forever_outline…" at bounding box center [295, 184] width 456 height 265
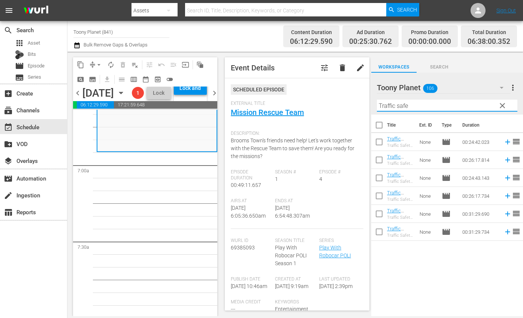
type input "Traffic safe"
drag, startPoint x: 417, startPoint y: 249, endPoint x: 410, endPoint y: 240, distance: 11.2
click at [417, 248] on div "Title Ext. ID Type Duration Traffic Safety with POLI: S1 E1 - TOONY PLANET - TR…" at bounding box center [447, 216] width 152 height 203
click at [383, 179] on input "checkbox" at bounding box center [379, 180] width 16 height 16
checkbox input "true"
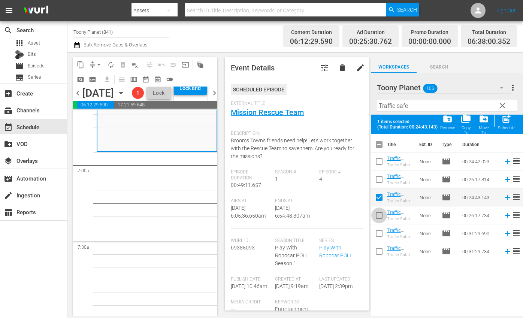
click at [378, 211] on input "checkbox" at bounding box center [379, 217] width 16 height 16
checkbox input "true"
click at [503, 119] on span "post_add" at bounding box center [506, 119] width 10 height 10
checkbox input "false"
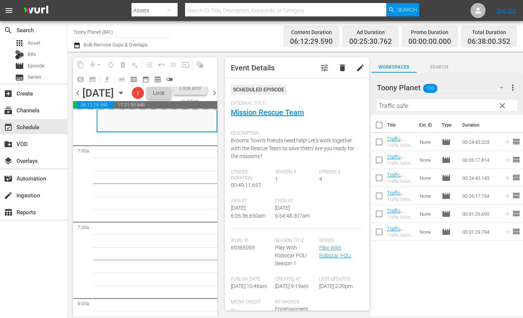
scroll to position [1035, 0]
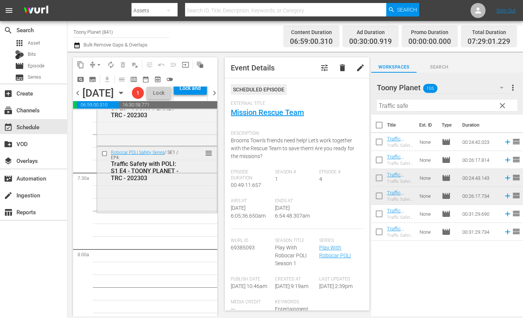
click at [150, 211] on div "Robocar POLI Safety Series / SE1 / EP4: Traffic Safety with POLI: S1 E4 - TOONY…" at bounding box center [157, 179] width 120 height 65
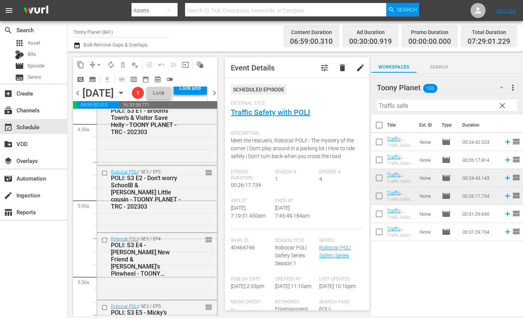
scroll to position [621, 0]
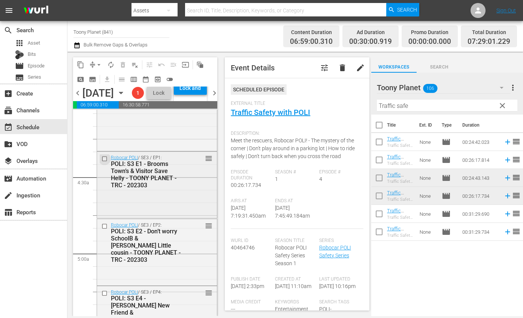
click at [106, 162] on input "checkbox" at bounding box center [106, 159] width 8 height 6
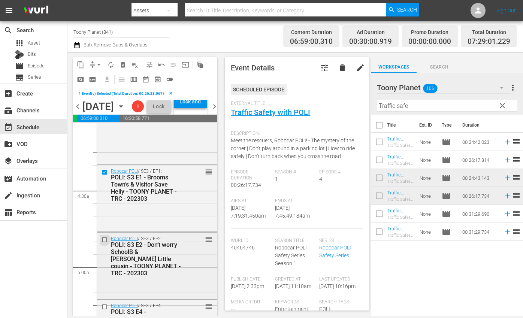
click at [105, 243] on input "checkbox" at bounding box center [106, 239] width 8 height 6
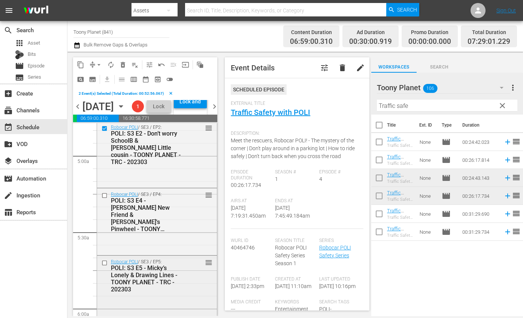
scroll to position [753, 0]
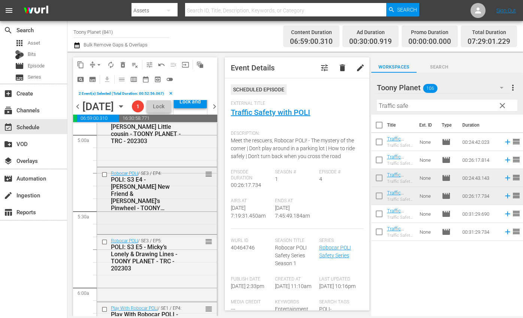
click at [105, 178] on input "checkbox" at bounding box center [106, 175] width 8 height 6
click at [104, 245] on input "checkbox" at bounding box center [106, 242] width 8 height 6
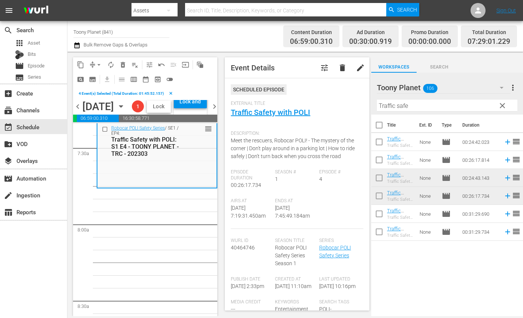
scroll to position [1123, 0]
click at [125, 67] on span "delete_forever_outlined" at bounding box center [122, 64] width 7 height 7
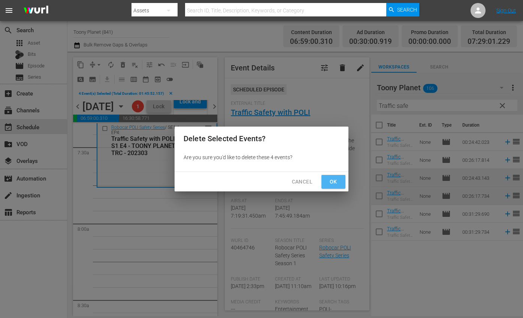
drag, startPoint x: 332, startPoint y: 181, endPoint x: 231, endPoint y: 193, distance: 101.6
click at [332, 181] on span "Ok" at bounding box center [334, 181] width 12 height 9
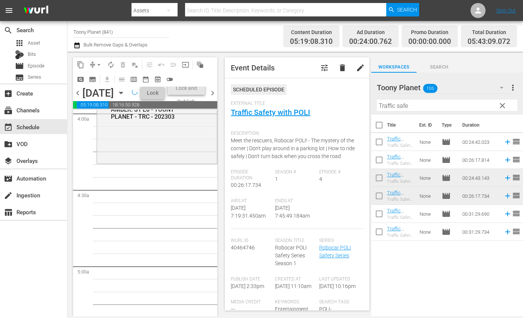
scroll to position [612, 0]
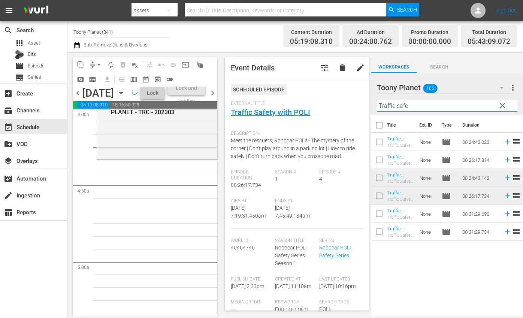
drag, startPoint x: 417, startPoint y: 105, endPoint x: 340, endPoint y: 100, distance: 77.3
click at [339, 100] on div "content_copy compress arrow_drop_down autorenew_outlined delete_forever_outline…" at bounding box center [295, 184] width 456 height 265
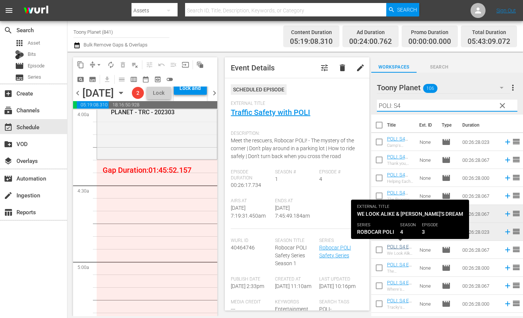
type input "POLI: S4"
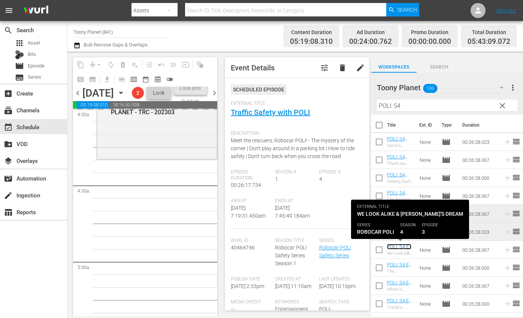
scroll to position [644, 0]
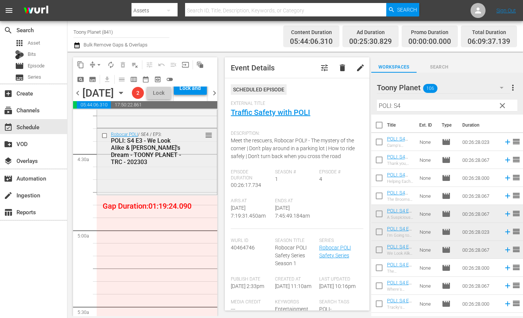
click at [165, 194] on div "Robocar POLI / SE4 / EP3: POLI: S4 E3 - We Look Alike & Marine's Dream - TOONY …" at bounding box center [157, 161] width 120 height 65
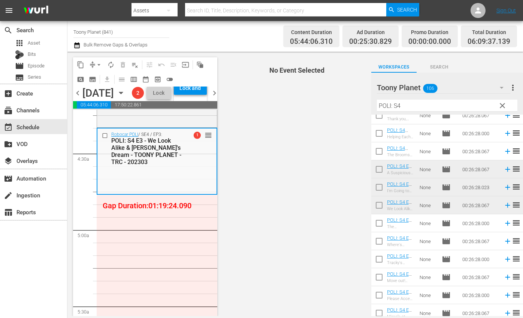
scroll to position [49, 0]
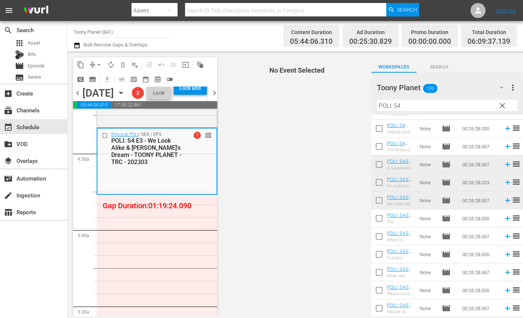
drag, startPoint x: 378, startPoint y: 217, endPoint x: 382, endPoint y: 221, distance: 5.3
click at [378, 217] on input "checkbox" at bounding box center [379, 220] width 16 height 16
checkbox input "true"
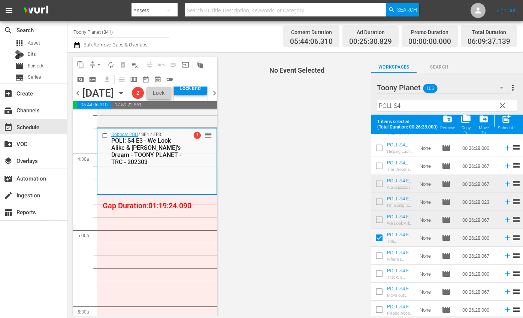
click at [381, 255] on input "checkbox" at bounding box center [379, 258] width 16 height 16
checkbox input "true"
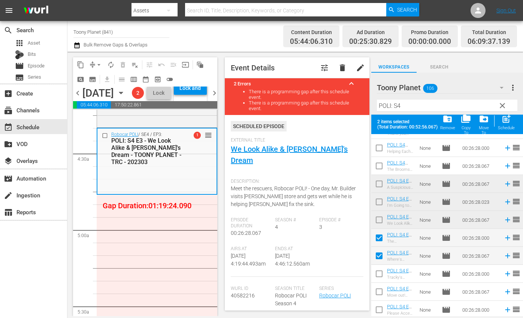
click at [380, 275] on input "checkbox" at bounding box center [379, 276] width 16 height 16
checkbox input "true"
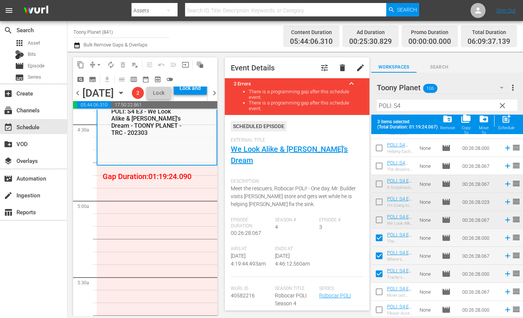
scroll to position [676, 0]
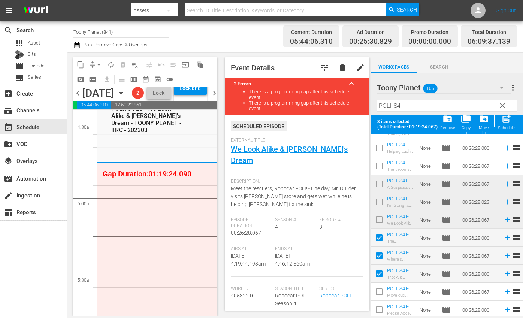
click at [377, 291] on input "checkbox" at bounding box center [379, 294] width 16 height 16
checkbox input "true"
click at [507, 126] on div "Schedule" at bounding box center [506, 128] width 17 height 5
checkbox input "false"
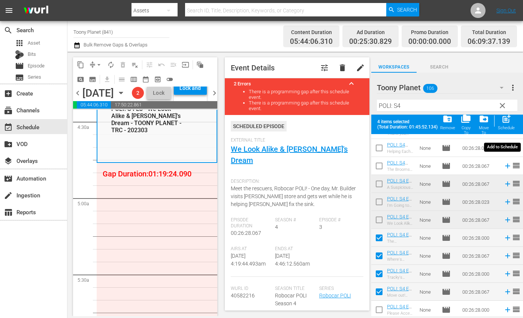
checkbox input "false"
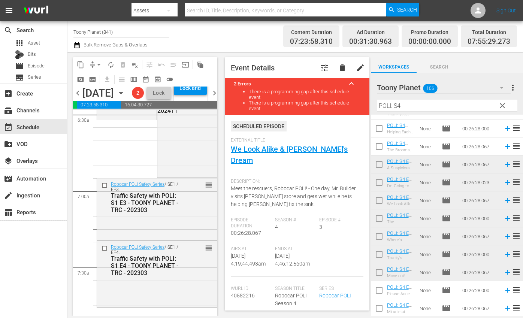
scroll to position [817, 0]
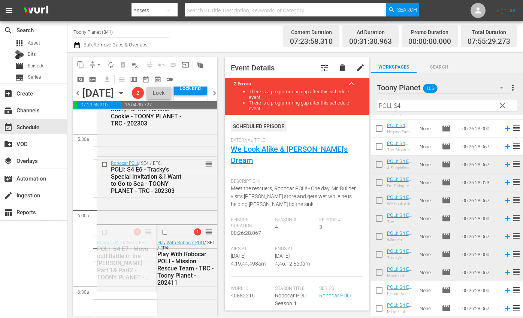
drag, startPoint x: 148, startPoint y: 255, endPoint x: 149, endPoint y: 239, distance: 16.1
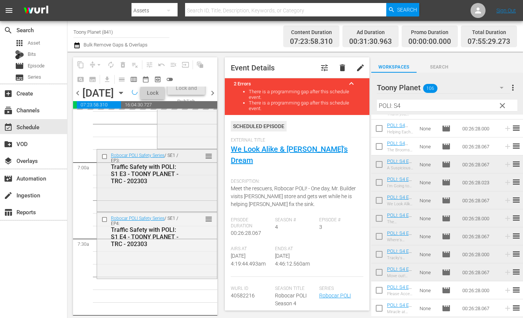
scroll to position [1043, 0]
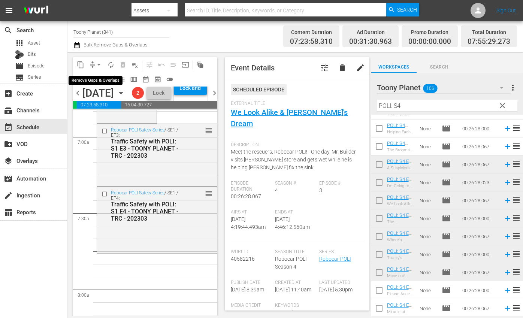
click at [94, 67] on button "arrow_drop_down" at bounding box center [99, 65] width 12 height 12
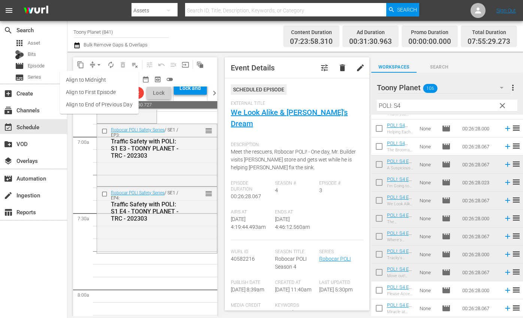
click at [95, 107] on li "Align to End of Previous Day" at bounding box center [99, 105] width 79 height 12
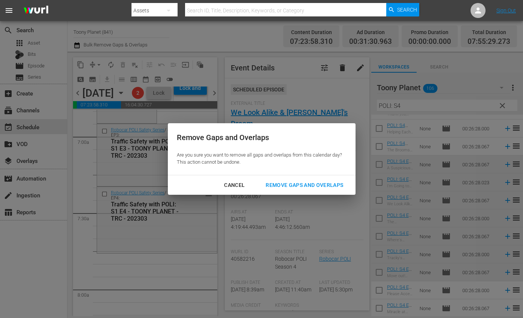
click at [301, 181] on div "Remove Gaps and Overlaps" at bounding box center [305, 185] width 90 height 9
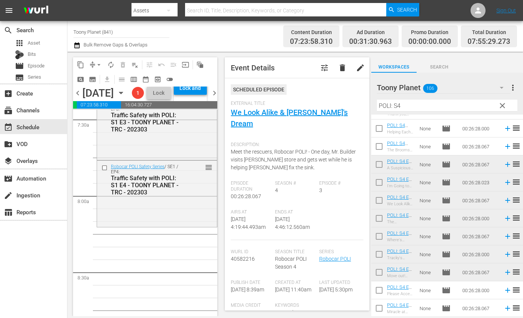
scroll to position [1138, 0]
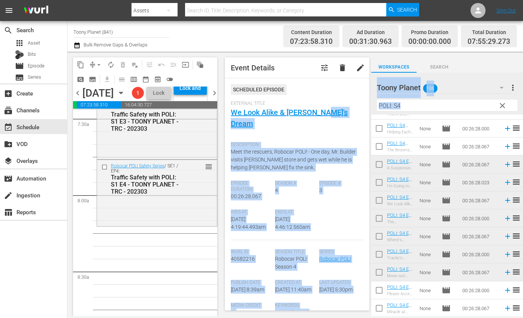
drag, startPoint x: 409, startPoint y: 111, endPoint x: 320, endPoint y: 107, distance: 88.9
click at [320, 107] on div "content_copy compress arrow_drop_down autorenew_outlined delete_forever_outline…" at bounding box center [295, 184] width 456 height 265
click at [399, 109] on input "POLI: S4" at bounding box center [447, 106] width 141 height 12
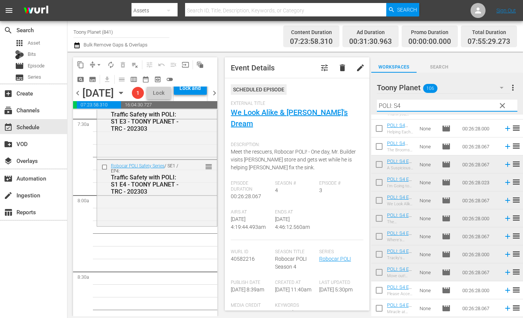
click at [399, 109] on input "POLI: S4" at bounding box center [447, 106] width 141 height 12
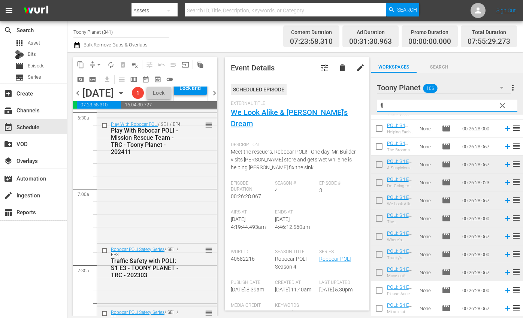
scroll to position [0, 0]
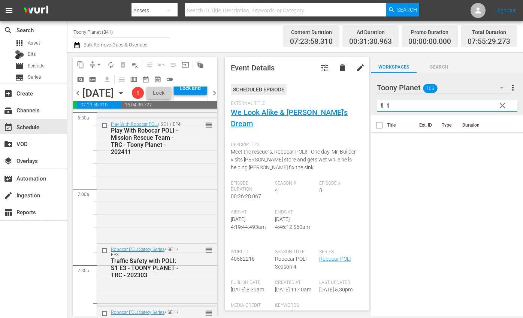
type input "ㅖ"
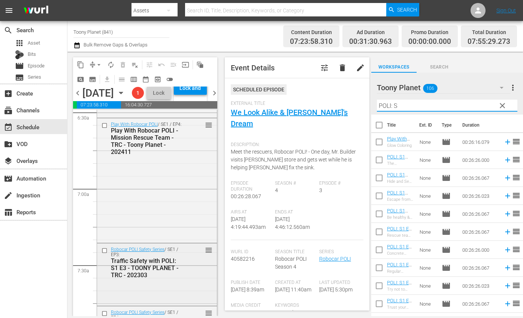
type input "POLI: S4"
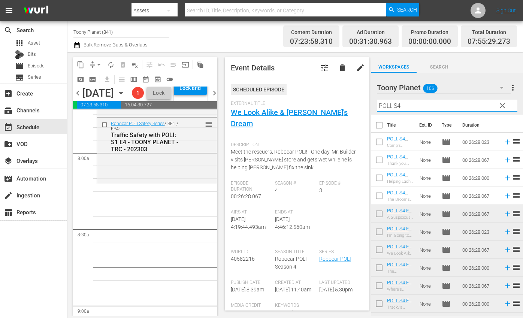
scroll to position [49, 0]
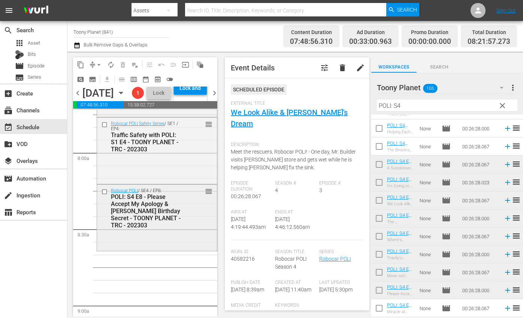
click at [172, 229] on div "POLI: S4 E8 - Please Accept My Apology & [PERSON_NAME] Birthday Secret - TOONY …" at bounding box center [147, 211] width 72 height 36
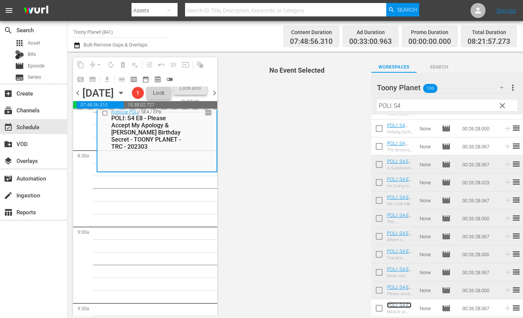
scroll to position [0, 0]
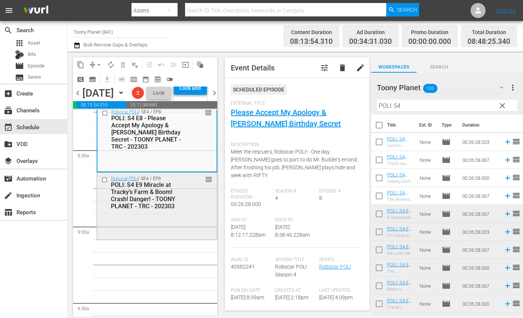
click at [172, 238] on div "Robocar POLI / SE4 / EP9: POLI: S4 E9 Miracle at Tracky's Farm & Boom! Crash! D…" at bounding box center [157, 205] width 120 height 65
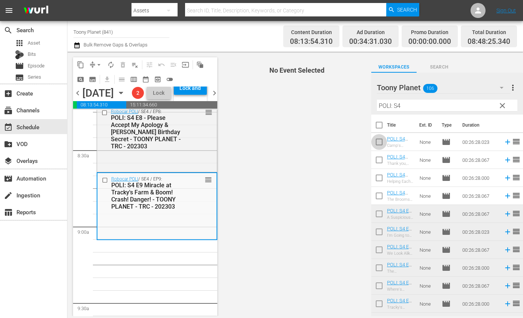
drag, startPoint x: 380, startPoint y: 143, endPoint x: 379, endPoint y: 166, distance: 23.2
click at [380, 143] on input "checkbox" at bounding box center [379, 144] width 16 height 16
checkbox input "true"
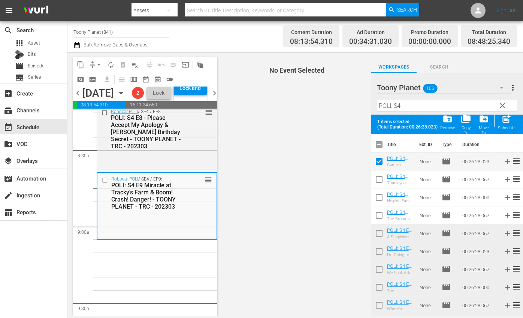
click at [379, 174] on input "checkbox" at bounding box center [379, 181] width 16 height 16
checkbox input "true"
click at [380, 198] on input "checkbox" at bounding box center [379, 199] width 16 height 16
checkbox input "true"
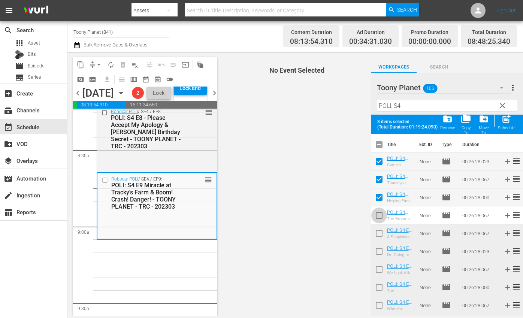
drag, startPoint x: 377, startPoint y: 215, endPoint x: 427, endPoint y: 190, distance: 56.0
click at [377, 215] on input "checkbox" at bounding box center [379, 217] width 16 height 16
checkbox input "true"
drag, startPoint x: 508, startPoint y: 120, endPoint x: 517, endPoint y: 130, distance: 13.6
click at [508, 120] on span "post_add" at bounding box center [506, 119] width 10 height 10
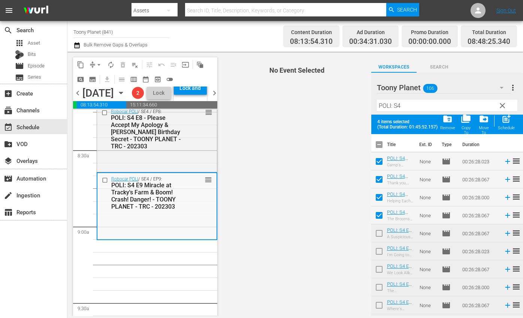
checkbox input "false"
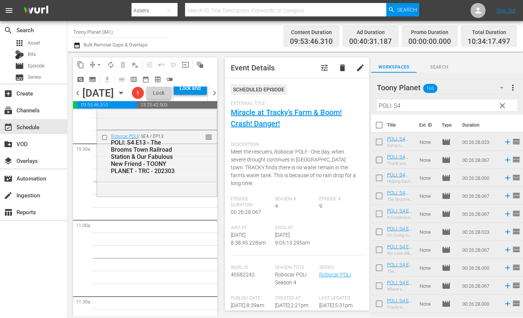
scroll to position [1584, 0]
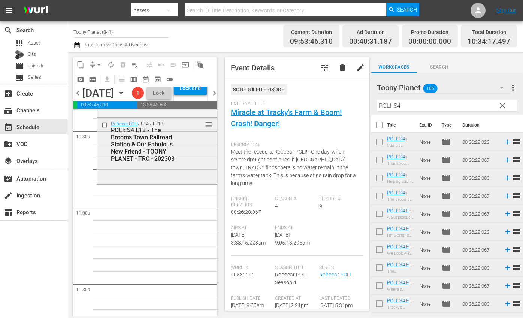
click at [157, 183] on div "Robocar POLI / SE4 / EP13: POLI: S4 E13 - The Brooms Town Railroad Station & Ou…" at bounding box center [157, 150] width 120 height 65
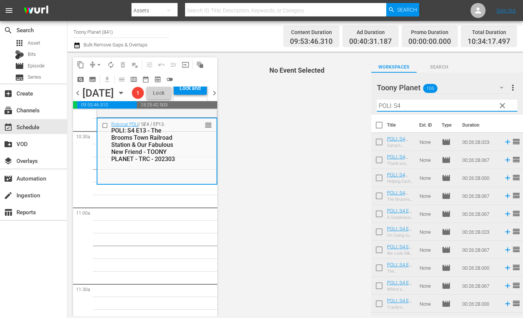
drag, startPoint x: 402, startPoint y: 104, endPoint x: 384, endPoint y: 106, distance: 18.1
click at [372, 103] on div "Toony Planet 106 Toony Planet more_vert clear Filter by Title POLI: S4" at bounding box center [447, 94] width 152 height 42
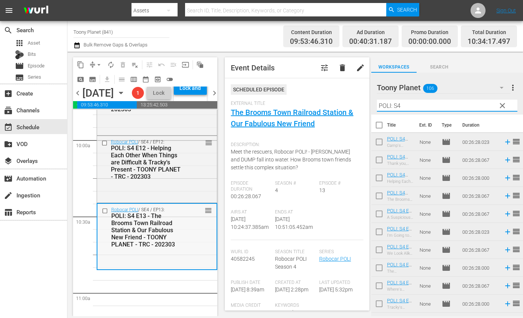
scroll to position [1569, 0]
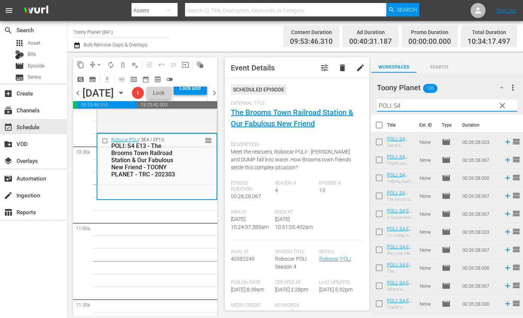
click at [406, 110] on input "POLI: S4" at bounding box center [447, 106] width 141 height 12
click at [407, 109] on input "POLI: S4" at bounding box center [447, 106] width 141 height 12
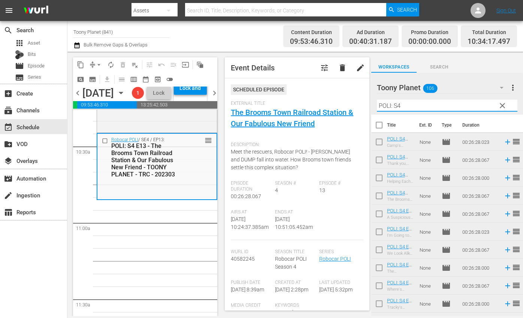
type input "ㄴ"
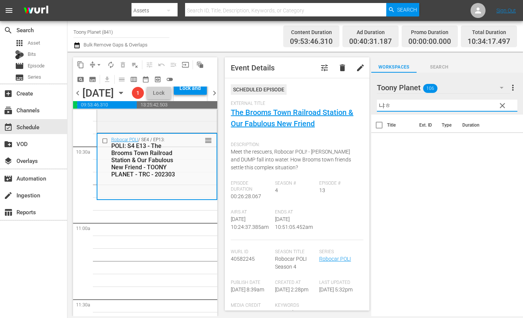
type input "냐"
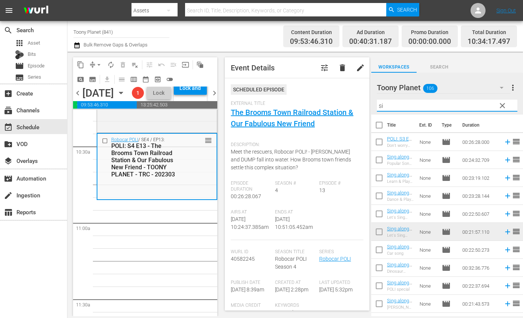
type input "s"
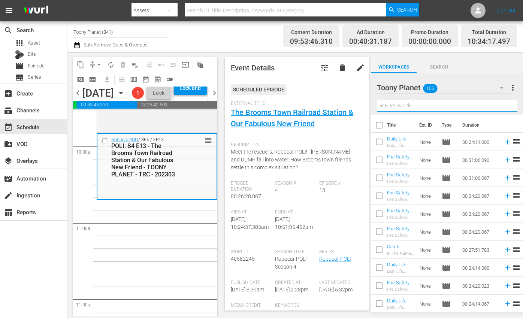
type input "w"
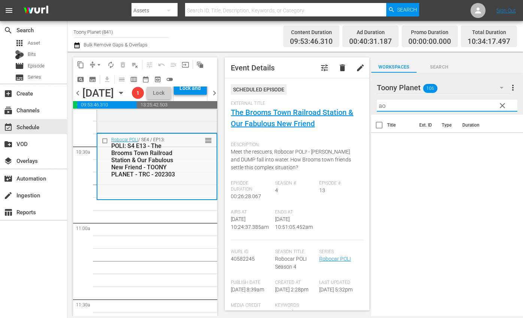
type input "a"
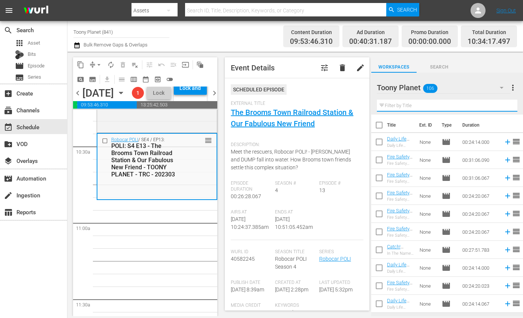
type input "s"
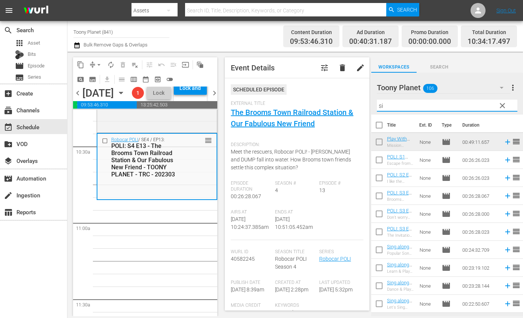
type input "s"
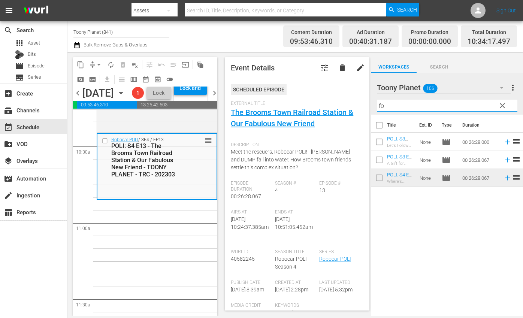
type input "f"
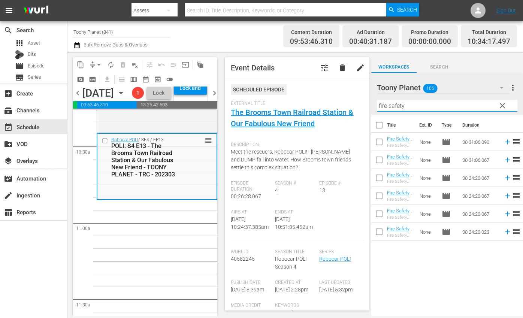
drag, startPoint x: 412, startPoint y: 106, endPoint x: 322, endPoint y: 102, distance: 89.6
click at [322, 102] on div "content_copy compress arrow_drop_down autorenew_outlined delete_forever_outline…" at bounding box center [295, 184] width 456 height 265
type input "fire safety"
drag, startPoint x: 378, startPoint y: 179, endPoint x: 389, endPoint y: 192, distance: 16.5
click at [378, 179] on input "checkbox" at bounding box center [379, 180] width 16 height 16
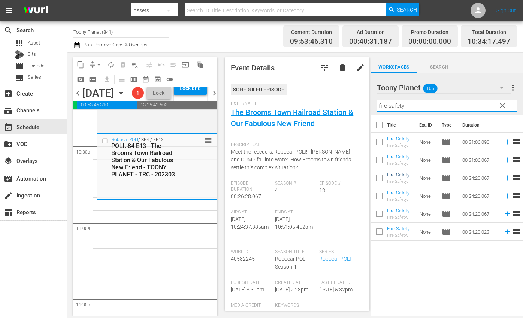
checkbox input "true"
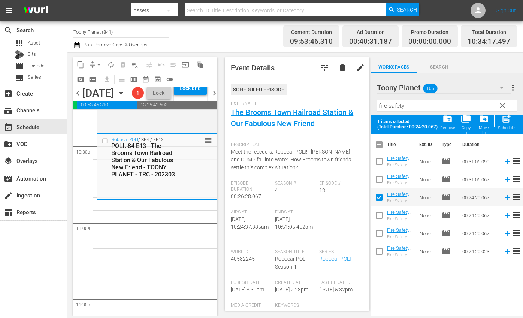
click at [369, 253] on span "Event Details tune delete edit Scheduled Episode External Title The Brooms Town…" at bounding box center [295, 184] width 152 height 265
drag, startPoint x: 378, startPoint y: 251, endPoint x: 441, endPoint y: 203, distance: 78.6
click at [378, 251] on input "checkbox" at bounding box center [379, 253] width 16 height 16
checkbox input "true"
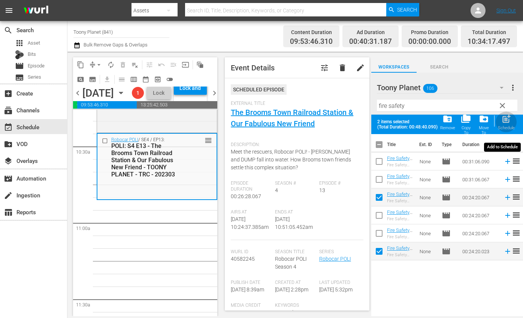
click at [506, 124] on span "post_add" at bounding box center [506, 119] width 10 height 10
checkbox input "false"
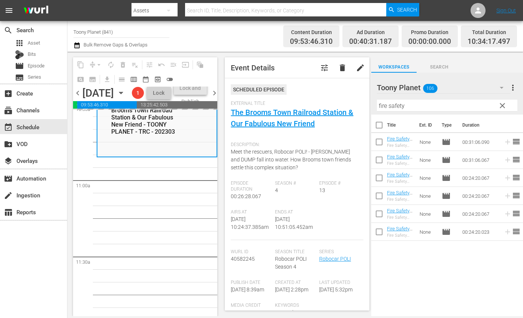
scroll to position [1620, 0]
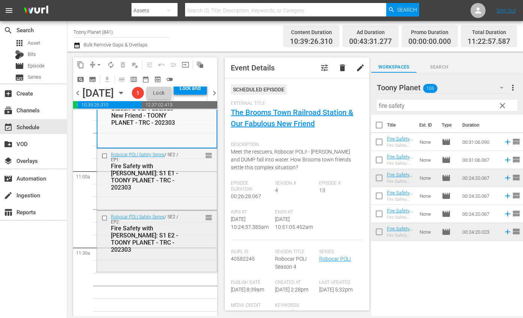
click at [151, 271] on div "Robocar POLI Safety Series / SE2 / EP2: Fire Safety with ROY: S1 E2 - TOONY PLA…" at bounding box center [157, 241] width 120 height 60
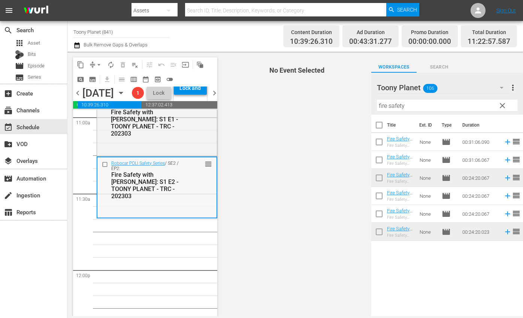
scroll to position [1680, 0]
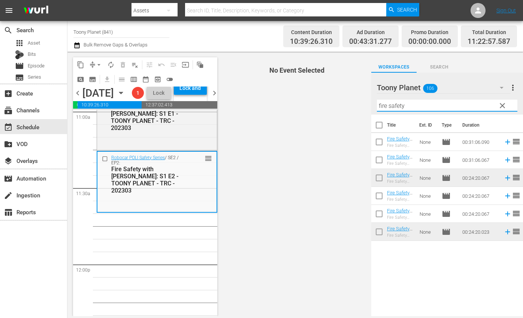
drag, startPoint x: 422, startPoint y: 108, endPoint x: 341, endPoint y: 106, distance: 80.2
click at [340, 106] on div "content_copy compress arrow_drop_down autorenew_outlined delete_forever_outline…" at bounding box center [295, 184] width 456 height 265
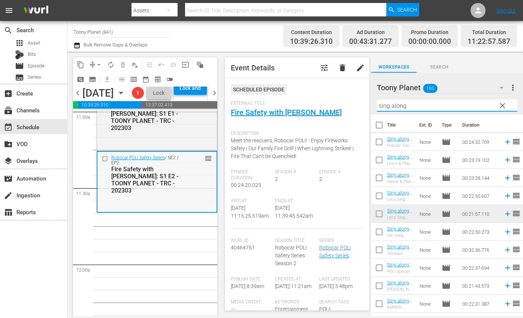
type input "sing along"
click at [194, 213] on div "Robocar POLI Safety Series / SE2 / EP2: Fire Safety with ROY: S1 E2 - TOONY PLA…" at bounding box center [157, 182] width 121 height 62
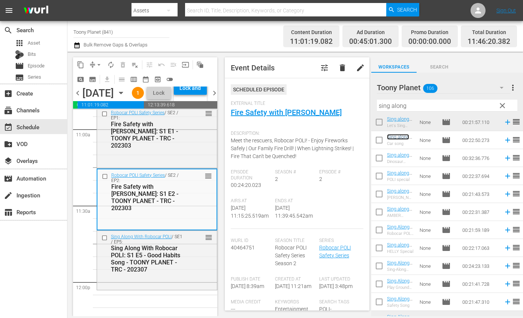
scroll to position [1750, 0]
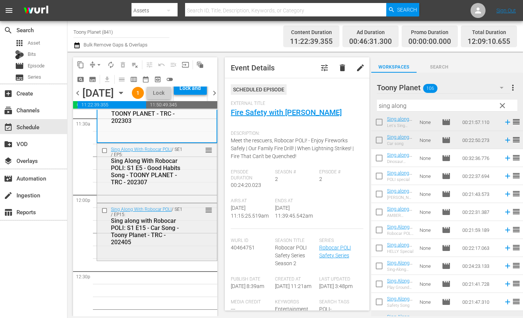
click at [181, 246] on div "Sing along with Robocar POLI: S1 E15 - Car Song - Toony Planet - TRC - 202405" at bounding box center [147, 231] width 72 height 28
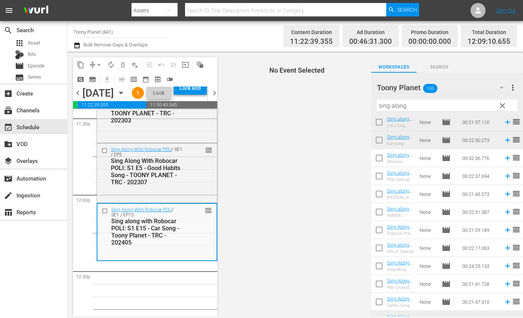
click at [181, 246] on div "Sing along with Robocar POLI: S1 E15 - Car Song - Toony Planet - TRC - 202405" at bounding box center [146, 232] width 71 height 28
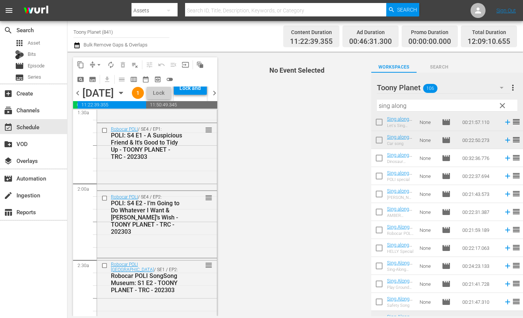
scroll to position [0, 0]
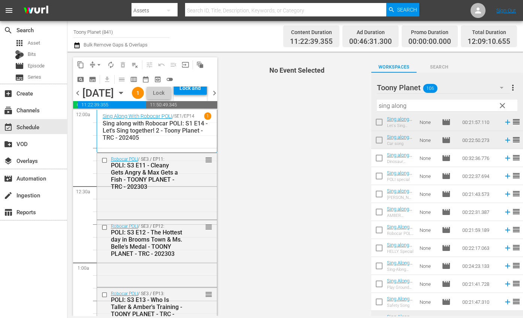
click at [113, 64] on span "autorenew_outlined" at bounding box center [110, 64] width 7 height 7
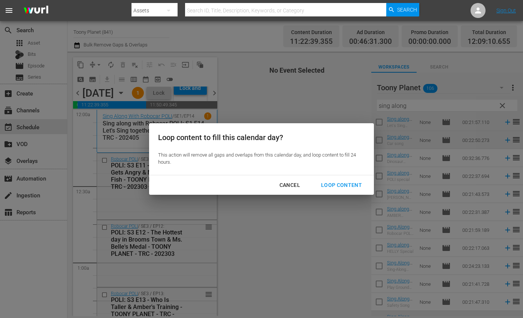
click at [367, 190] on button "Loop Content" at bounding box center [341, 185] width 59 height 14
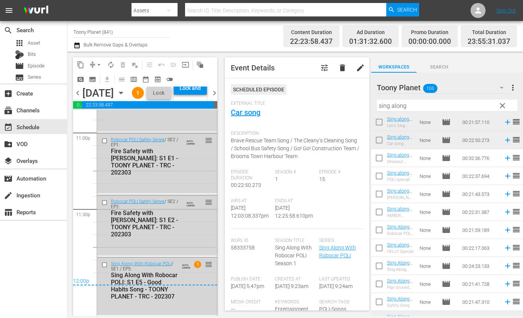
scroll to position [3519, 0]
click at [218, 92] on div "content_copy compress arrow_drop_down autorenew_outlined delete_forever_outline…" at bounding box center [143, 184] width 152 height 265
click at [203, 95] on div "Lock and Publish" at bounding box center [190, 87] width 25 height 13
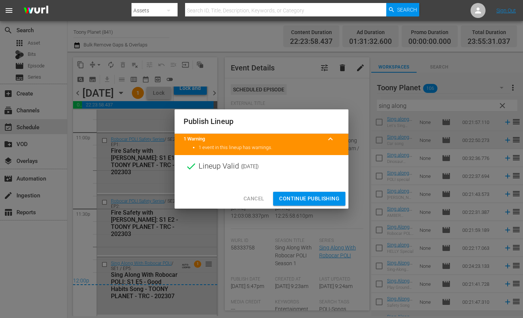
click at [300, 197] on span "Continue Publishing" at bounding box center [309, 198] width 60 height 9
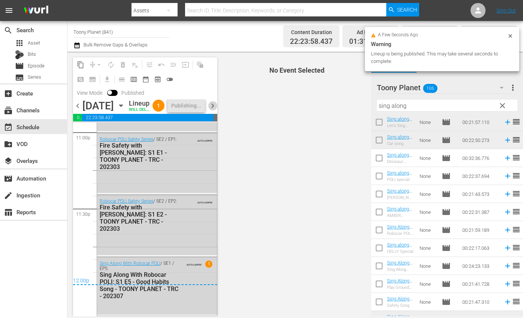
click at [211, 111] on span "chevron_right" at bounding box center [212, 105] width 9 height 9
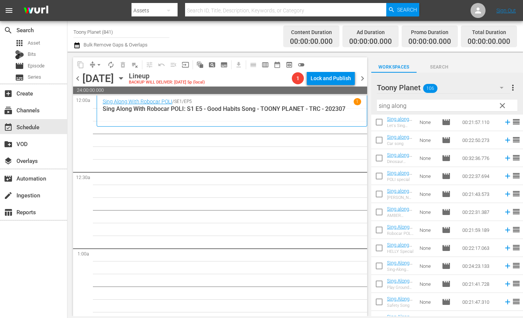
drag, startPoint x: 293, startPoint y: 178, endPoint x: 503, endPoint y: 216, distance: 213.6
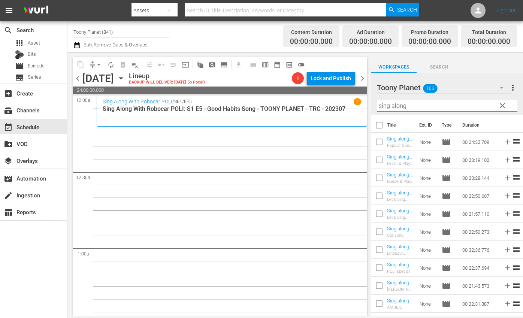
drag, startPoint x: 416, startPoint y: 106, endPoint x: 362, endPoint y: 102, distance: 53.7
click at [362, 102] on div "content_copy compress arrow_drop_down autorenew_outlined delete_forever_outline…" at bounding box center [295, 184] width 456 height 265
type input "ㅖ"
click at [396, 102] on input "POLI" at bounding box center [447, 106] width 141 height 12
click at [404, 103] on input "POLI" at bounding box center [447, 106] width 141 height 12
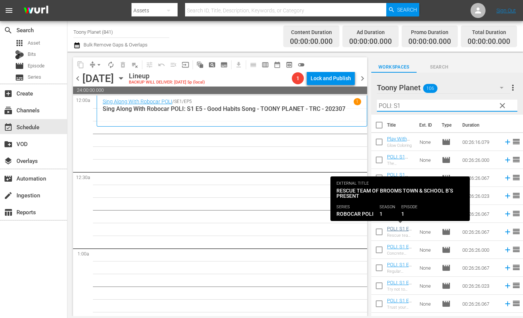
type input "POLI: S1"
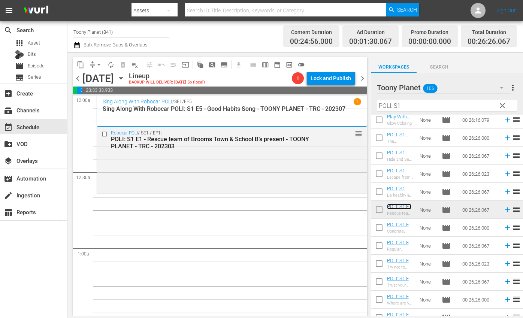
scroll to position [25, 0]
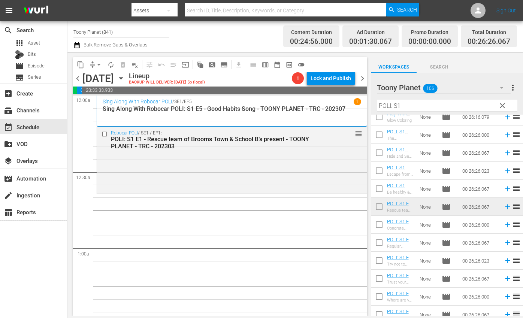
drag, startPoint x: 274, startPoint y: 206, endPoint x: 334, endPoint y: 212, distance: 59.8
click at [381, 224] on input "checkbox" at bounding box center [379, 226] width 16 height 16
checkbox input "true"
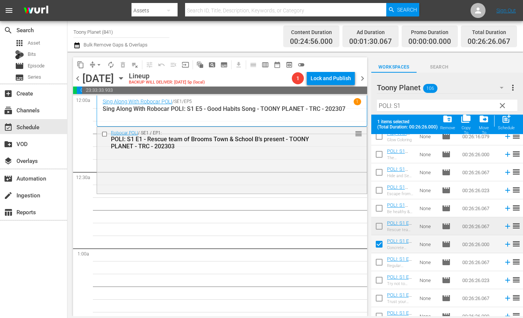
scroll to position [63, 0]
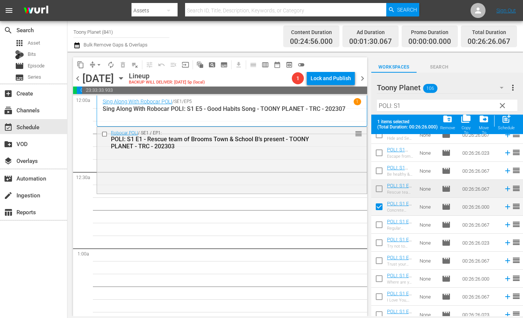
click at [377, 224] on input "checkbox" at bounding box center [379, 226] width 16 height 16
checkbox input "true"
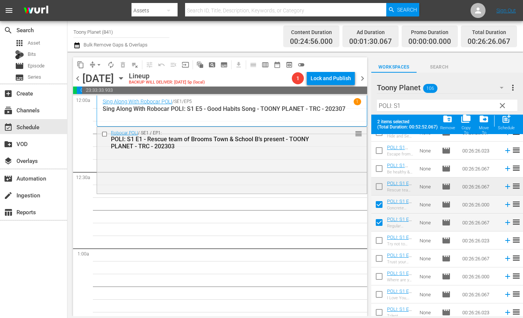
click at [377, 240] on input "checkbox" at bounding box center [379, 242] width 16 height 16
checkbox input "true"
drag, startPoint x: 378, startPoint y: 257, endPoint x: 428, endPoint y: 214, distance: 66.1
click at [378, 257] on input "checkbox" at bounding box center [379, 261] width 16 height 16
checkbox input "true"
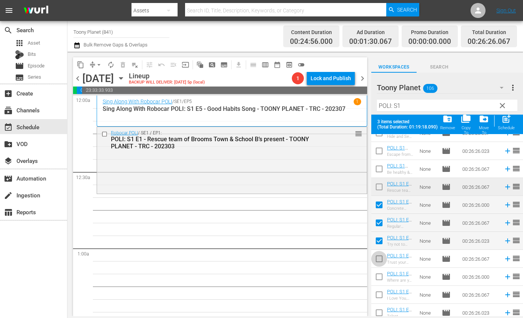
scroll to position [65, 0]
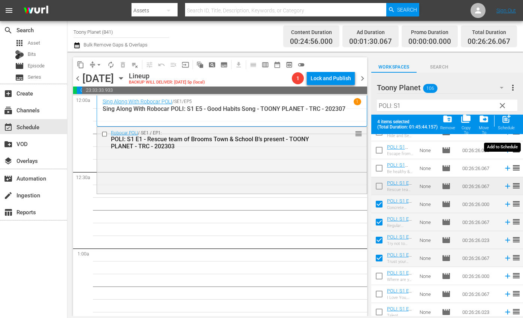
click at [506, 121] on span "post_add" at bounding box center [506, 119] width 10 height 10
checkbox input "false"
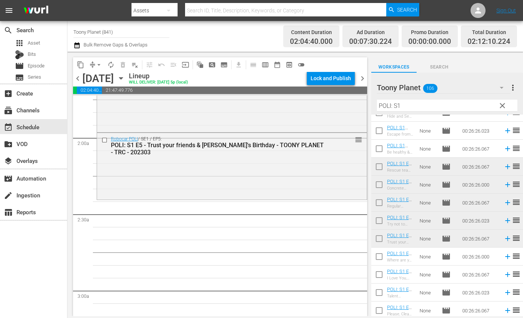
scroll to position [224, 0]
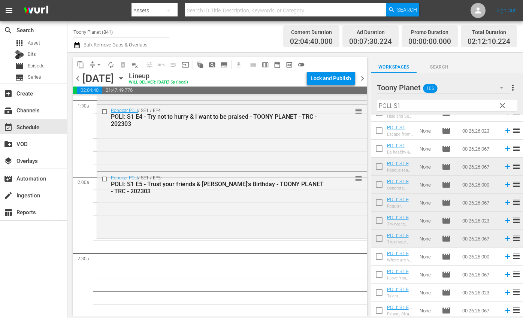
click at [274, 218] on div "Robocar POLI / SE1 / EP5: POLI: S1 E5 - Trust your friends & [PERSON_NAME]'s Bi…" at bounding box center [232, 204] width 270 height 65
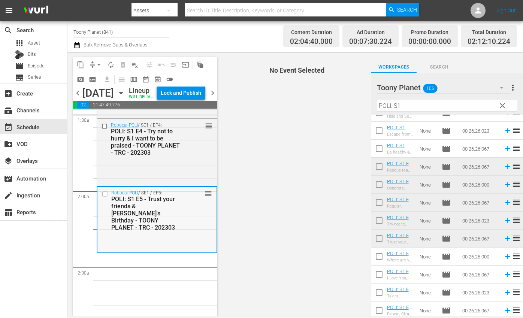
scroll to position [251, 0]
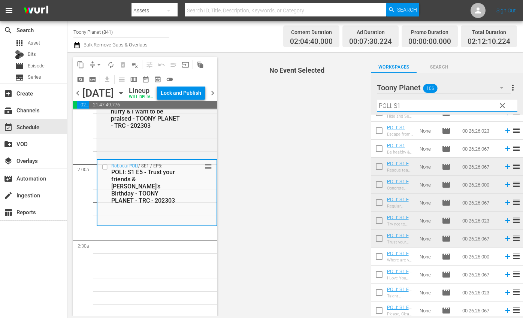
drag, startPoint x: 450, startPoint y: 109, endPoint x: 305, endPoint y: 108, distance: 145.0
click at [329, 106] on div "content_copy compress arrow_drop_down autorenew_outlined delete_forever_outline…" at bounding box center [295, 184] width 456 height 265
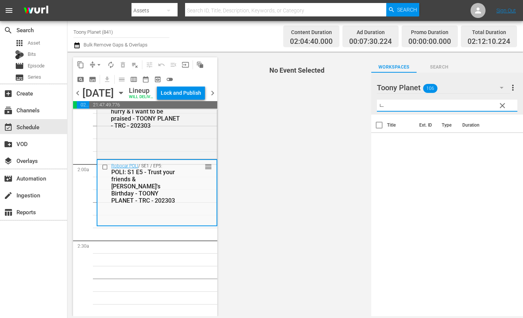
scroll to position [0, 0]
type input "ㄴ"
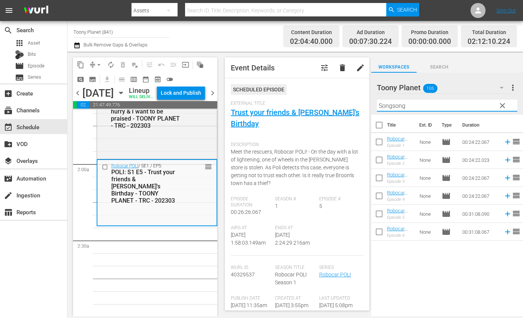
drag, startPoint x: 418, startPoint y: 107, endPoint x: 316, endPoint y: 87, distance: 103.9
click at [316, 87] on div "content_copy compress arrow_drop_down autorenew_outlined delete_forever_outline…" at bounding box center [295, 184] width 456 height 265
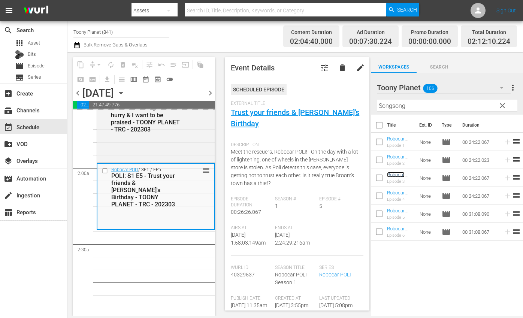
scroll to position [233, 0]
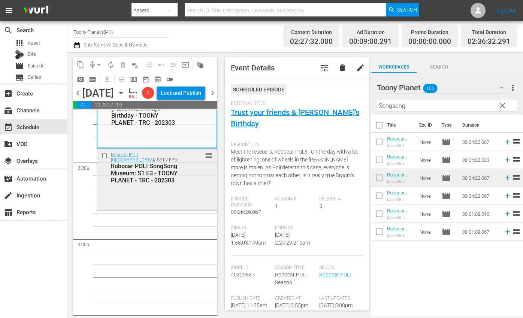
click at [139, 184] on div "Robocar POLI SongSong Museum: S1 E3 - TOONY PLANET - TRC - 202303" at bounding box center [147, 173] width 72 height 21
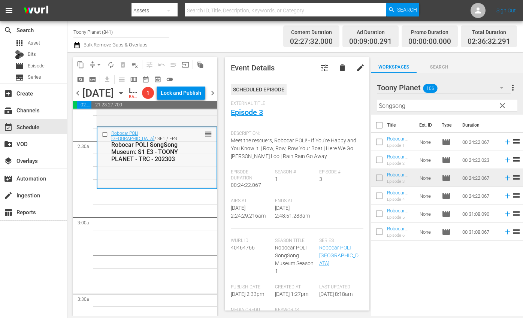
scroll to position [353, 0]
click at [171, 186] on div "Robocar POLI SongSong Museum / SE1 / EP3: Robocar POLI [GEOGRAPHIC_DATA]: S1 E3…" at bounding box center [156, 156] width 119 height 60
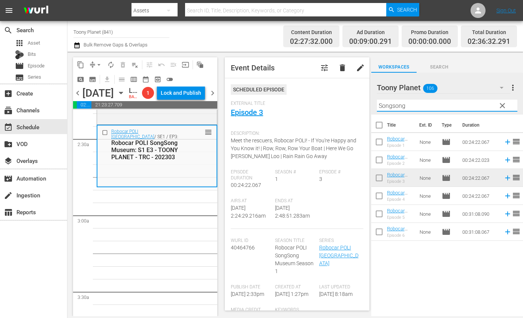
drag, startPoint x: 416, startPoint y: 105, endPoint x: 349, endPoint y: 102, distance: 67.9
click at [349, 102] on div "content_copy compress arrow_drop_down autorenew_outlined delete_forever_outline…" at bounding box center [295, 184] width 456 height 265
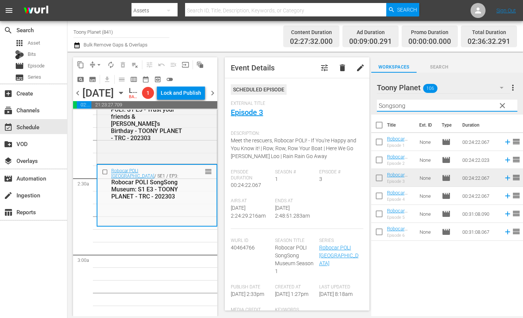
paste input "Traffic safe"
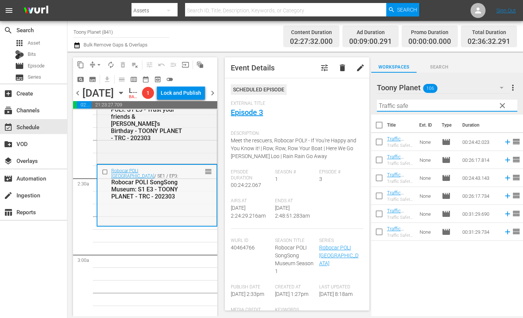
scroll to position [355, 0]
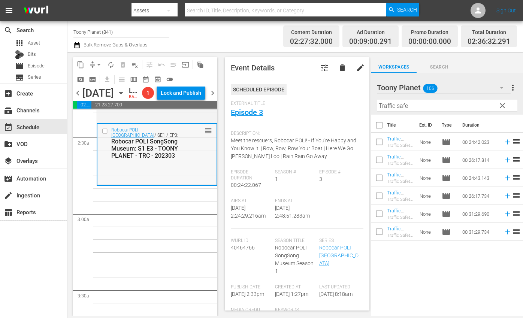
click at [179, 184] on div "Robocar POLI SongSong Museum / SE1 / EP3: Robocar POLI [GEOGRAPHIC_DATA]: S1 E3…" at bounding box center [156, 154] width 119 height 60
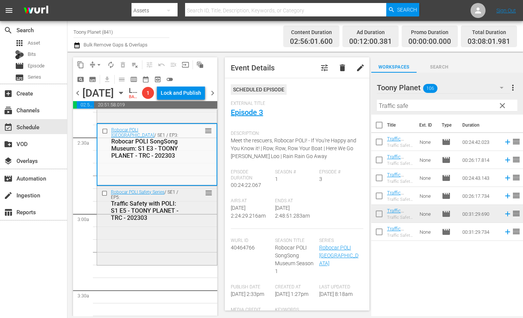
click at [164, 221] on div "Traffic Safety with POLI: S1 E5 - TOONY PLANET - TRC - 202303" at bounding box center [147, 210] width 72 height 21
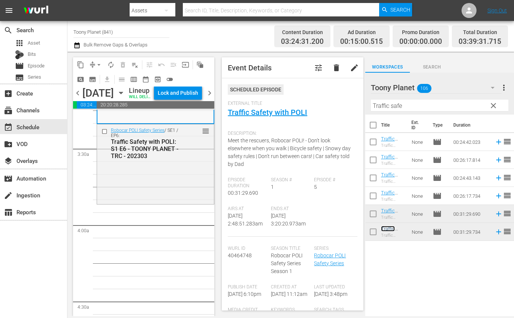
scroll to position [502, 0]
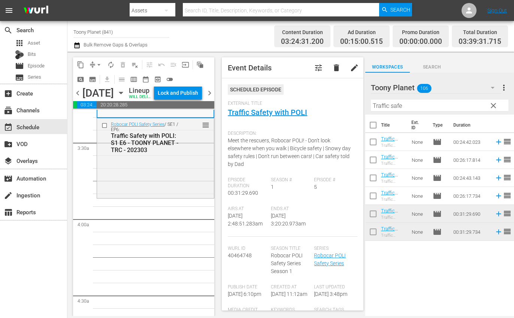
drag, startPoint x: 423, startPoint y: 105, endPoint x: 320, endPoint y: 100, distance: 102.8
click at [321, 100] on div "content_copy compress arrow_drop_down autorenew_outlined delete_forever_outline…" at bounding box center [290, 184] width 447 height 265
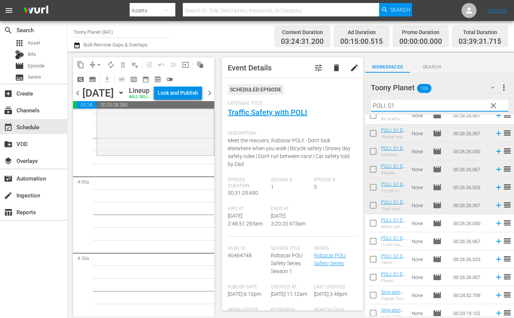
scroll to position [537, 0]
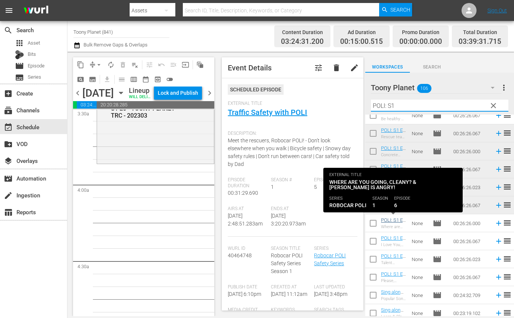
type input "POLI: S1"
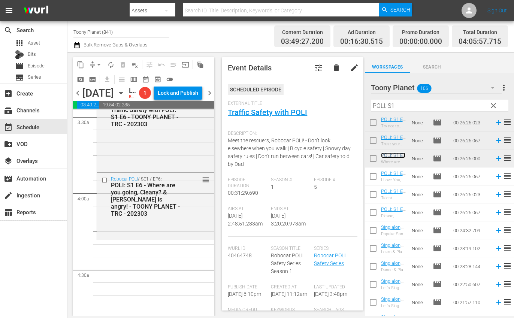
scroll to position [536, 0]
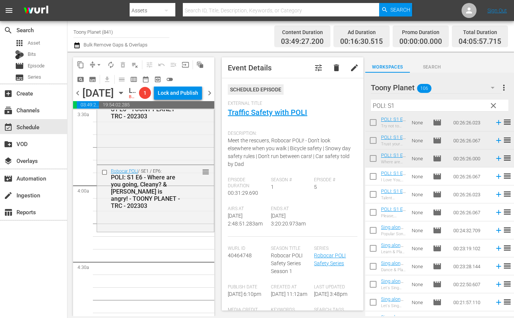
click at [377, 175] on input "checkbox" at bounding box center [373, 178] width 16 height 16
checkbox input "true"
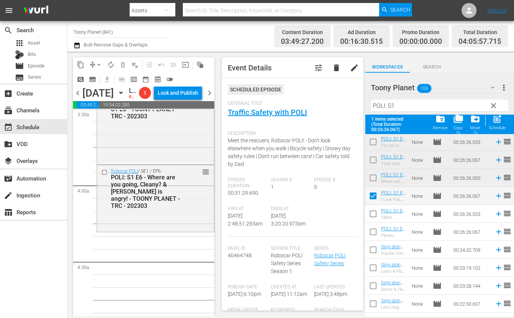
drag, startPoint x: 373, startPoint y: 208, endPoint x: 372, endPoint y: 214, distance: 6.8
click at [373, 208] on input "checkbox" at bounding box center [373, 216] width 16 height 16
checkbox input "true"
drag, startPoint x: 371, startPoint y: 236, endPoint x: 418, endPoint y: 211, distance: 53.5
click at [371, 236] on input "checkbox" at bounding box center [373, 234] width 16 height 16
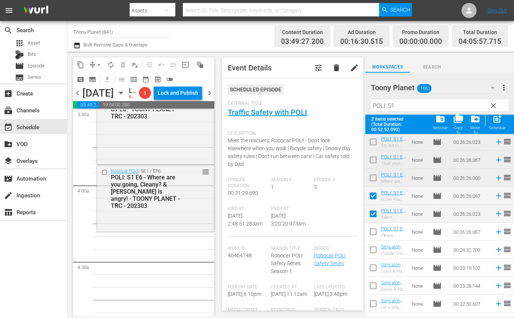
checkbox input "true"
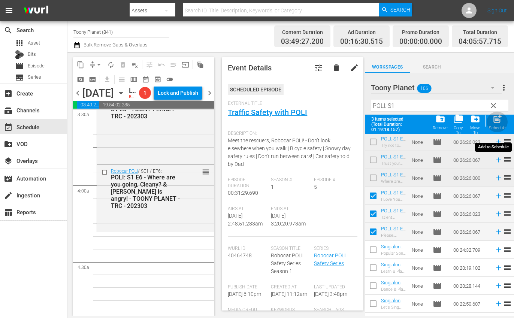
click at [503, 123] on div "post_add Schedule" at bounding box center [497, 122] width 17 height 16
checkbox input "false"
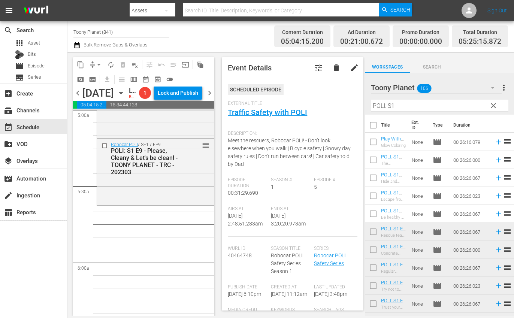
scroll to position [778, 0]
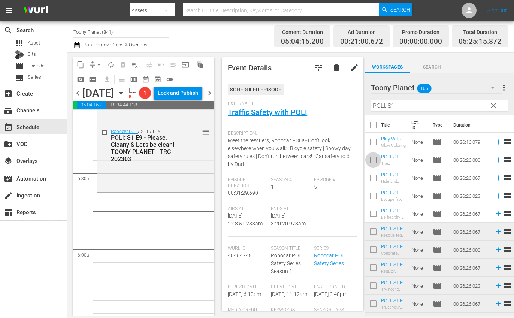
click at [366, 160] on input "checkbox" at bounding box center [373, 162] width 16 height 16
checkbox input "true"
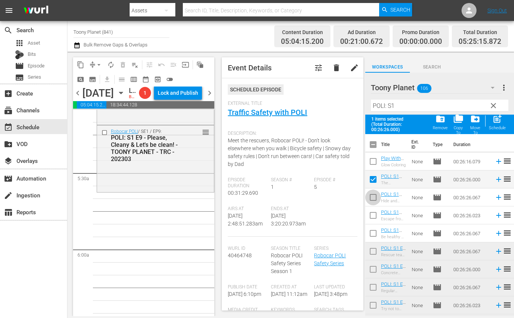
click at [373, 194] on input "checkbox" at bounding box center [373, 199] width 16 height 16
checkbox input "true"
drag, startPoint x: 371, startPoint y: 212, endPoint x: 370, endPoint y: 230, distance: 18.4
click at [371, 212] on input "checkbox" at bounding box center [373, 217] width 16 height 16
checkbox input "true"
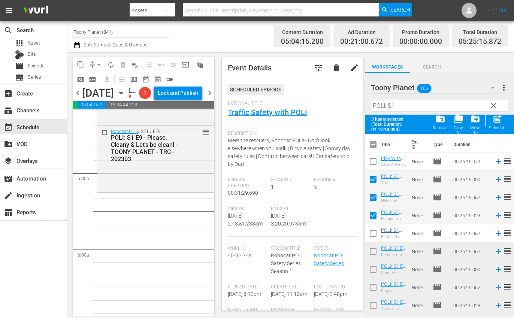
drag, startPoint x: 370, startPoint y: 230, endPoint x: 388, endPoint y: 230, distance: 18.0
click at [371, 231] on input "checkbox" at bounding box center [373, 235] width 16 height 16
checkbox input "true"
click at [501, 124] on div "post_add Schedule" at bounding box center [497, 122] width 17 height 16
checkbox input "false"
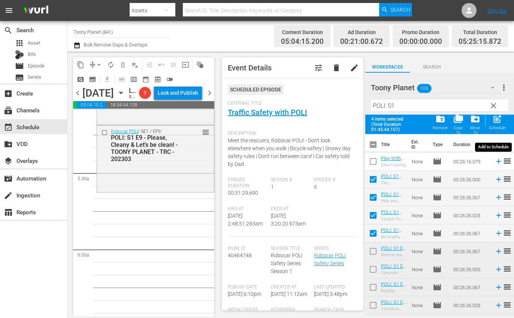
checkbox input "false"
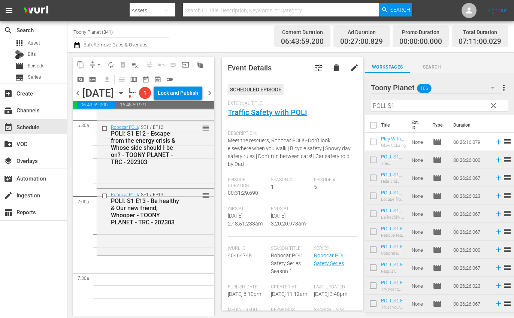
scroll to position [1053, 0]
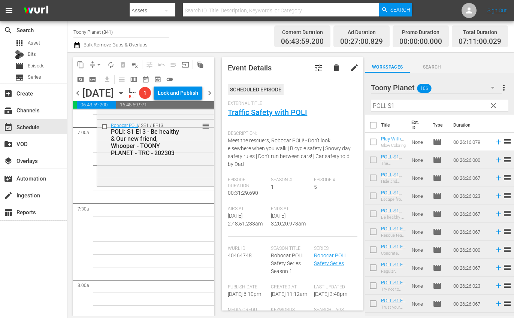
click at [354, 97] on div "content_copy compress arrow_drop_down autorenew_outlined delete_forever_outline…" at bounding box center [290, 184] width 447 height 265
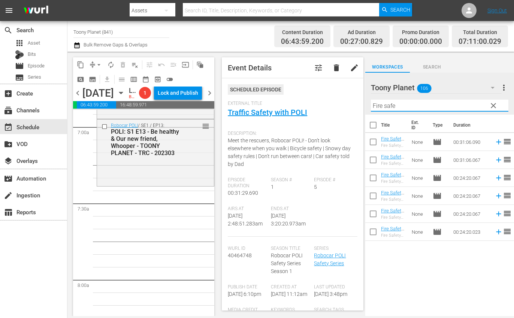
type input "Fire safe"
drag, startPoint x: 423, startPoint y: 281, endPoint x: 409, endPoint y: 221, distance: 62.0
click at [423, 272] on div "Title Ext. ID Type Duration Fire Safety with [PERSON_NAME]: S1 E6 - TOONY PLANE…" at bounding box center [439, 216] width 149 height 203
drag, startPoint x: 375, startPoint y: 197, endPoint x: 383, endPoint y: 220, distance: 24.3
click at [375, 197] on input "checkbox" at bounding box center [373, 198] width 16 height 16
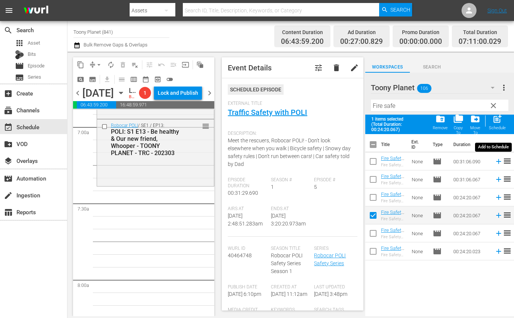
click at [500, 124] on div "post_add Schedule" at bounding box center [497, 122] width 17 height 16
checkbox input "false"
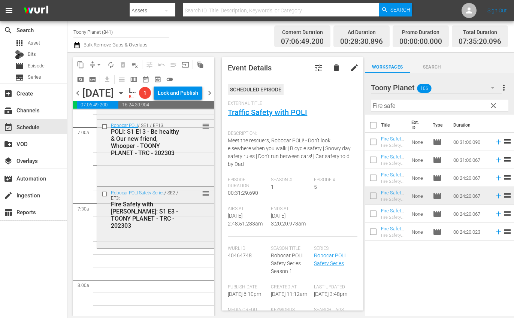
click at [185, 232] on div "Robocar POLI Safety Series / SE2 / EP3: Fire Safety with [PERSON_NAME]: S1 E3 -…" at bounding box center [155, 209] width 117 height 45
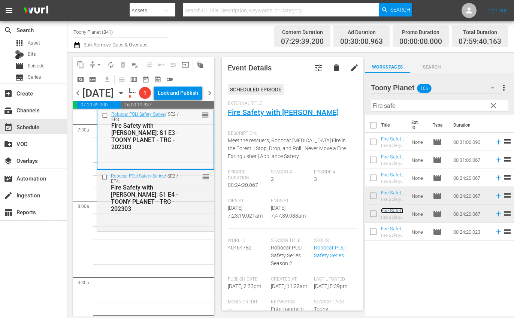
scroll to position [1194, 0]
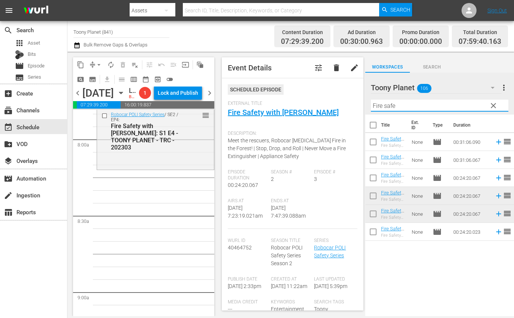
drag, startPoint x: 372, startPoint y: 101, endPoint x: 347, endPoint y: 97, distance: 25.7
click at [347, 97] on div "content_copy compress arrow_drop_down autorenew_outlined delete_forever_outline…" at bounding box center [290, 184] width 447 height 265
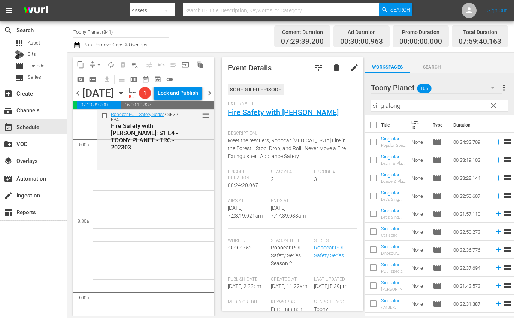
drag, startPoint x: 186, startPoint y: 228, endPoint x: 260, endPoint y: 210, distance: 76.6
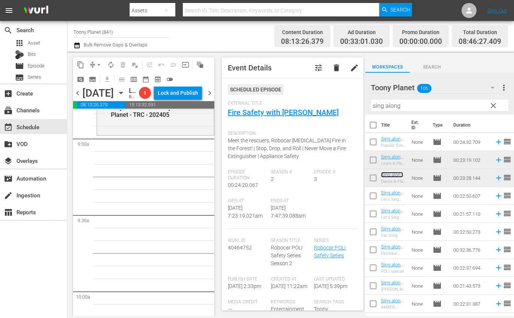
scroll to position [1349, 0]
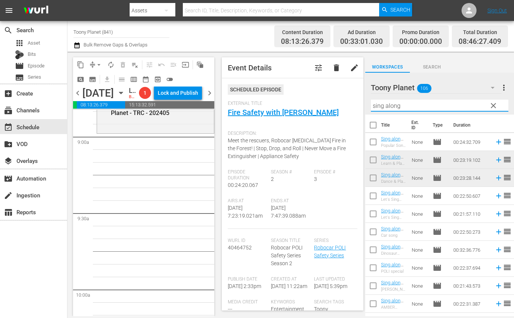
drag, startPoint x: 391, startPoint y: 105, endPoint x: 341, endPoint y: 103, distance: 49.9
click at [341, 103] on div "content_copy compress arrow_drop_down autorenew_outlined delete_forever_outline…" at bounding box center [290, 184] width 447 height 265
type input "O"
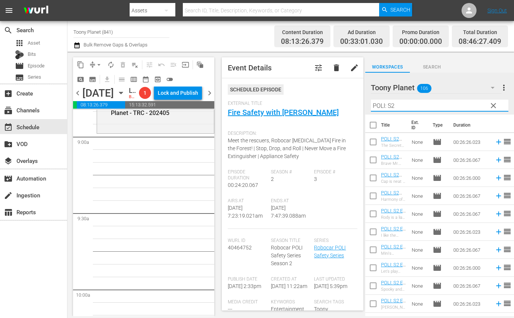
scroll to position [1347, 0]
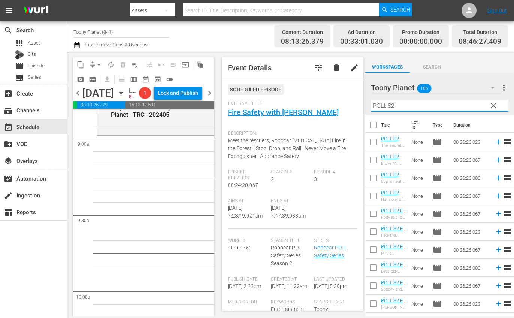
type input "POLI: S2"
click at [373, 215] on input "checkbox" at bounding box center [373, 216] width 16 height 16
checkbox input "true"
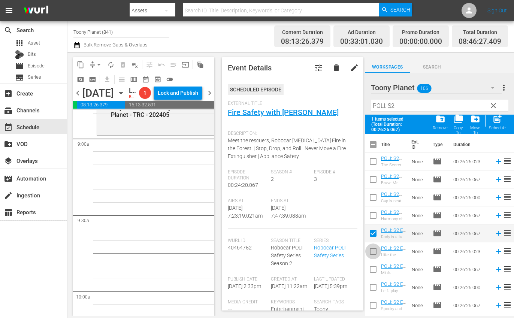
click at [374, 253] on input "checkbox" at bounding box center [373, 253] width 16 height 16
checkbox input "true"
click at [373, 266] on input "checkbox" at bounding box center [373, 271] width 16 height 16
checkbox input "true"
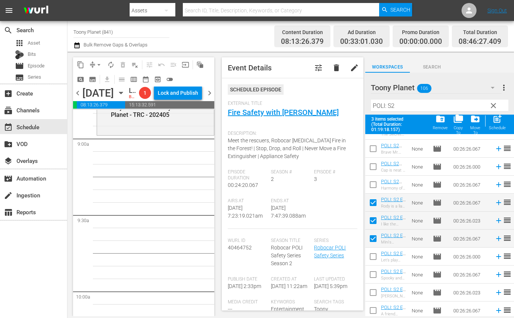
scroll to position [40, 0]
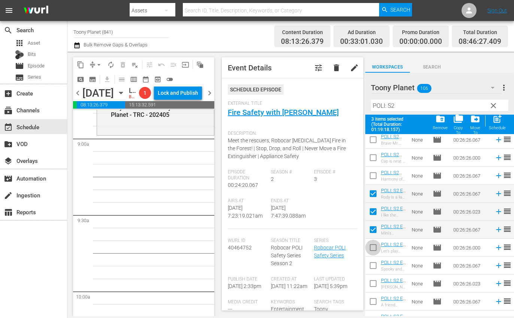
click at [375, 246] on input "checkbox" at bounding box center [373, 249] width 16 height 16
checkbox input "true"
click at [498, 124] on span "post_add" at bounding box center [497, 119] width 10 height 10
checkbox input "false"
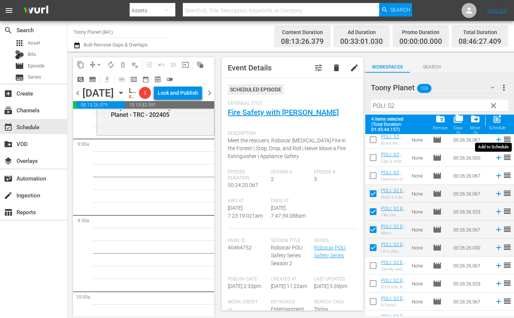
checkbox input "false"
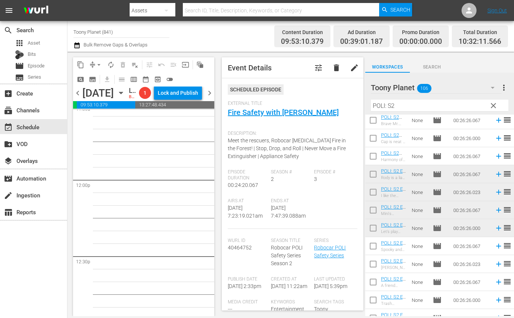
scroll to position [1561, 0]
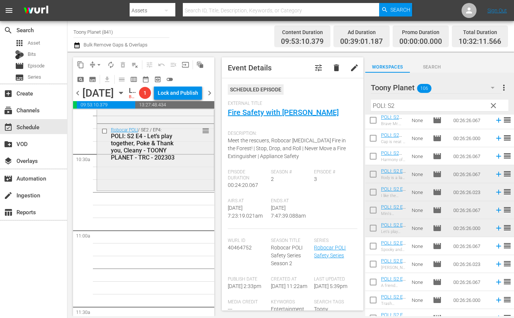
click at [177, 189] on div "Robocar POLI / SE2 / EP4: POLI: S2 E4 - Let’s play together, Poke & Thank you, …" at bounding box center [155, 156] width 117 height 65
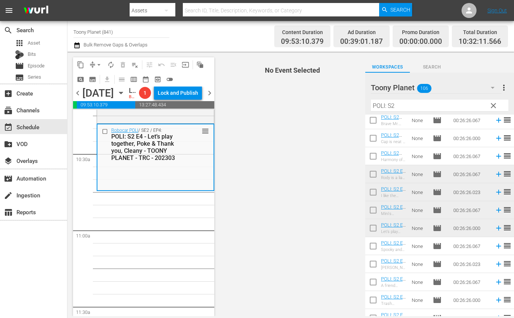
drag, startPoint x: 347, startPoint y: 94, endPoint x: 342, endPoint y: 93, distance: 4.9
click at [338, 93] on div "content_copy compress arrow_drop_down autorenew_outlined delete_forever_outline…" at bounding box center [290, 184] width 447 height 265
paste input "amber"
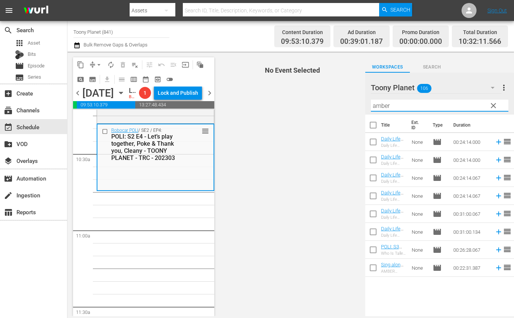
type input "amber"
drag, startPoint x: 299, startPoint y: 176, endPoint x: 317, endPoint y: 172, distance: 18.1
click at [300, 176] on span "No Event Selected" at bounding box center [290, 184] width 149 height 265
click at [373, 141] on input "checkbox" at bounding box center [373, 144] width 16 height 16
checkbox input "true"
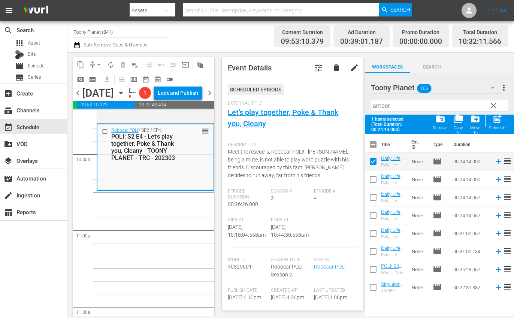
click at [377, 198] on input "checkbox" at bounding box center [373, 199] width 16 height 16
checkbox input "true"
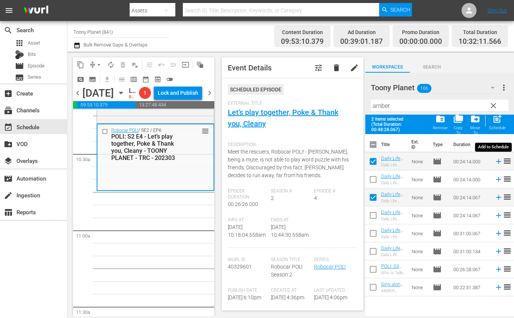
click at [497, 126] on div "Schedule" at bounding box center [497, 128] width 17 height 5
checkbox input "false"
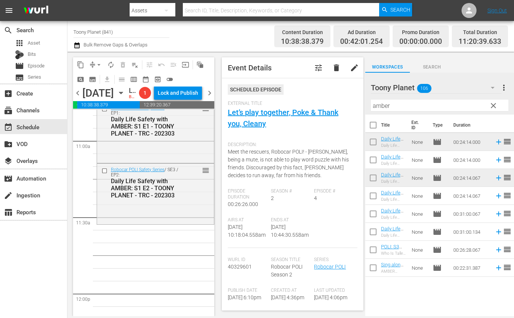
scroll to position [1652, 0]
drag, startPoint x: 365, startPoint y: 104, endPoint x: 338, endPoint y: 100, distance: 27.9
click at [349, 102] on div "content_copy compress arrow_drop_down autorenew_outlined delete_forever_outline…" at bounding box center [290, 184] width 447 height 265
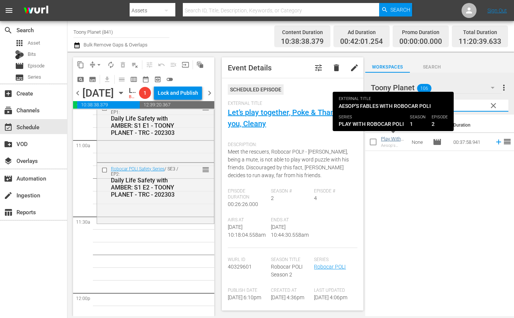
type input "aesop"
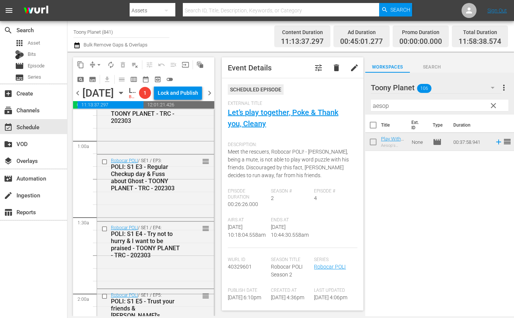
scroll to position [0, 0]
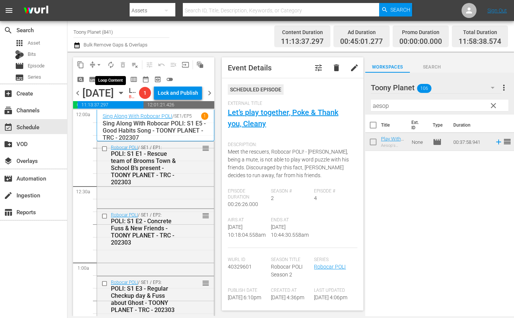
click at [113, 67] on span "autorenew_outlined" at bounding box center [110, 64] width 7 height 7
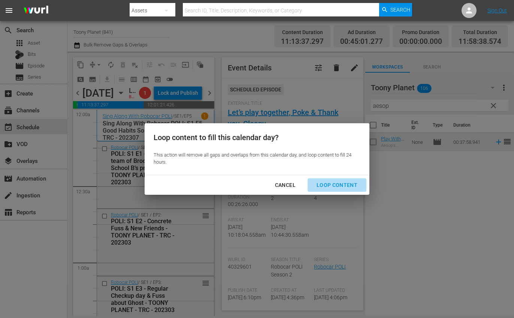
click at [349, 184] on div "Loop Content" at bounding box center [337, 185] width 53 height 9
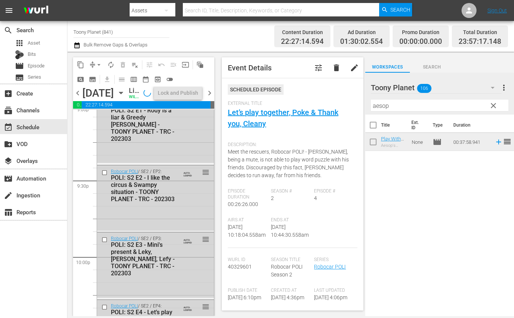
scroll to position [3512, 0]
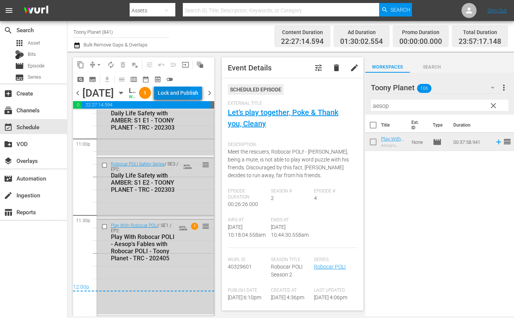
click at [190, 99] on div "Lock and Publish" at bounding box center [178, 92] width 40 height 13
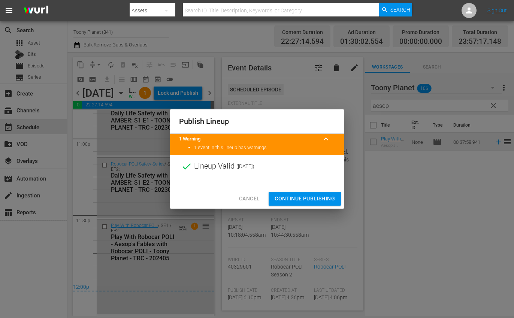
click at [304, 198] on span "Continue Publishing" at bounding box center [305, 198] width 60 height 9
